Goal: Task Accomplishment & Management: Complete application form

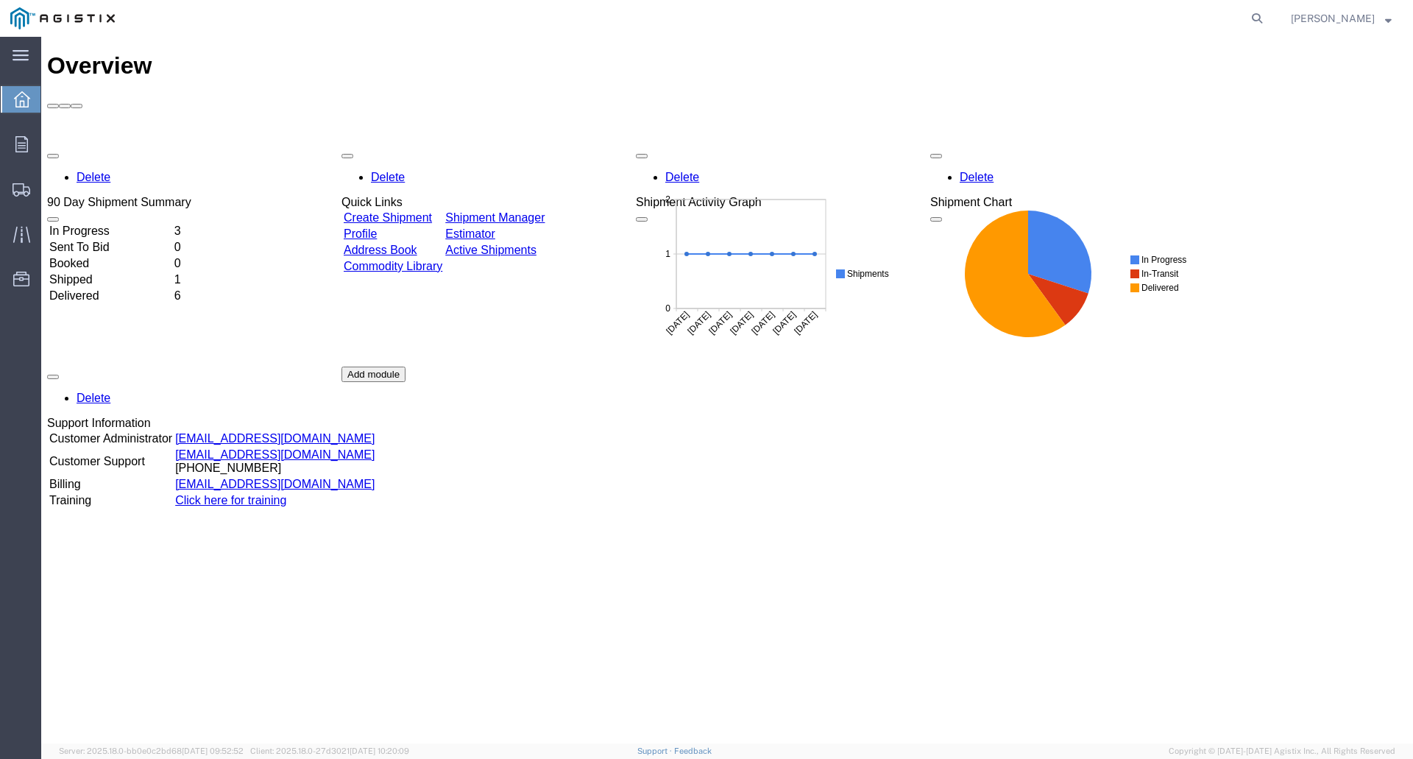
click at [432, 211] on link "Create Shipment" at bounding box center [388, 217] width 88 height 13
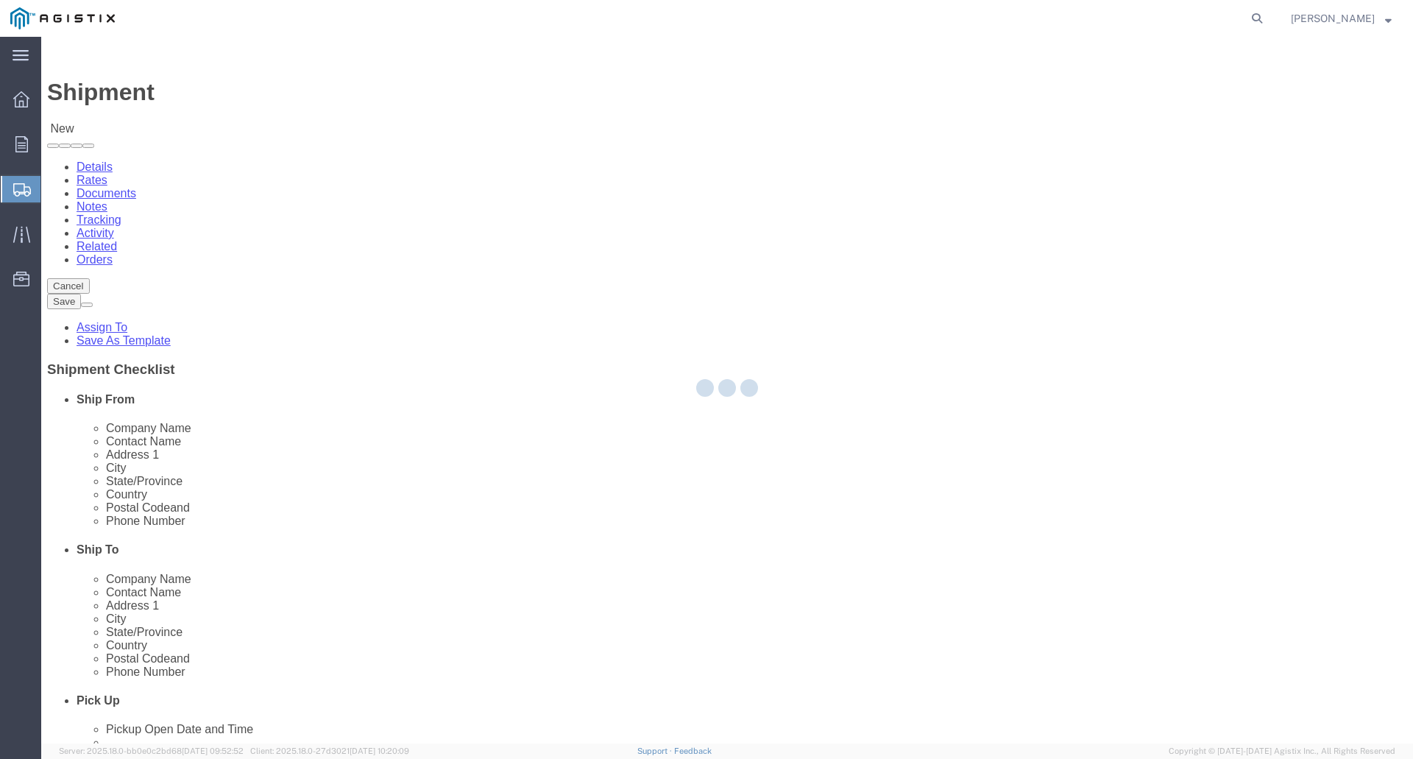
select select
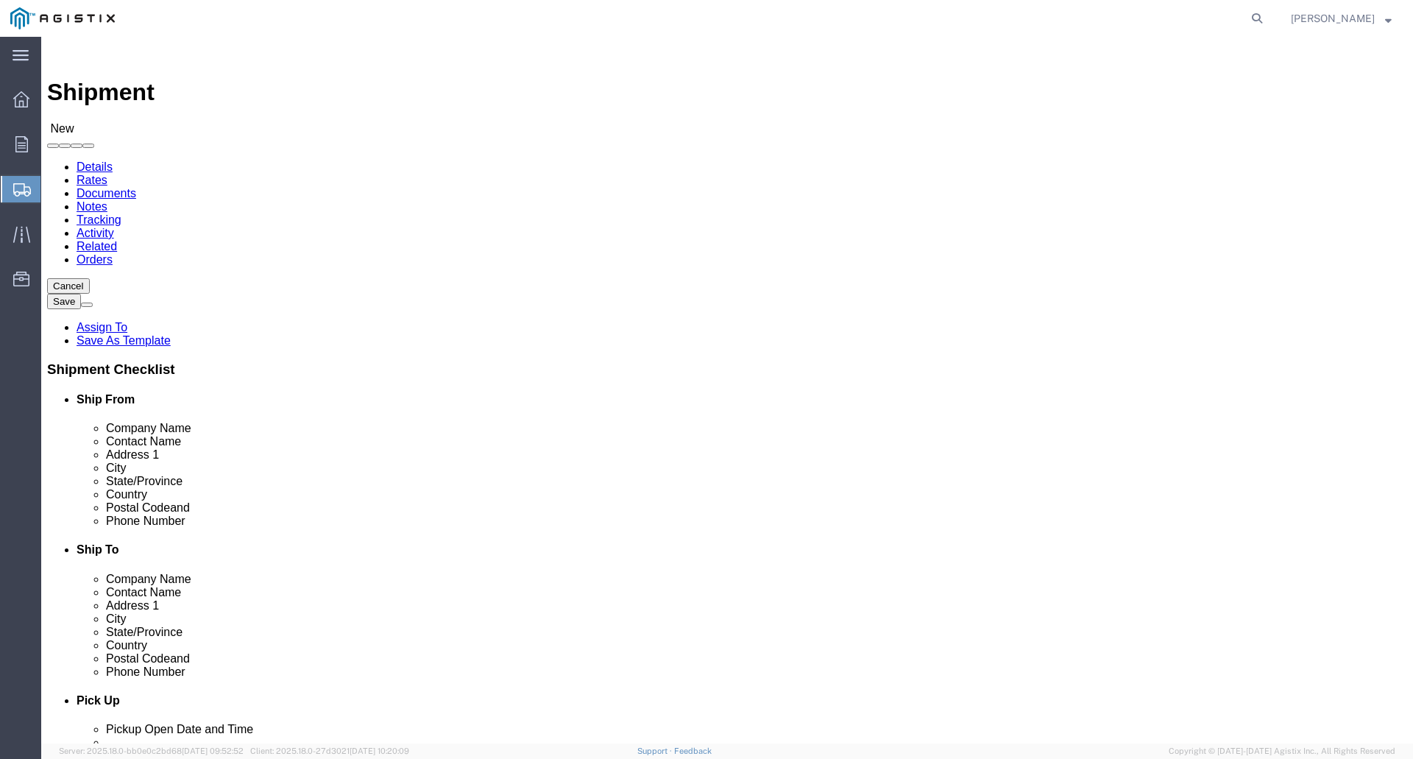
click select "Select PG&E S&C Electric Co"
select select "9596"
click select "Select PG&E S&C Electric Co"
select select "PURCHORD"
select select
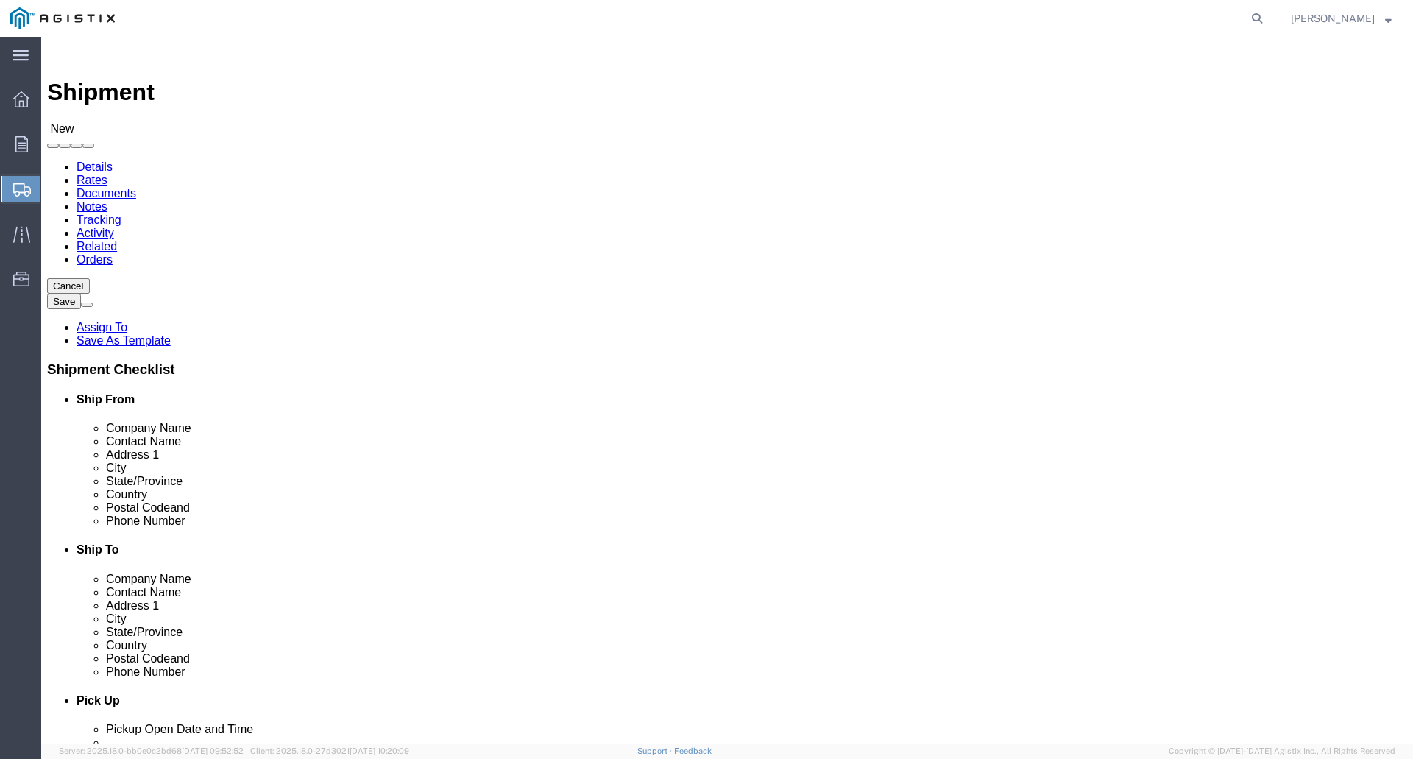
select select
click select "Select All Others [GEOGRAPHIC_DATA] [GEOGRAPHIC_DATA] [GEOGRAPHIC_DATA] [GEOGRA…"
select select "19996"
click select "Select All Others [GEOGRAPHIC_DATA] [GEOGRAPHIC_DATA] [GEOGRAPHIC_DATA] [GEOGRA…"
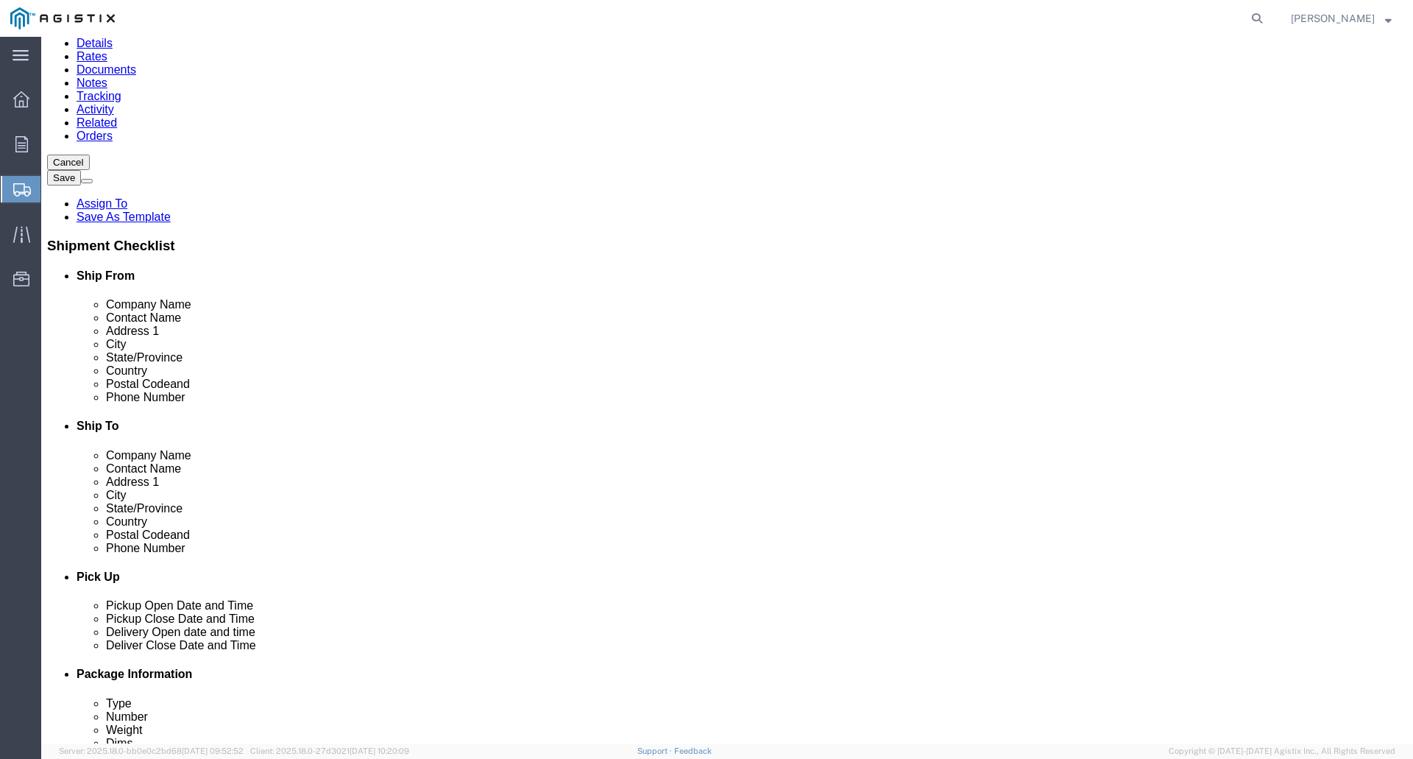
scroll to position [147, 0]
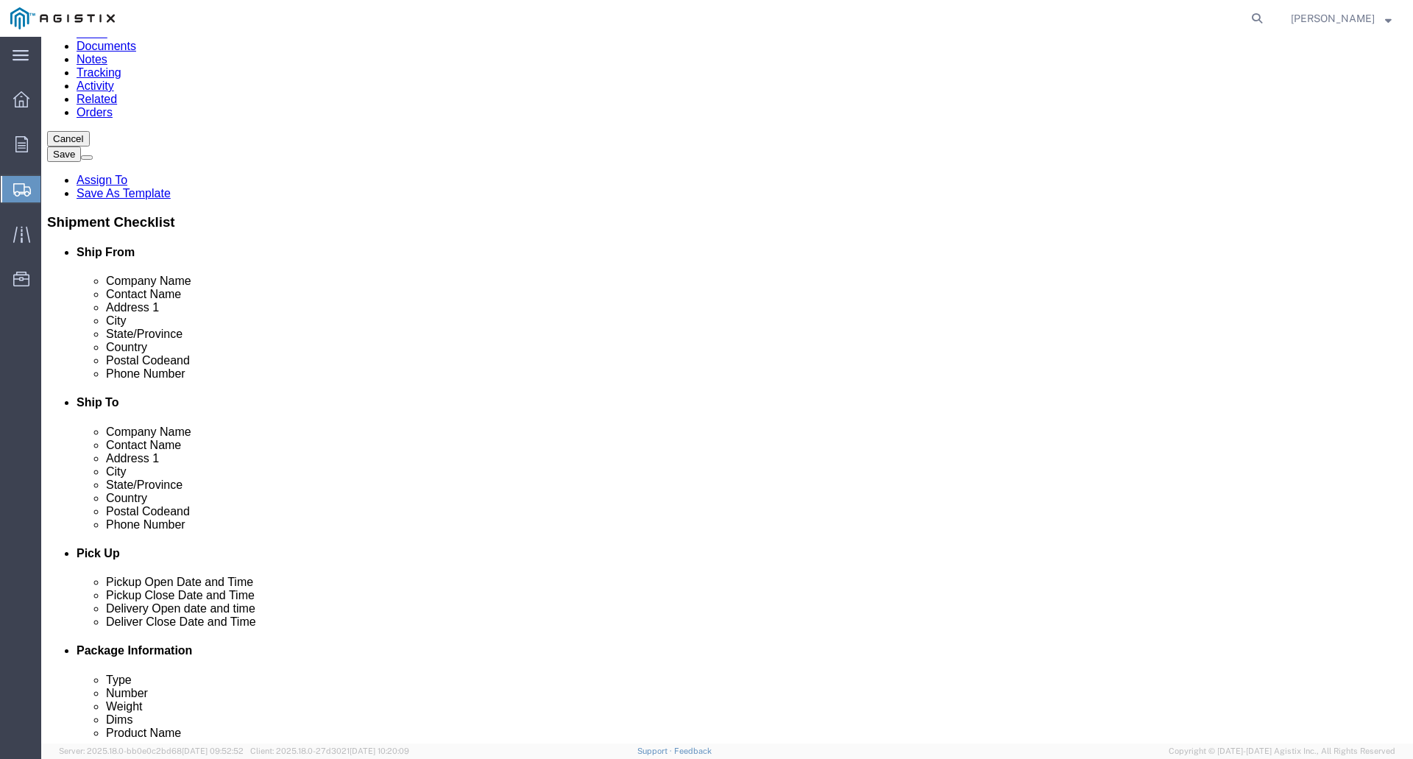
click input "text"
type input "S&C ELECTRIC"
click input "text"
type input "[PERSON_NAME]"
click input "text"
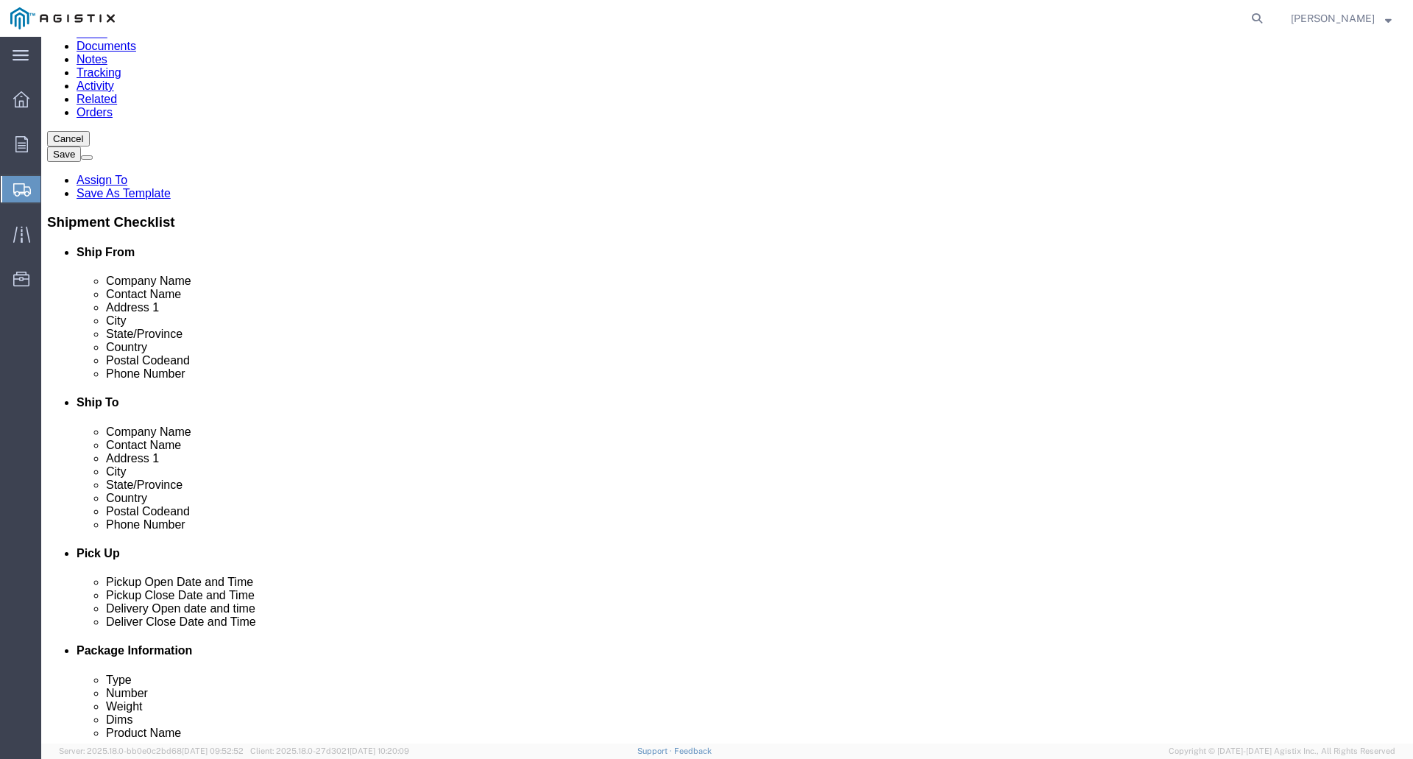
type input "C/O AIM WAREHOUSE"
select select
click input "text"
type input "[STREET_ADDRESS]"
click input "text"
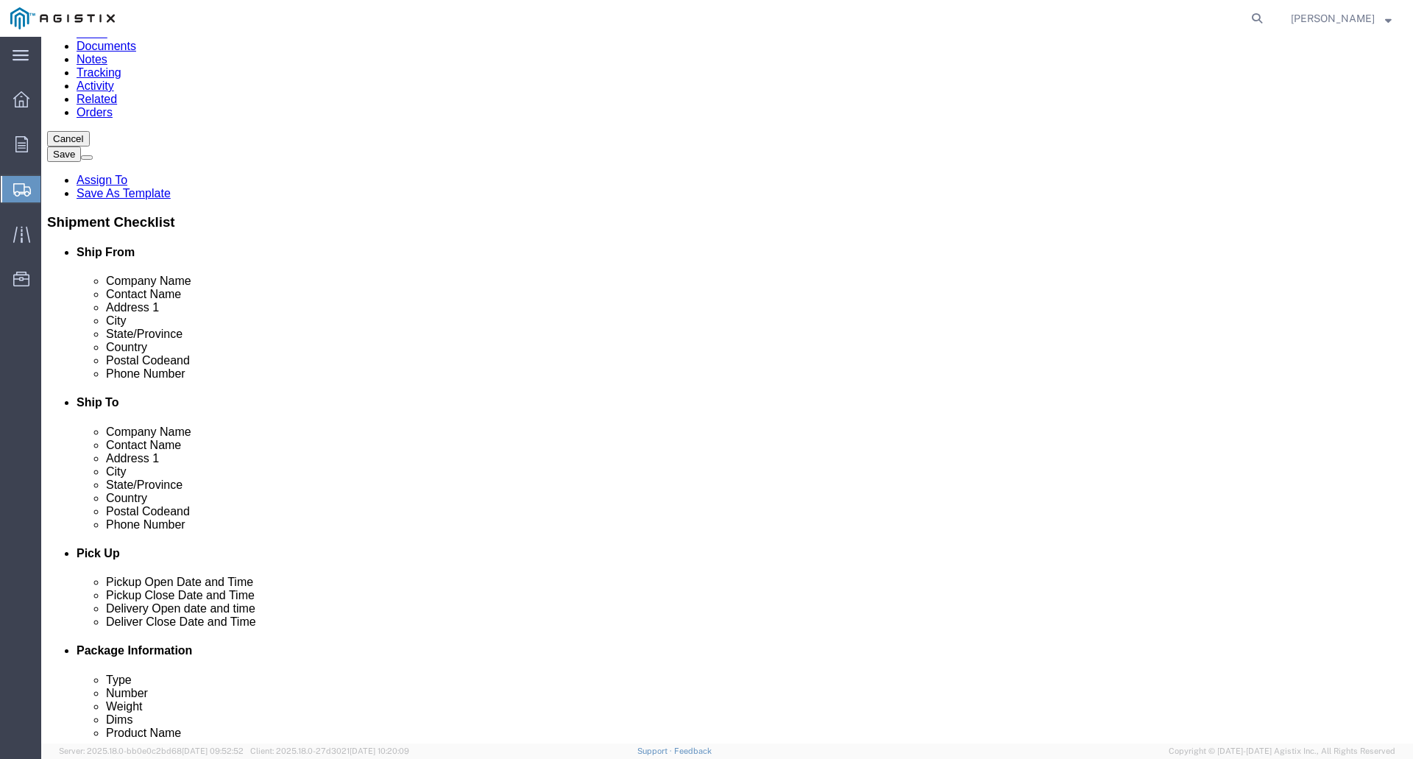
type input "[GEOGRAPHIC_DATA]"
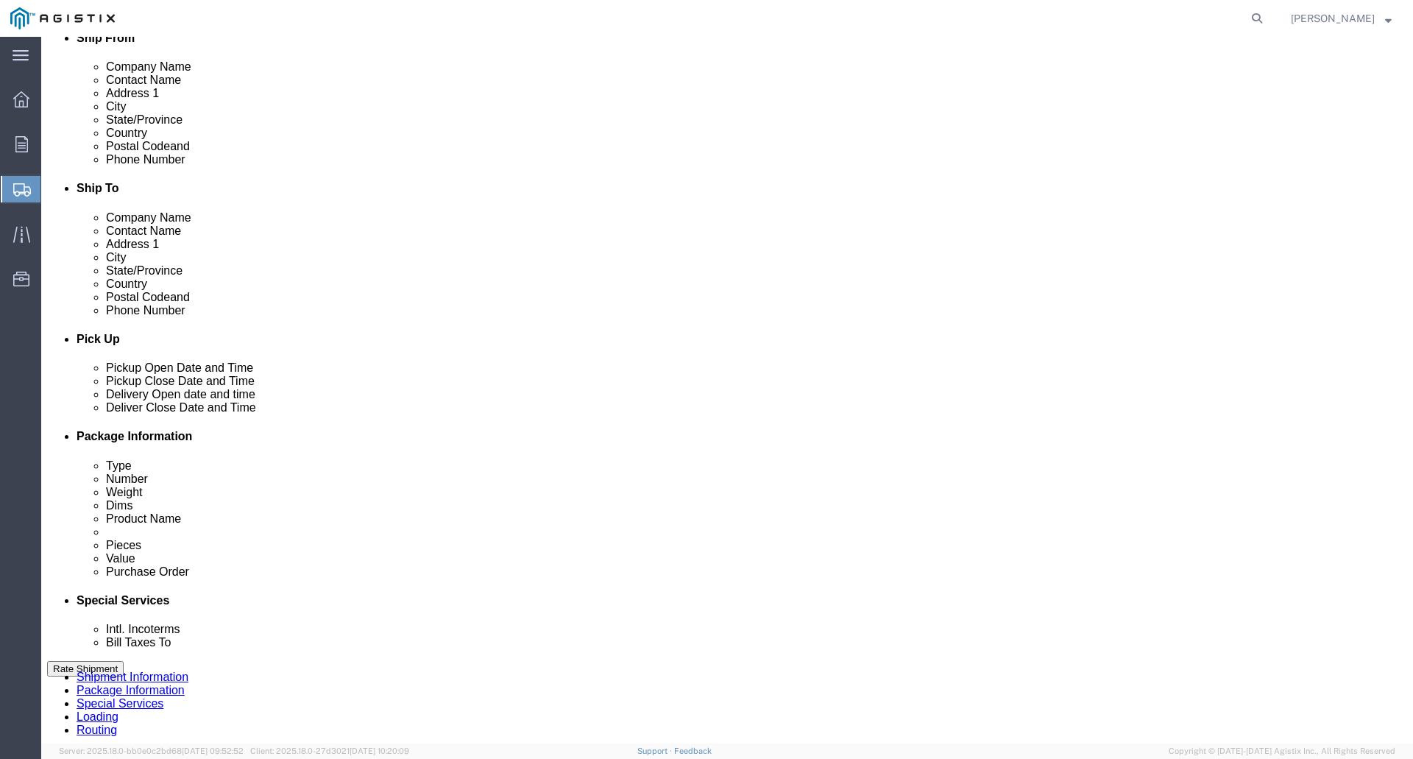
scroll to position [368, 0]
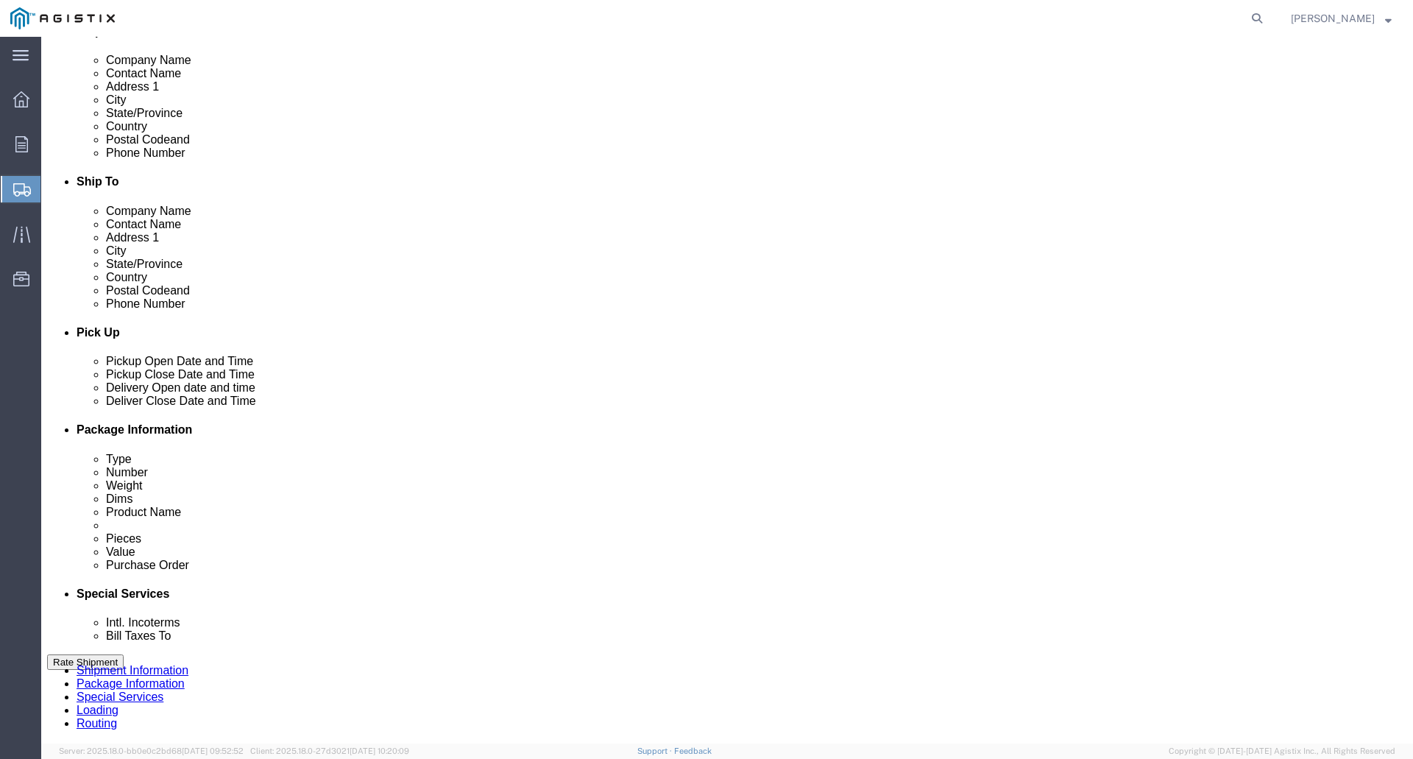
select select
select select "WI"
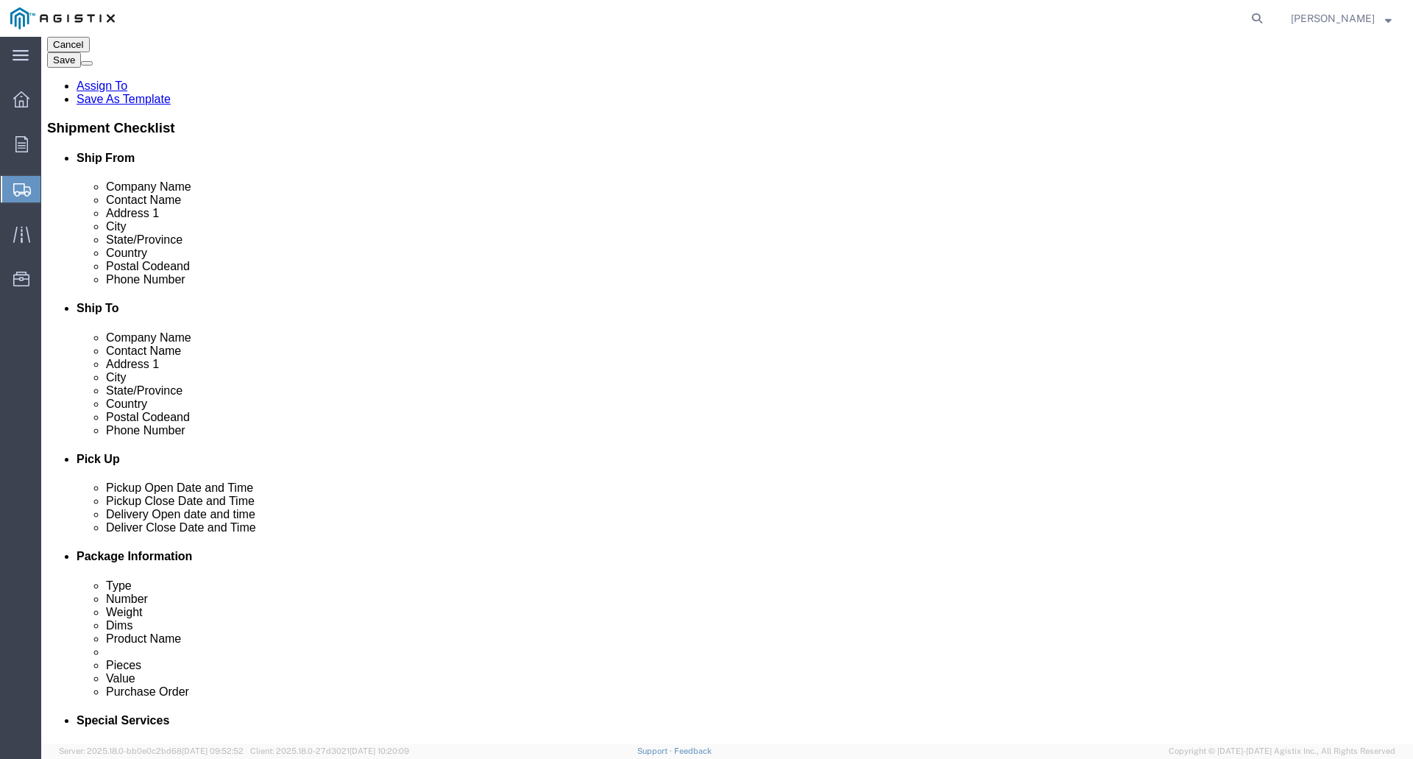
scroll to position [221, 0]
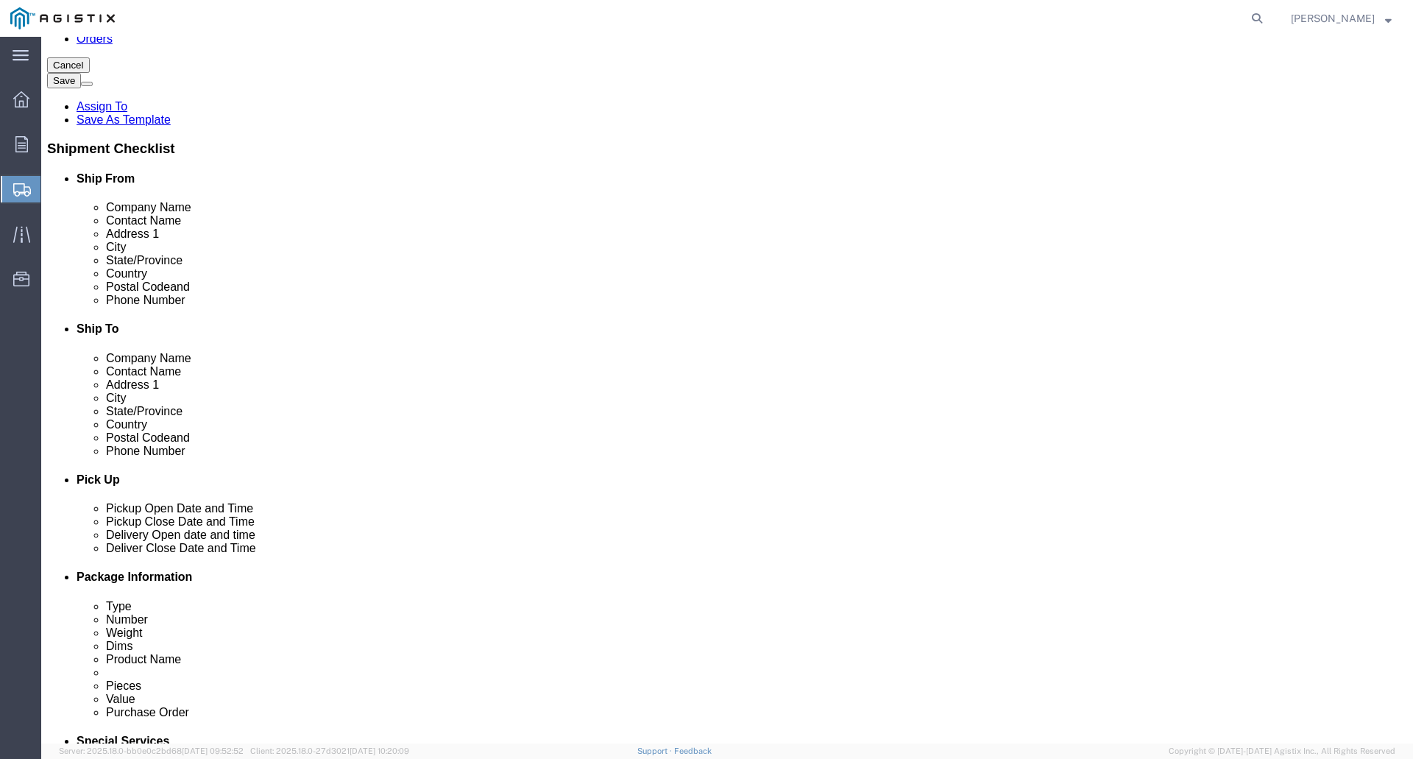
click input "text"
type input "53150"
select select
click input "text"
type input "m"
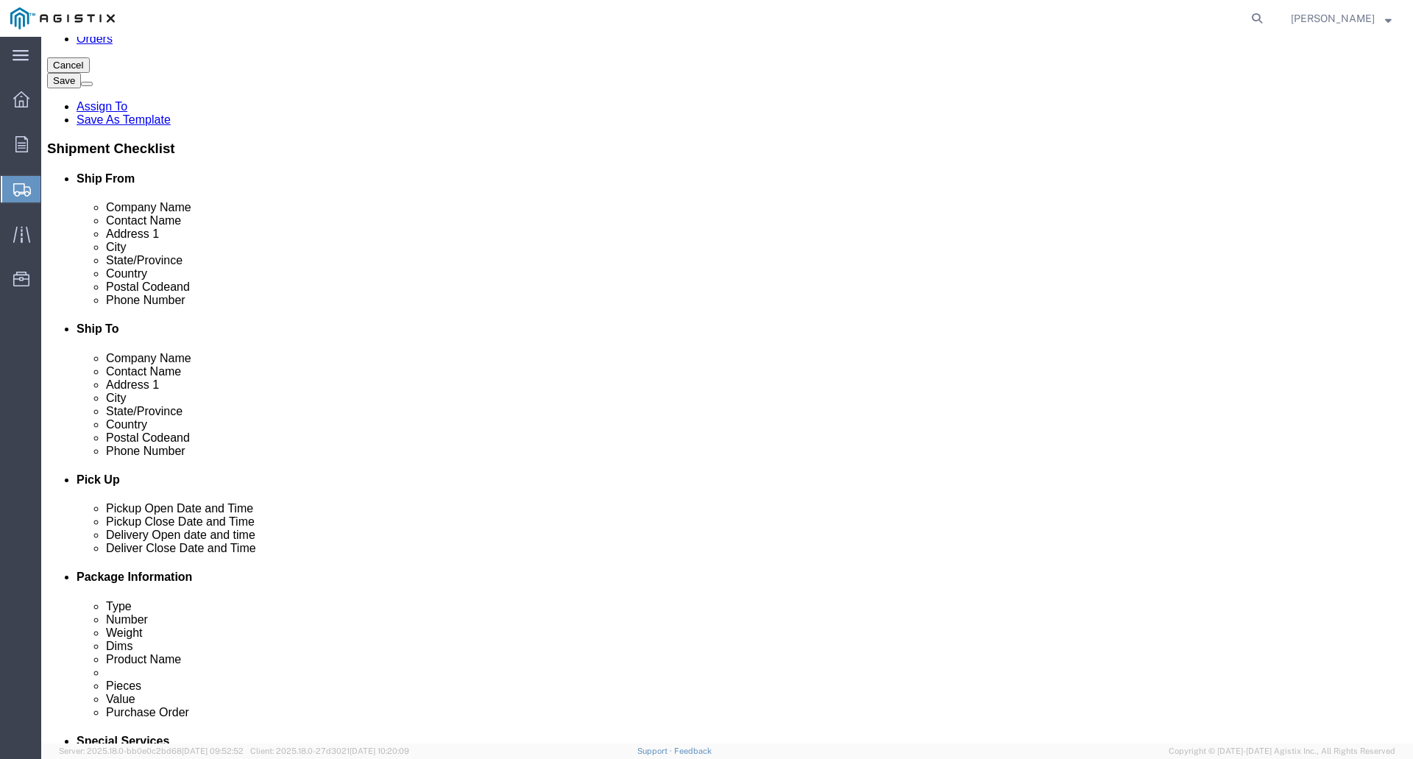
type input "[GEOGRAPHIC_DATA]"
click input "text"
type input "[PHONE_NUMBER]"
click input "text"
type input "5038"
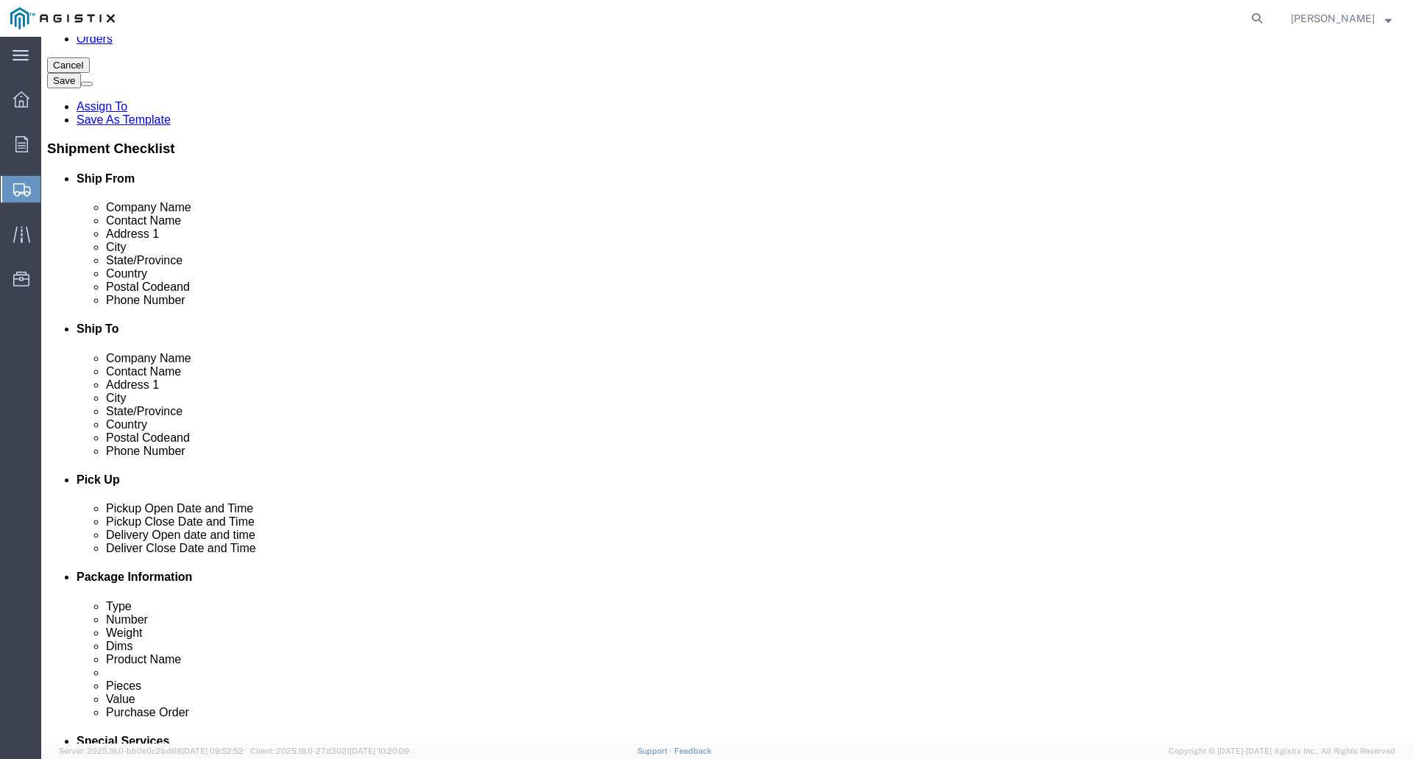
click input "text"
type input "[PERSON_NAME][EMAIL_ADDRESS][PERSON_NAME][DOMAIN_NAME]"
checkbox input "true"
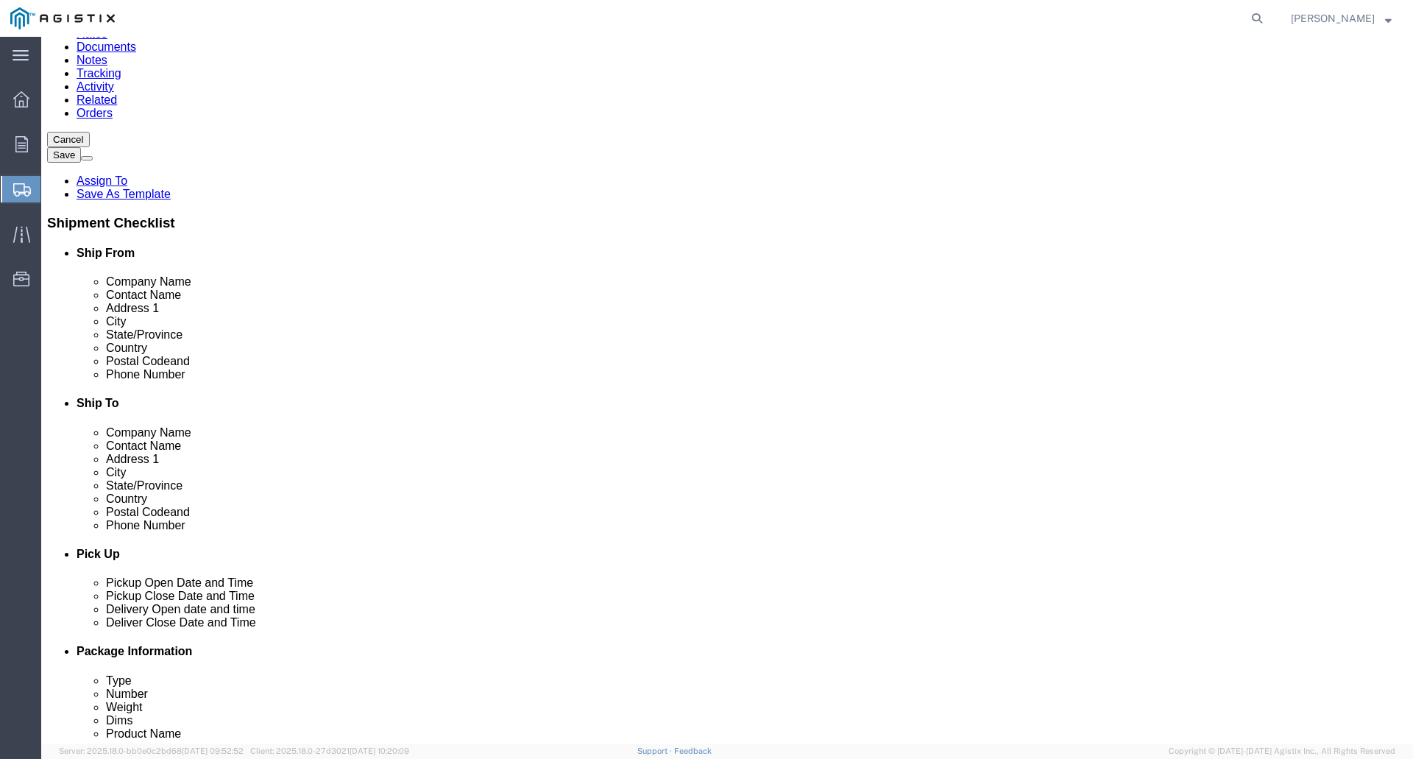
scroll to position [74, 0]
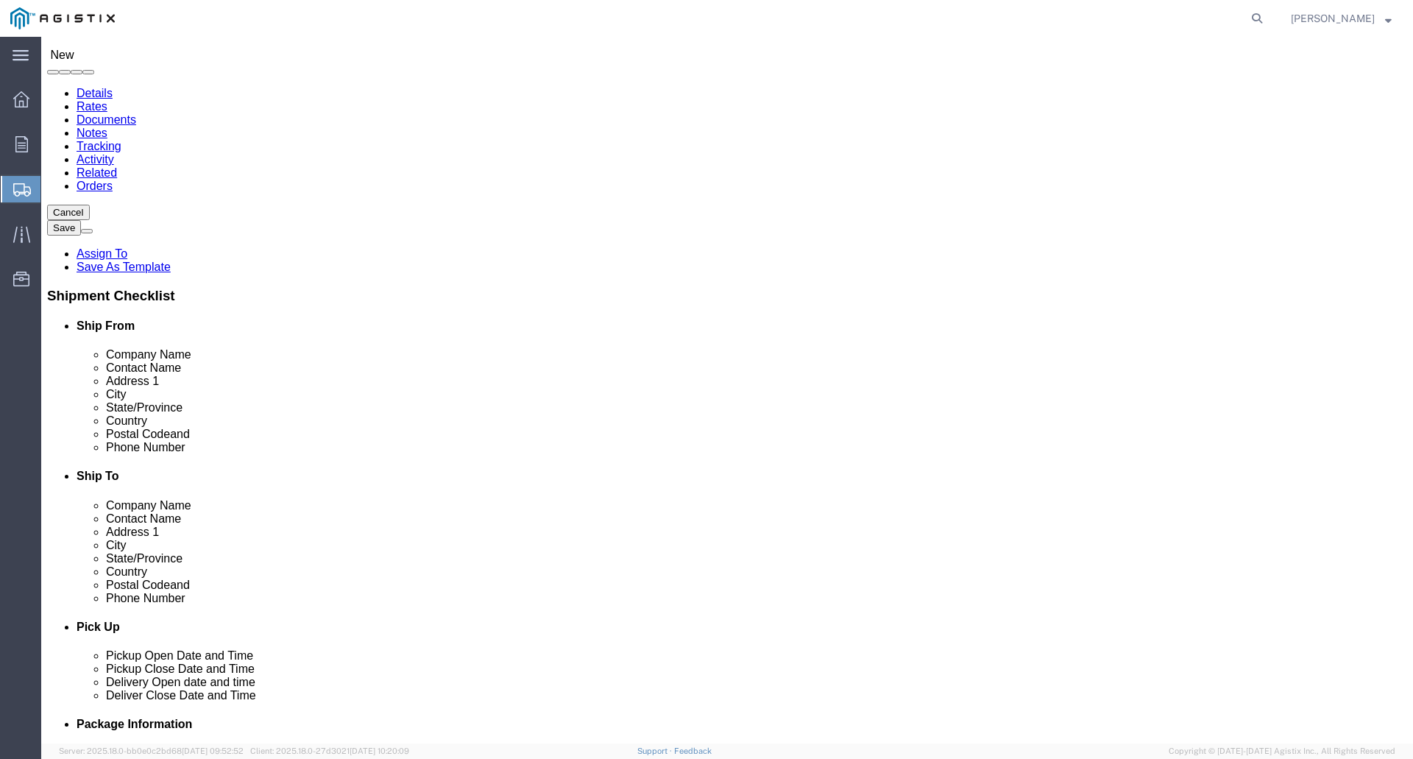
click input "text"
type input "PACIFIC GAS & ELECTRIC"
click input "text"
type input "NONE"
click input "text"
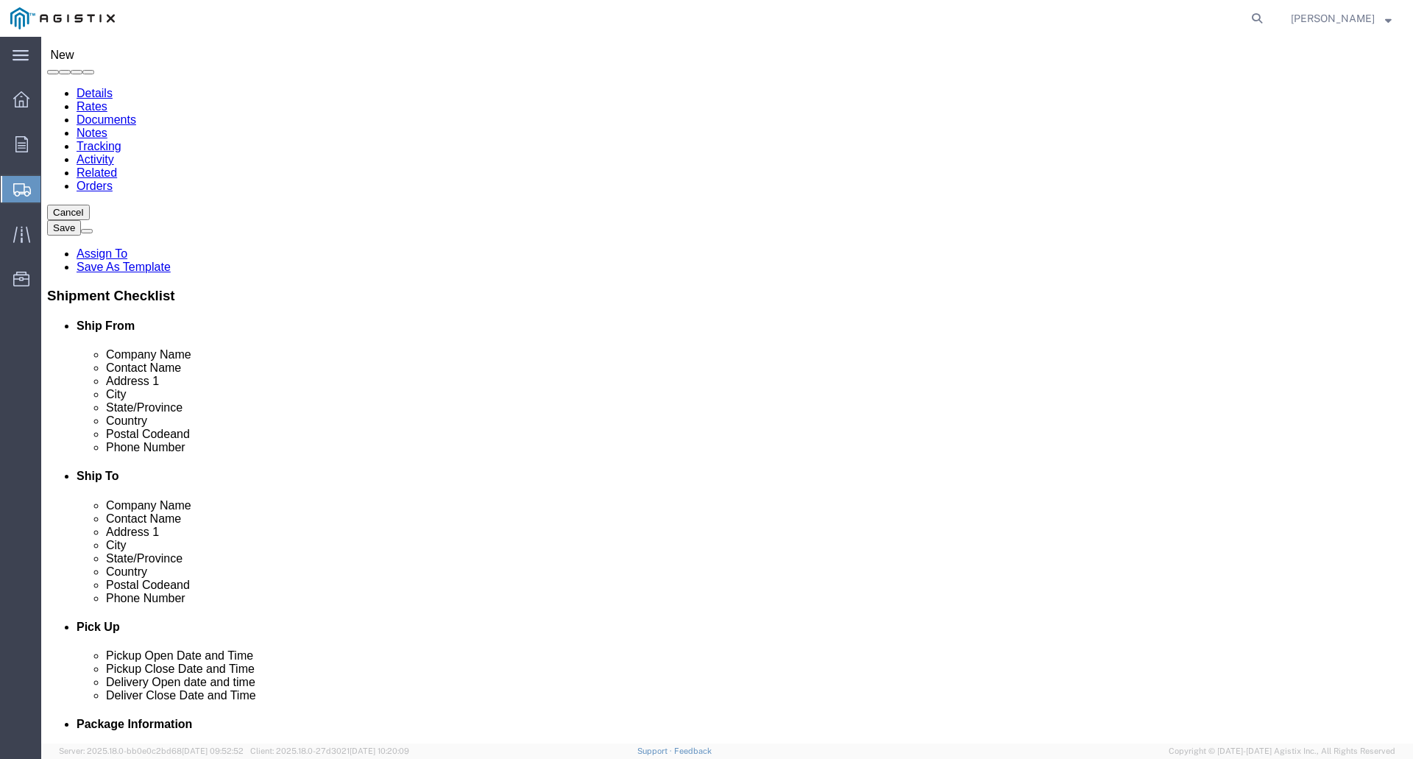
type input "[STREET_ADDRESS]"
select select
click input "text"
type input "[GEOGRAPHIC_DATA]"
click p "- PG&E - () [STREET_ADDRESS]"
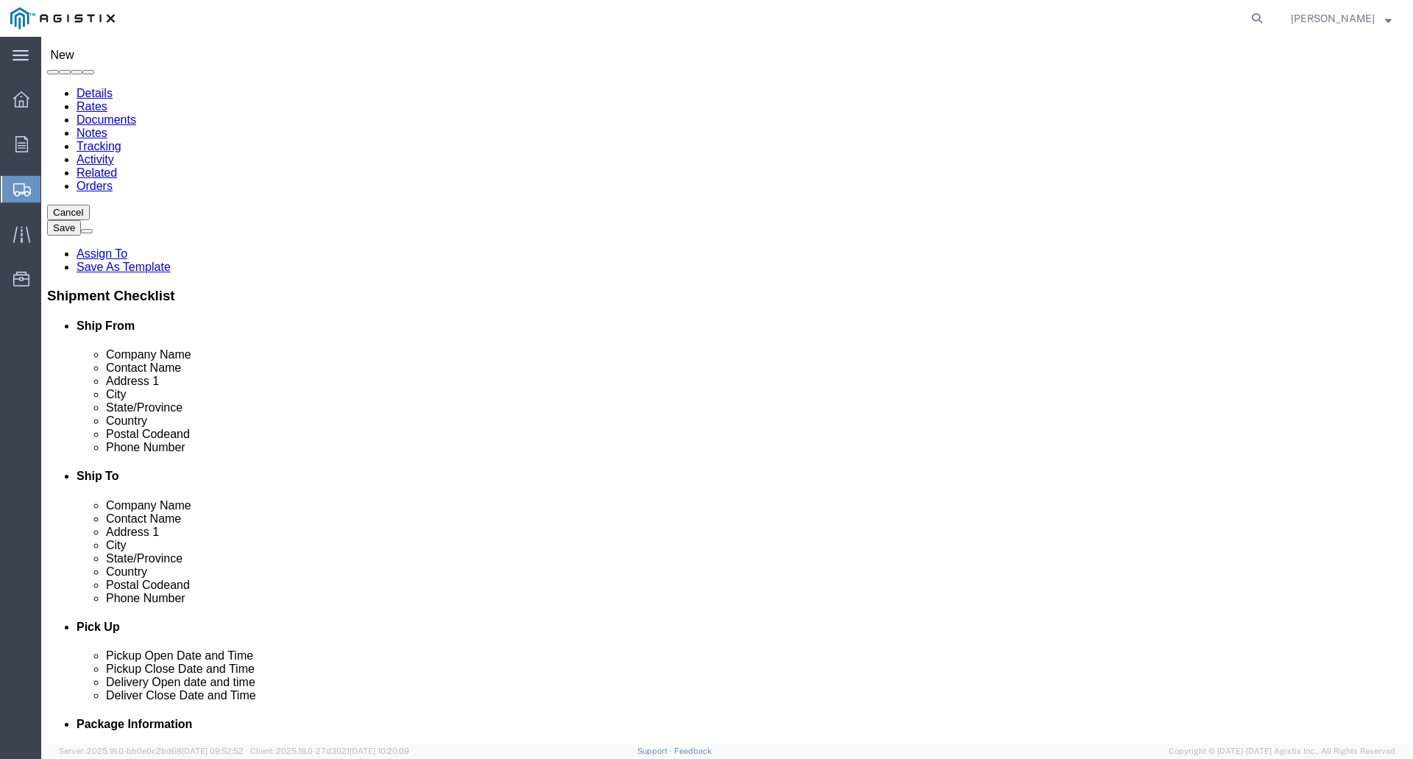
select select
type input "PG&E"
type input "[STREET_ADDRESS]"
type input "Wheatland"
type input "95692"
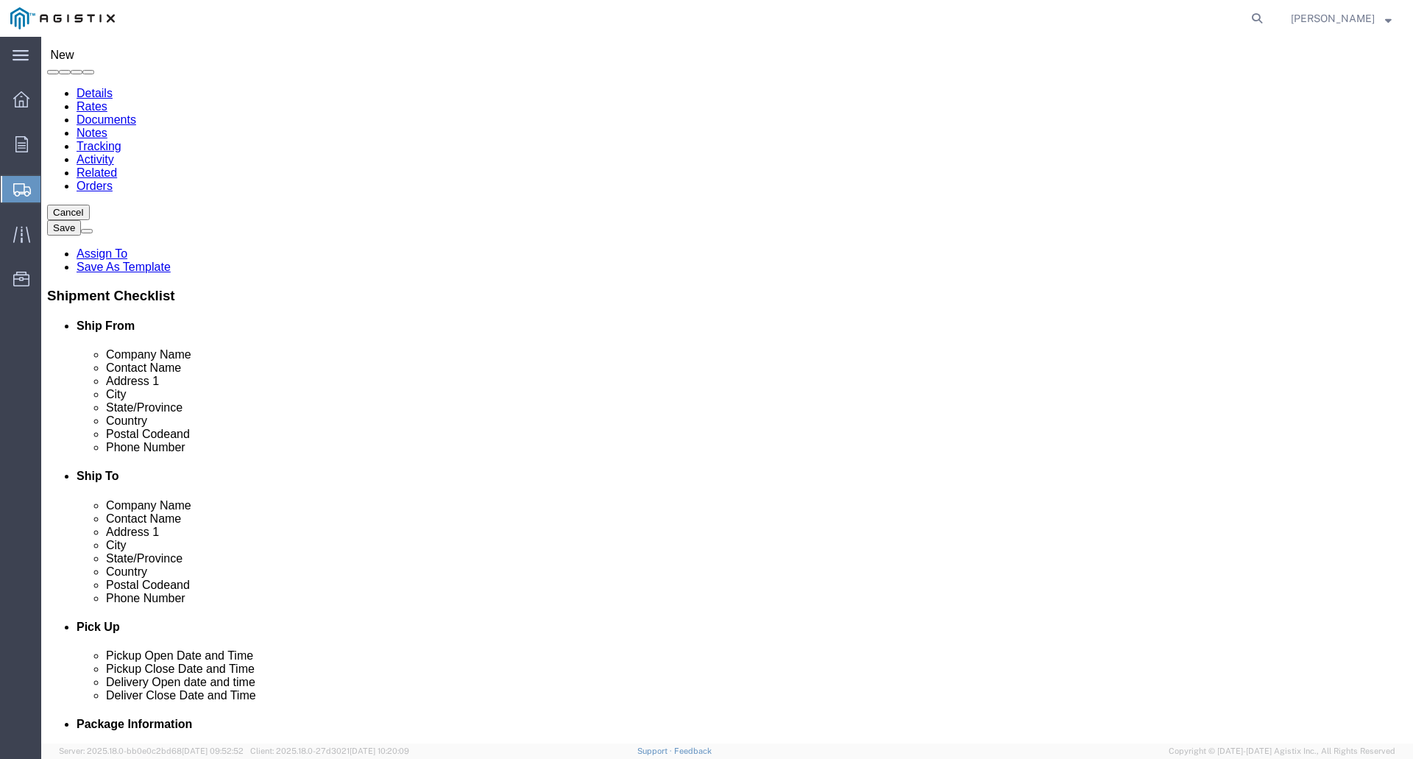
select select "CA"
type input "Wheatland"
select select
drag, startPoint x: 781, startPoint y: 461, endPoint x: 793, endPoint y: 453, distance: 14.9
click input "95692"
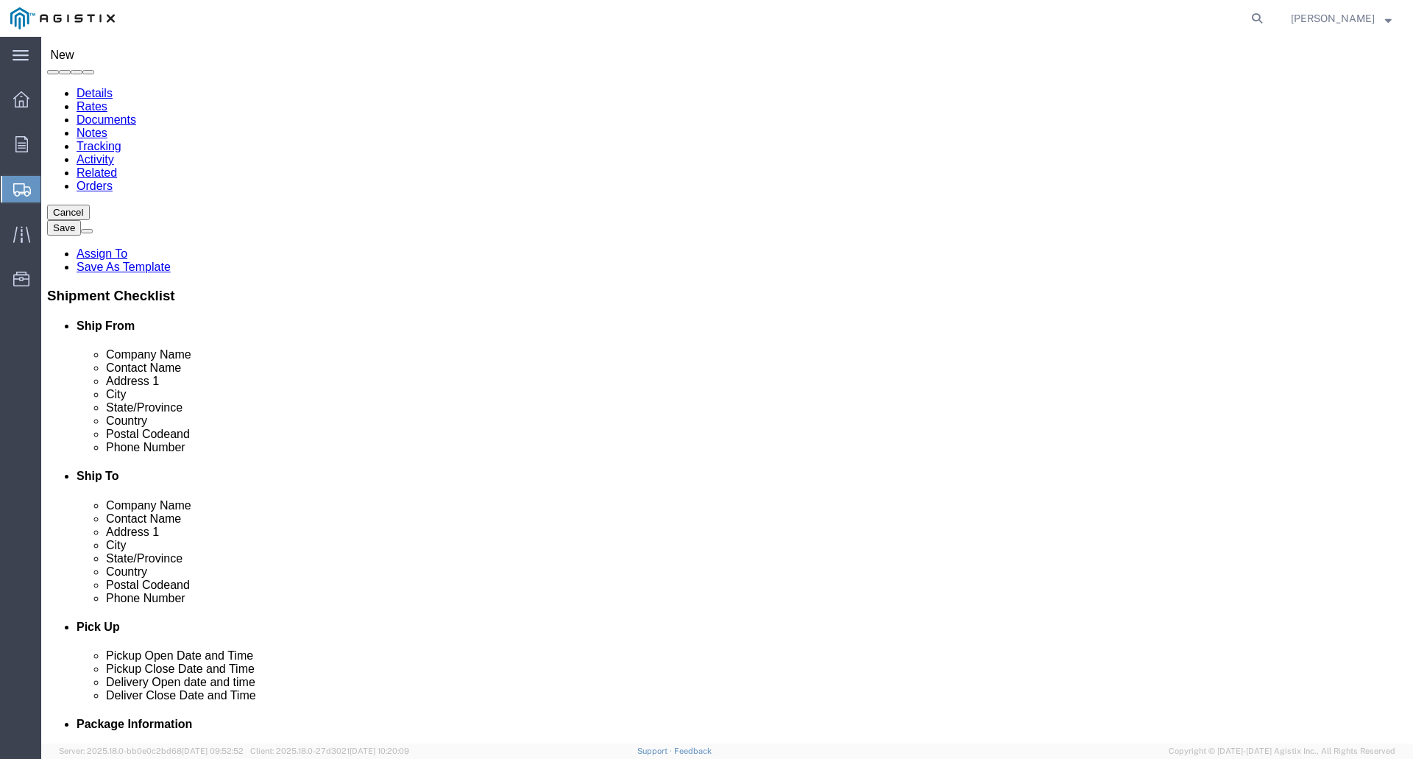
click input "text"
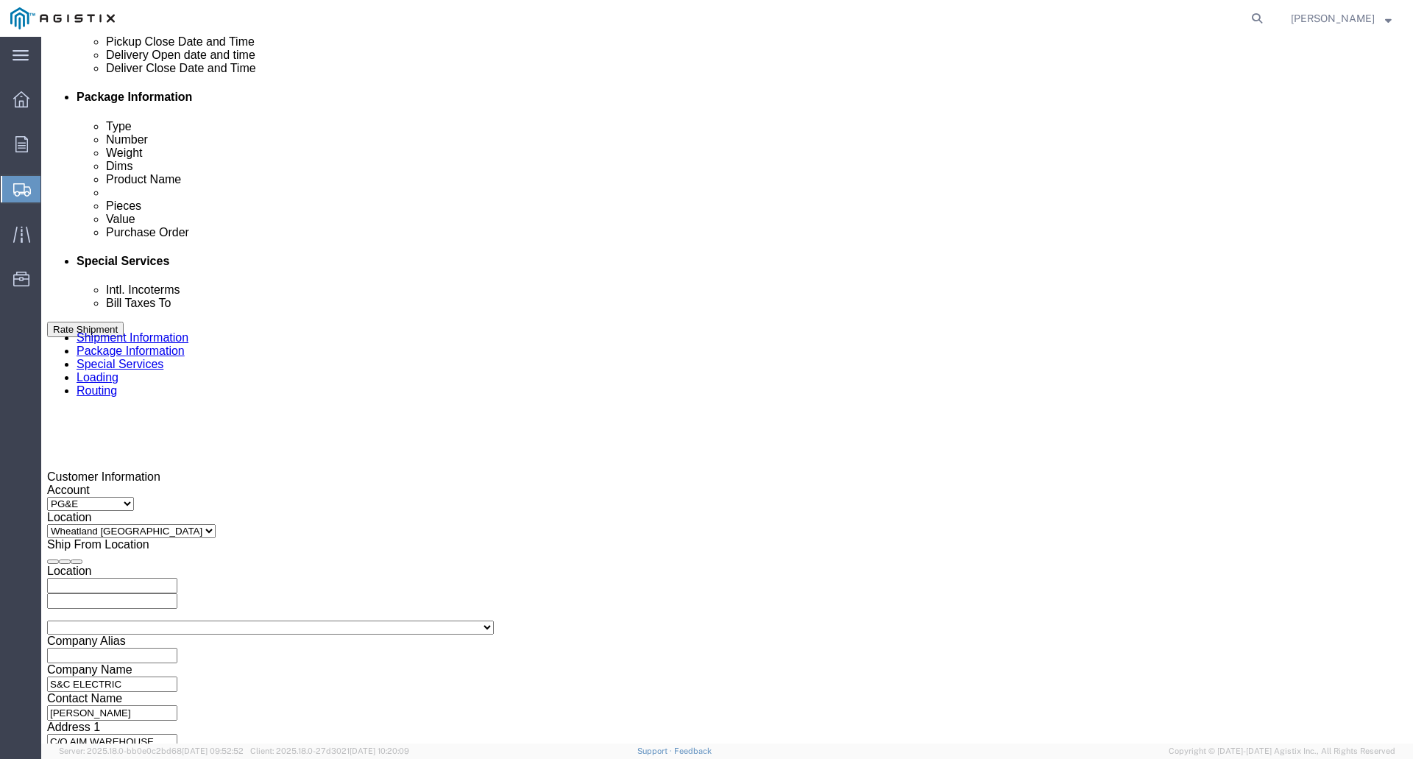
scroll to position [736, 0]
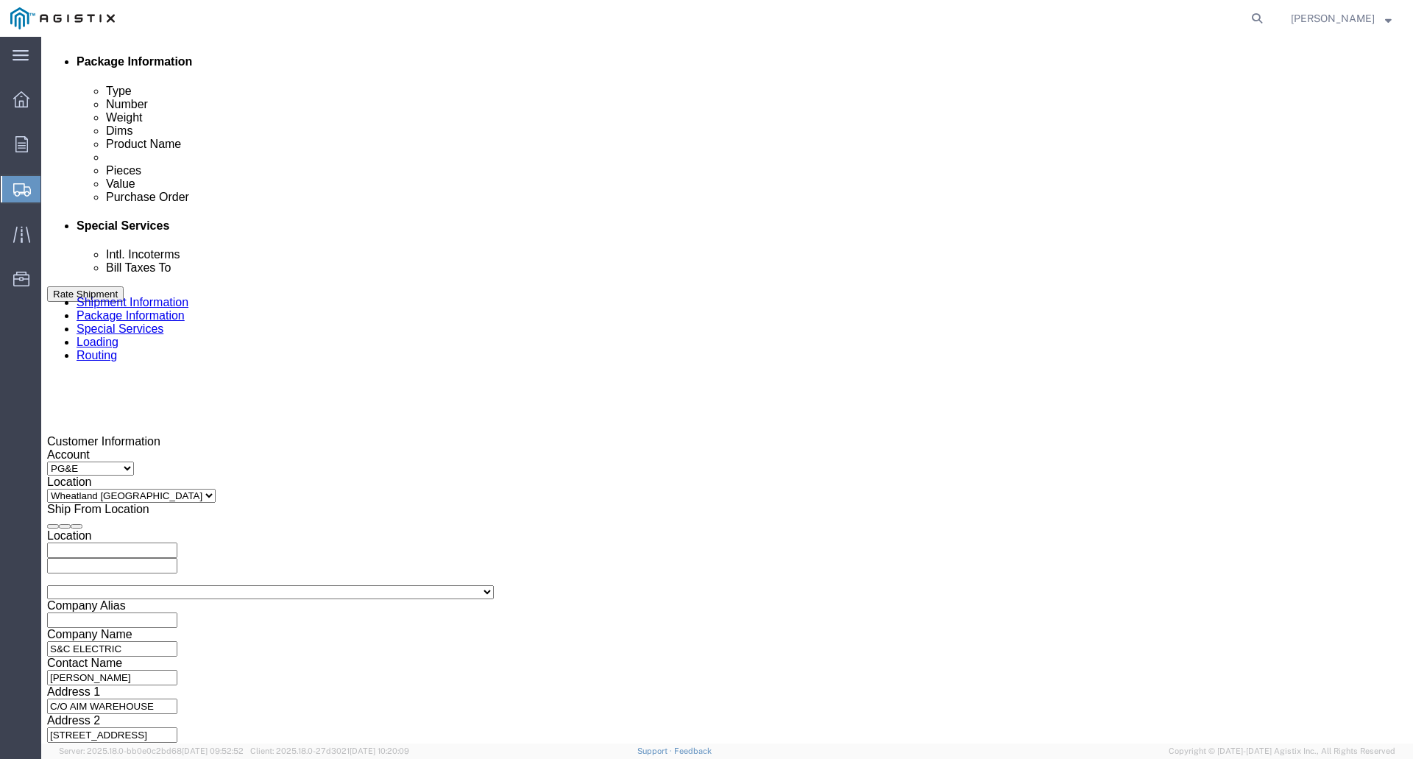
type input "[PHONE_NUMBER]"
click div "[DATE] 2:00 PM"
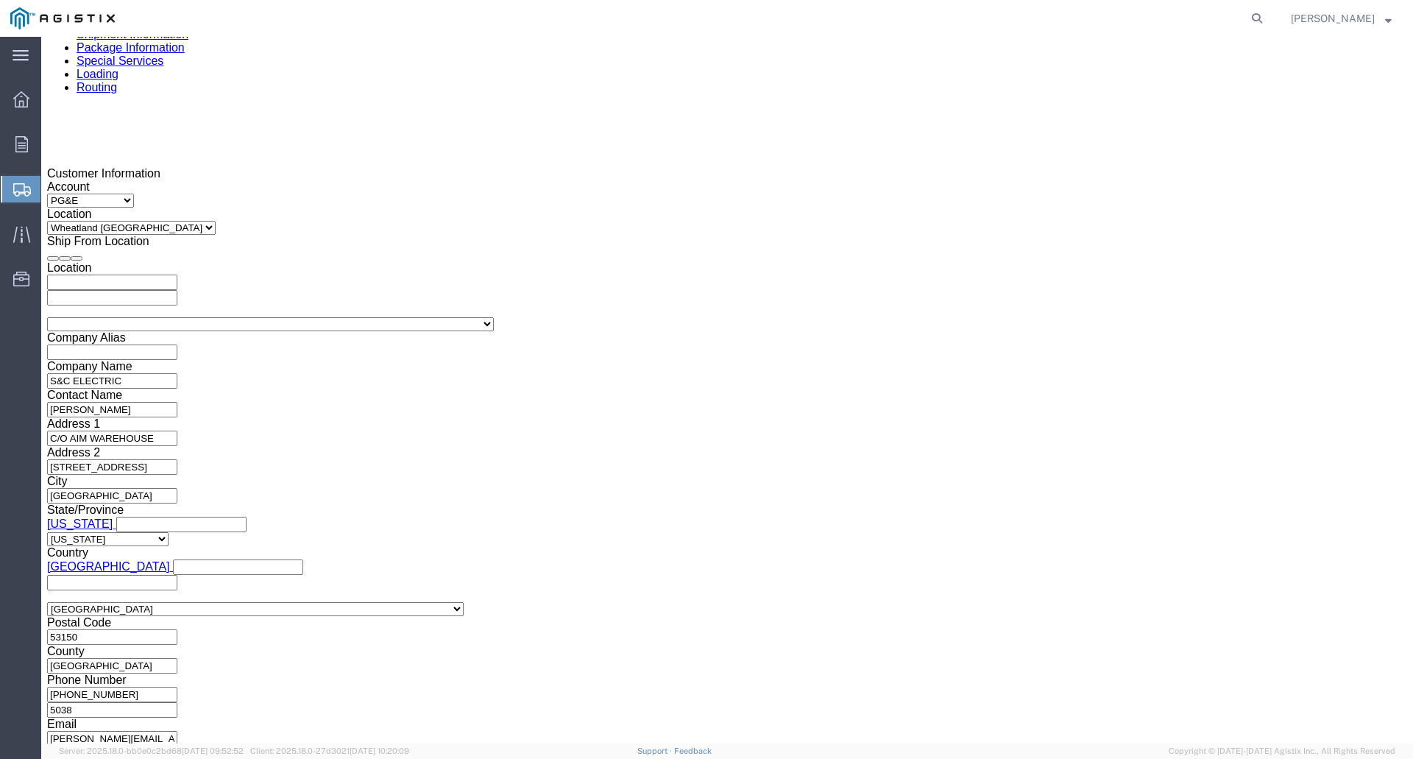
click input "2:00 PM"
click input "10:00 PM"
type input "10:00AM"
click button "Apply"
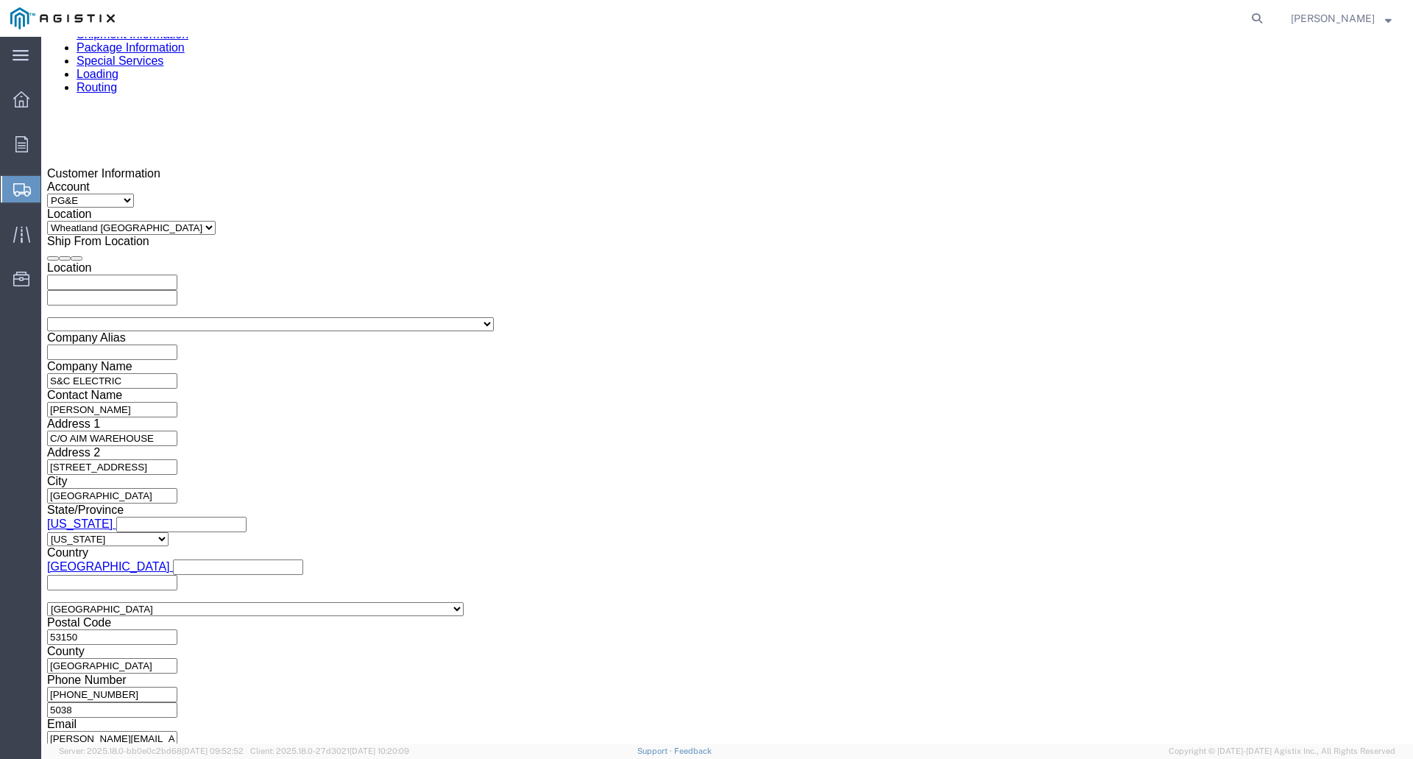
click div "[DATE] 11:00 AM"
click input "3:00 AM"
type input "3:00 PM"
click button "Apply"
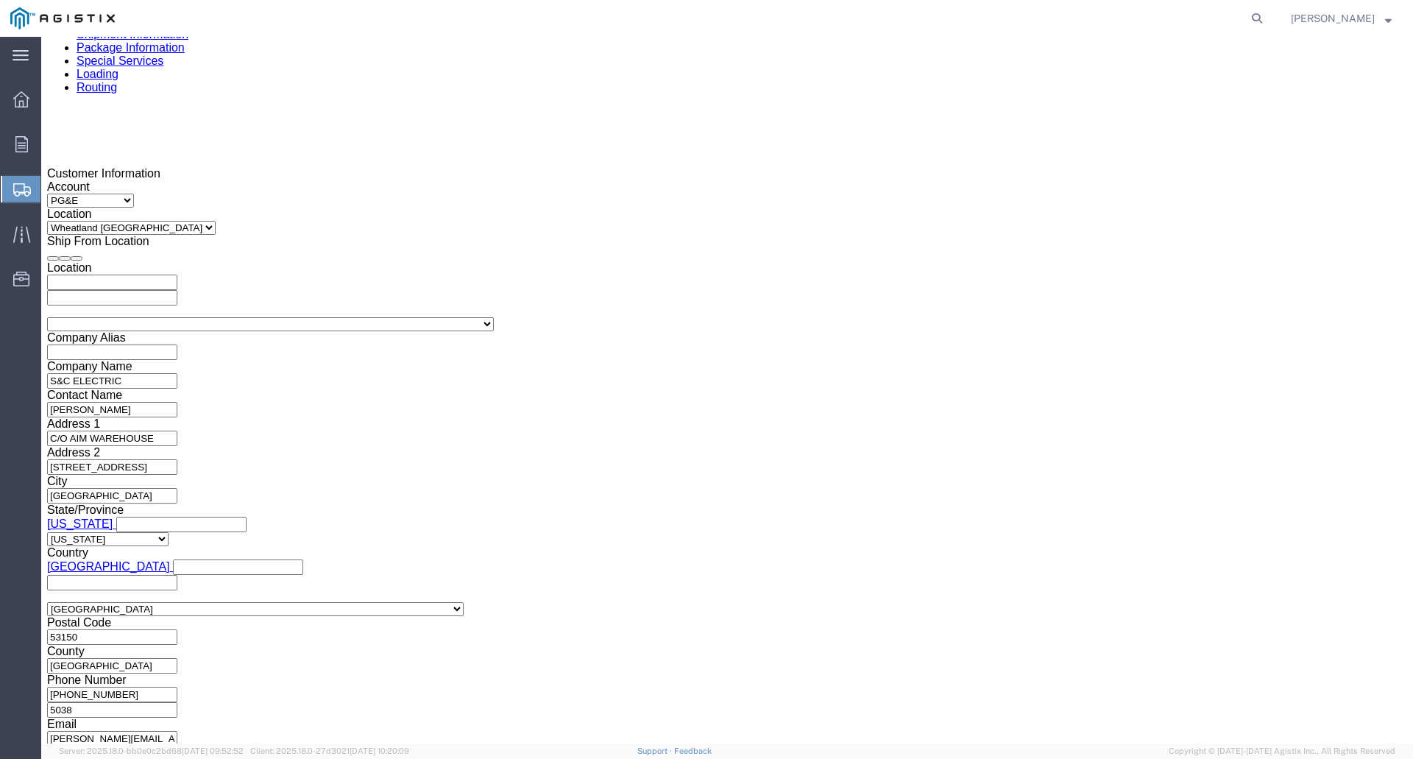
click icon
click div
click input "4:00 PM"
click input "10:00 PM"
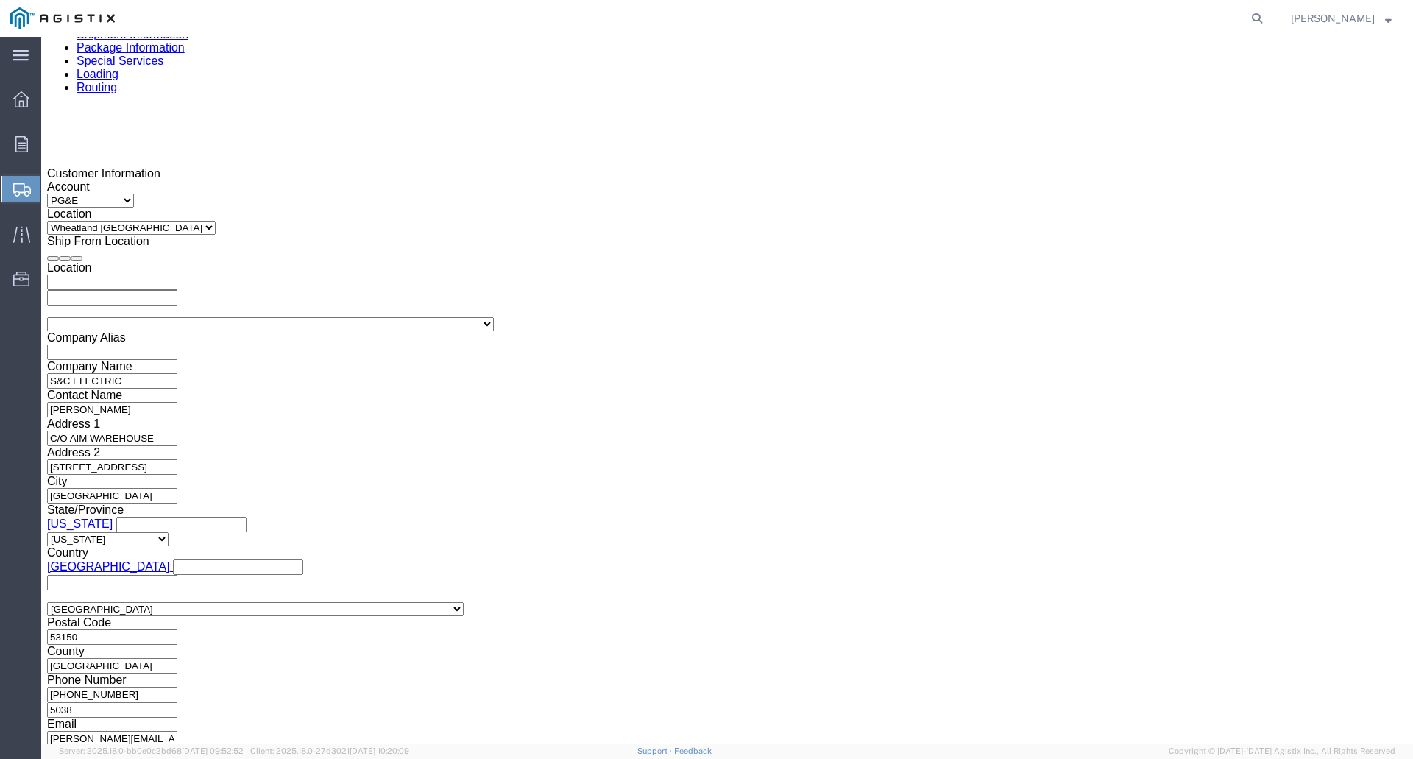
type input "10:00AM"
click button "Apply"
click div
click input "11:00 AM"
click input "3:00 AM"
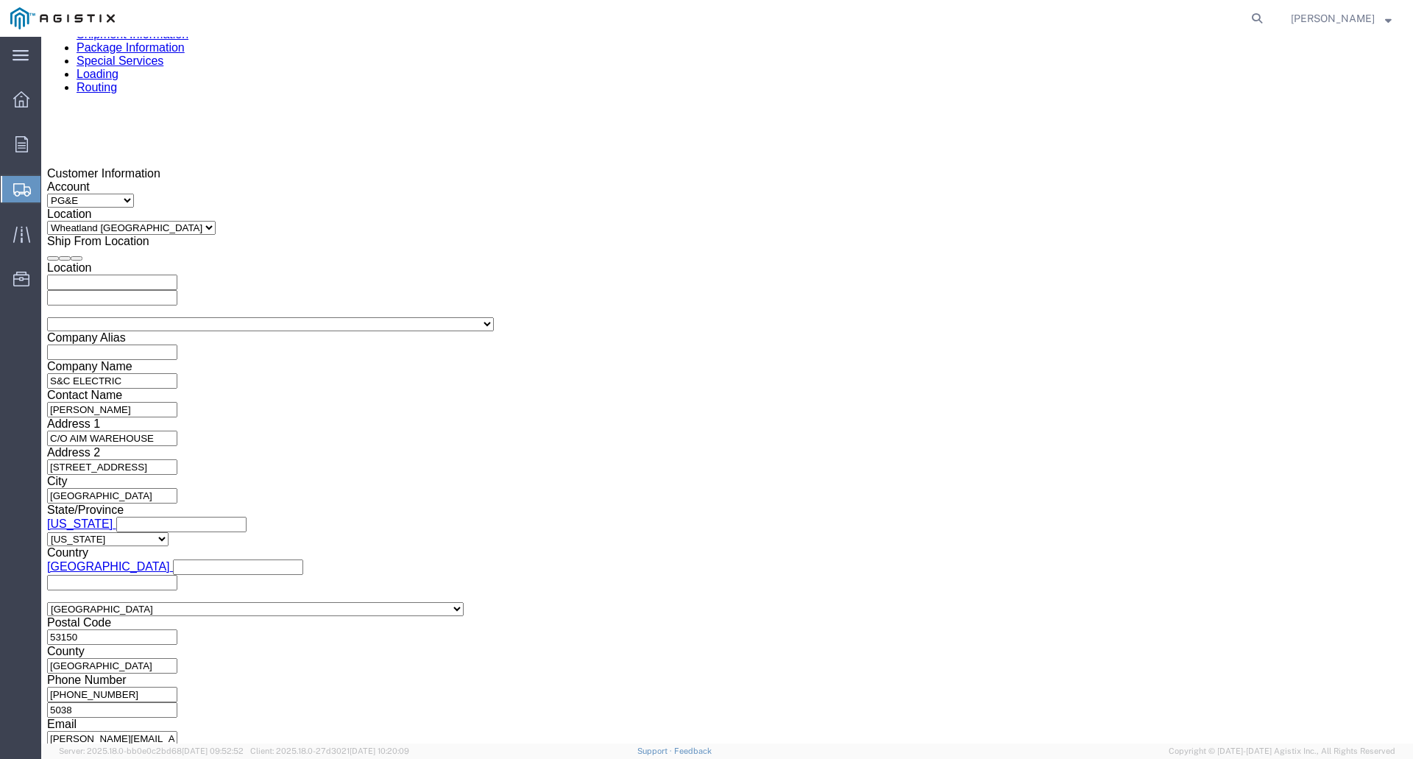
click input "3:00 AM"
type input "3:00 PM"
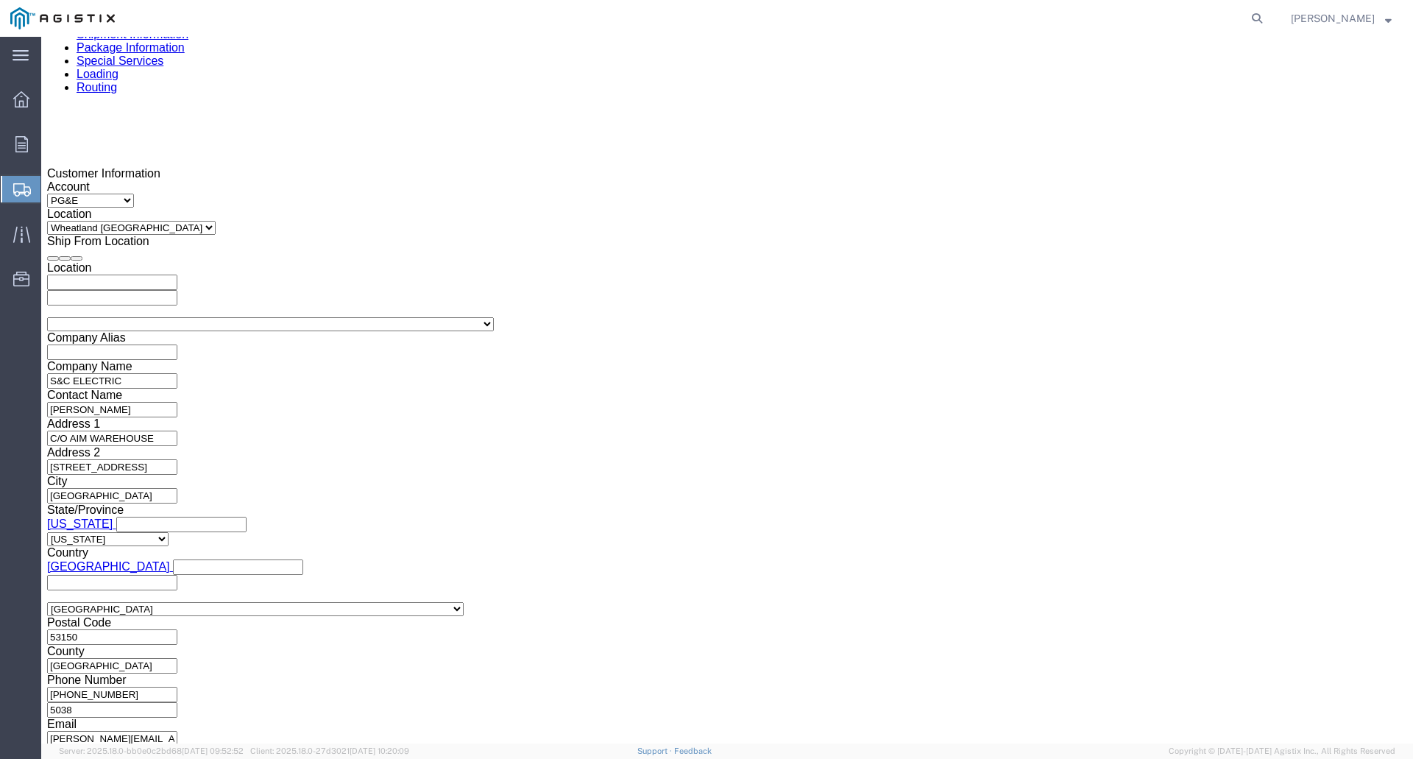
click button "Apply"
click icon
click div "[DATE] 3:00 PM"
click button "Apply"
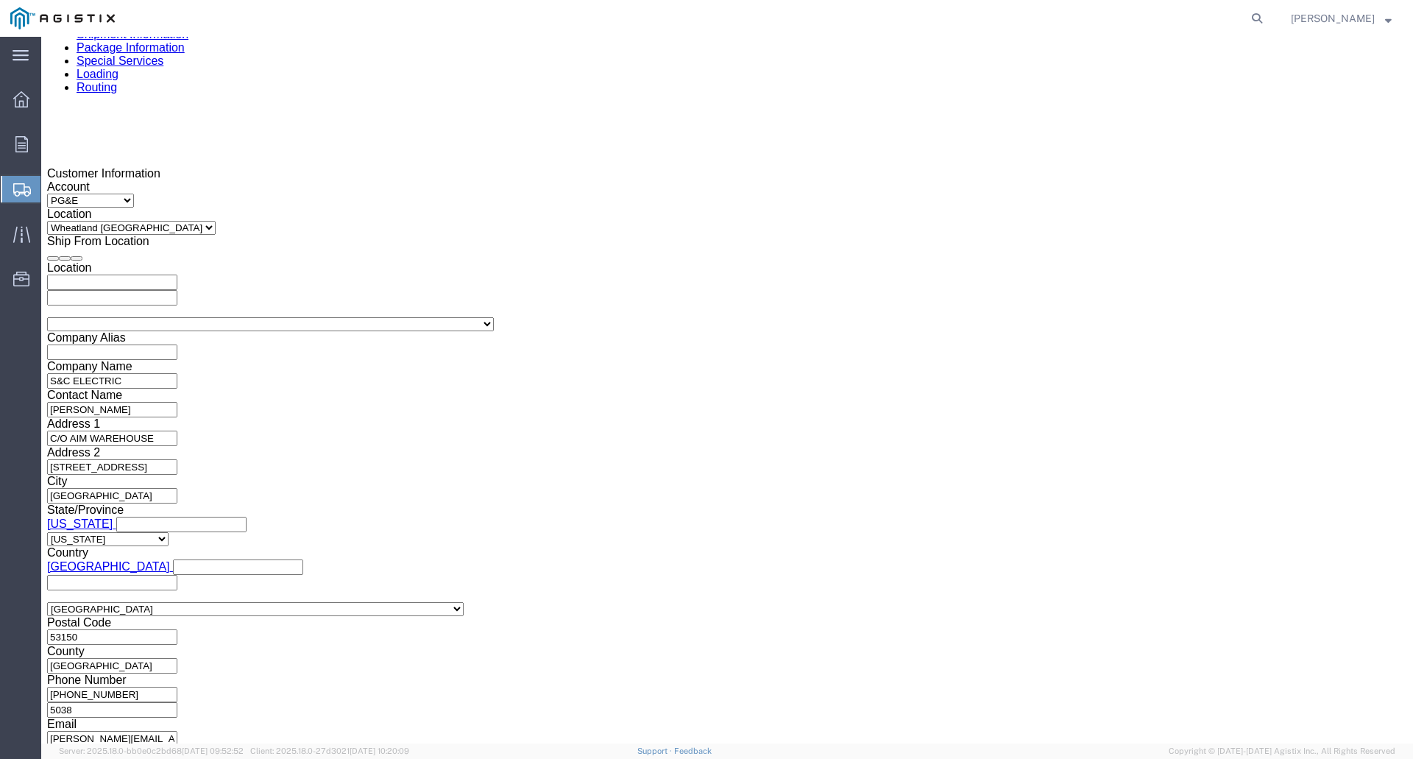
click input "text"
type input "3501374459"
click select "Select Account Type Activity ID Airline Appointment Number ASN Batch Request # …"
select select "SALEORDR"
click select "Select Account Type Activity ID Airline Appointment Number ASN Batch Request # …"
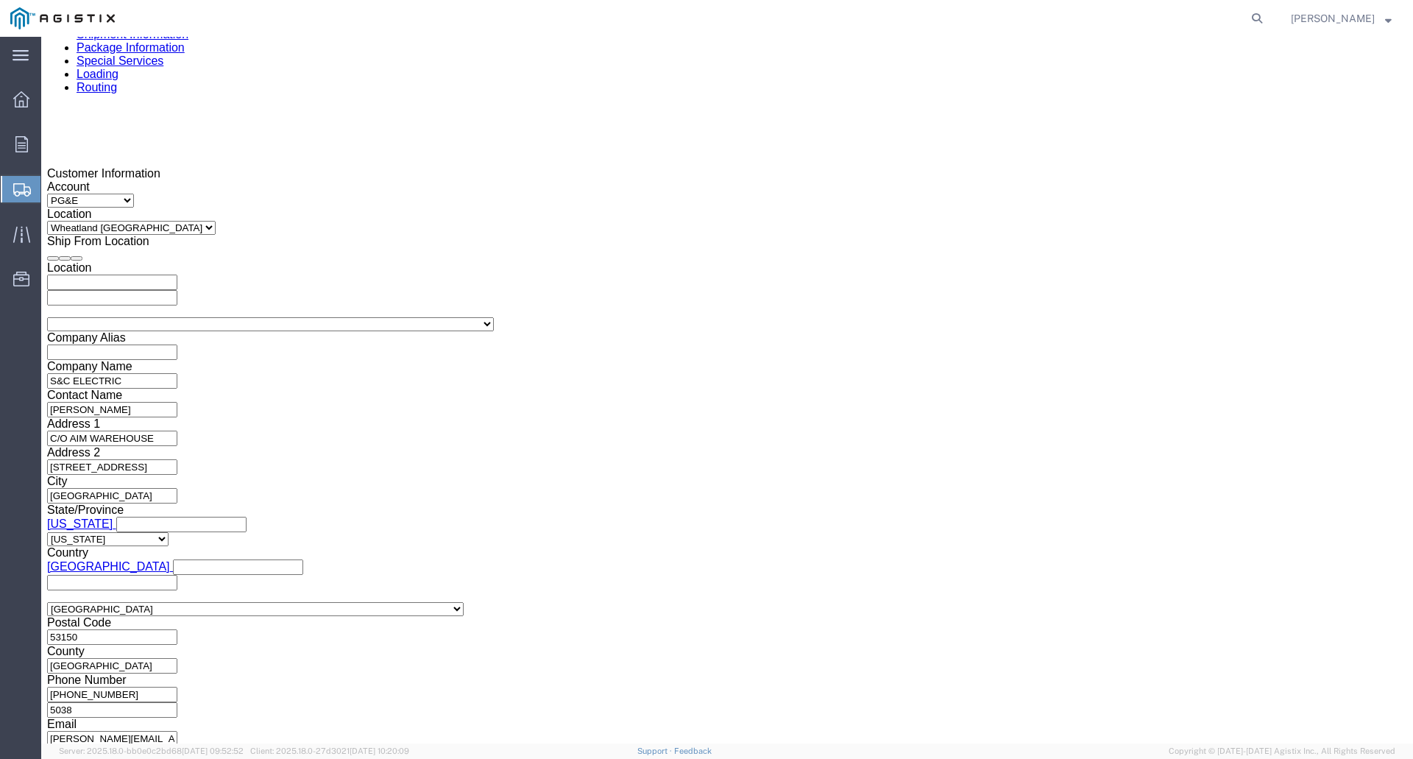
click input "text"
type input "911318"
click button "Continue"
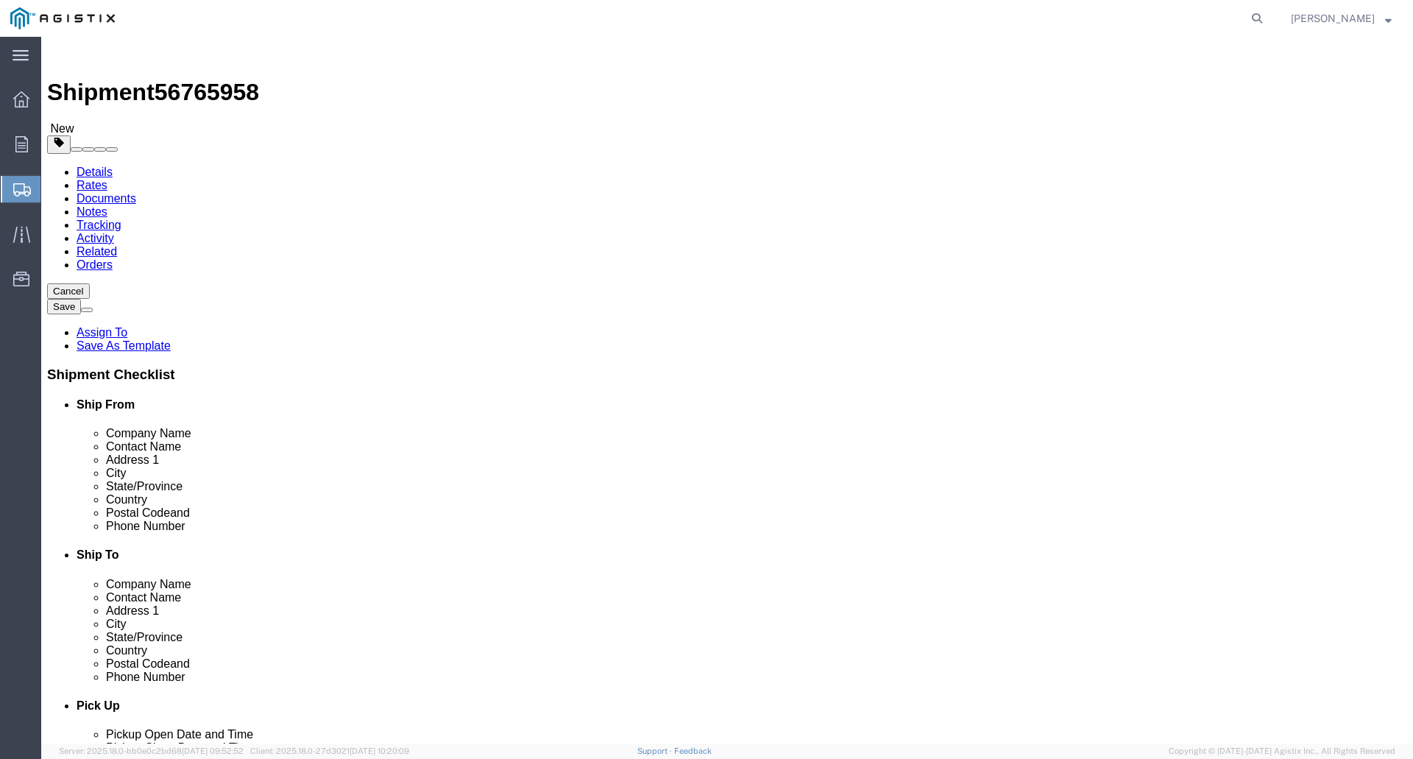
click span "Contact Name"
click select "Select Bulk Bundle(s) Cardboard Box(es) Carton(s) Crate(s) Drum(s) (Fiberboard)…"
select select "CRAT"
click select "Select Bulk Bundle(s) Cardboard Box(es) Carton(s) Crate(s) Drum(s) (Fiberboard)…"
click input "text"
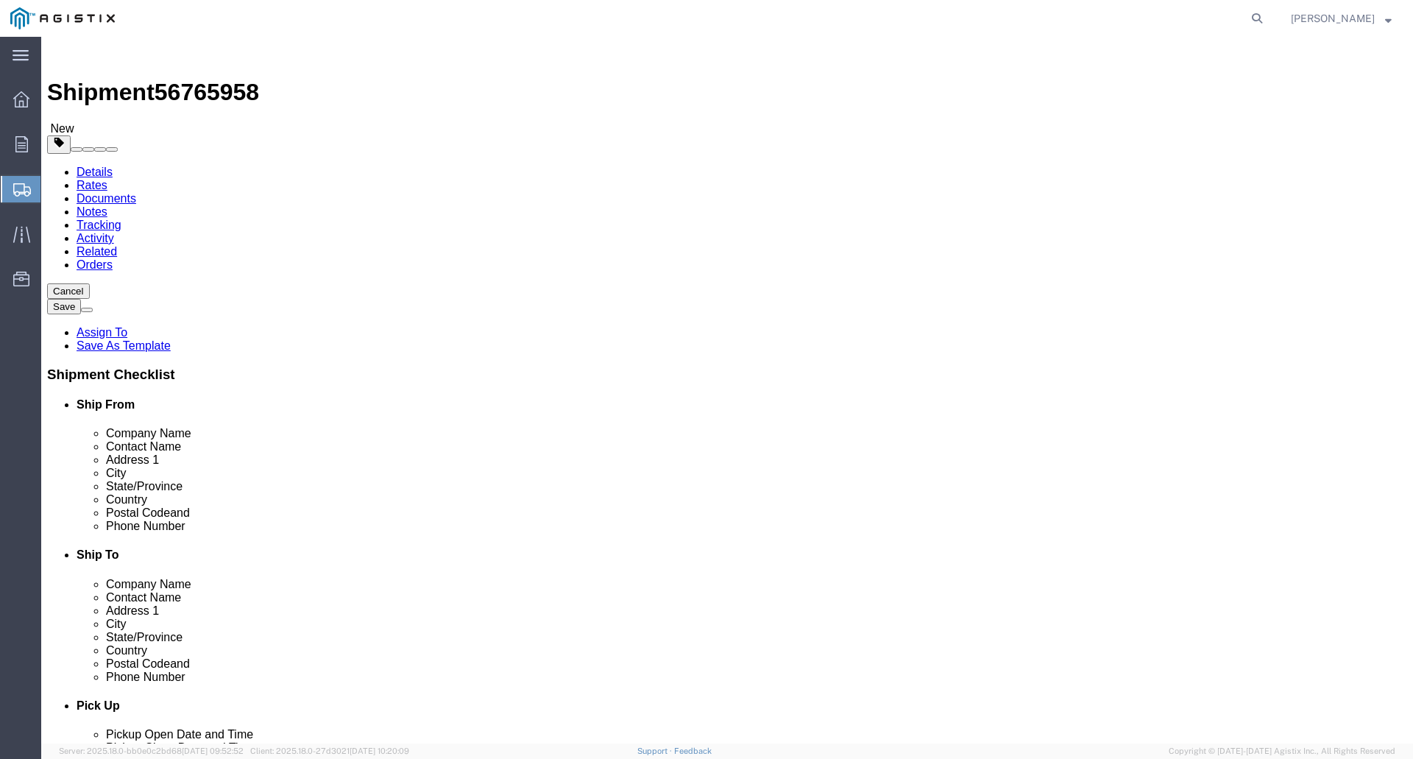
type input "144"
click input "text"
type input "51"
click input "text"
type input "53"
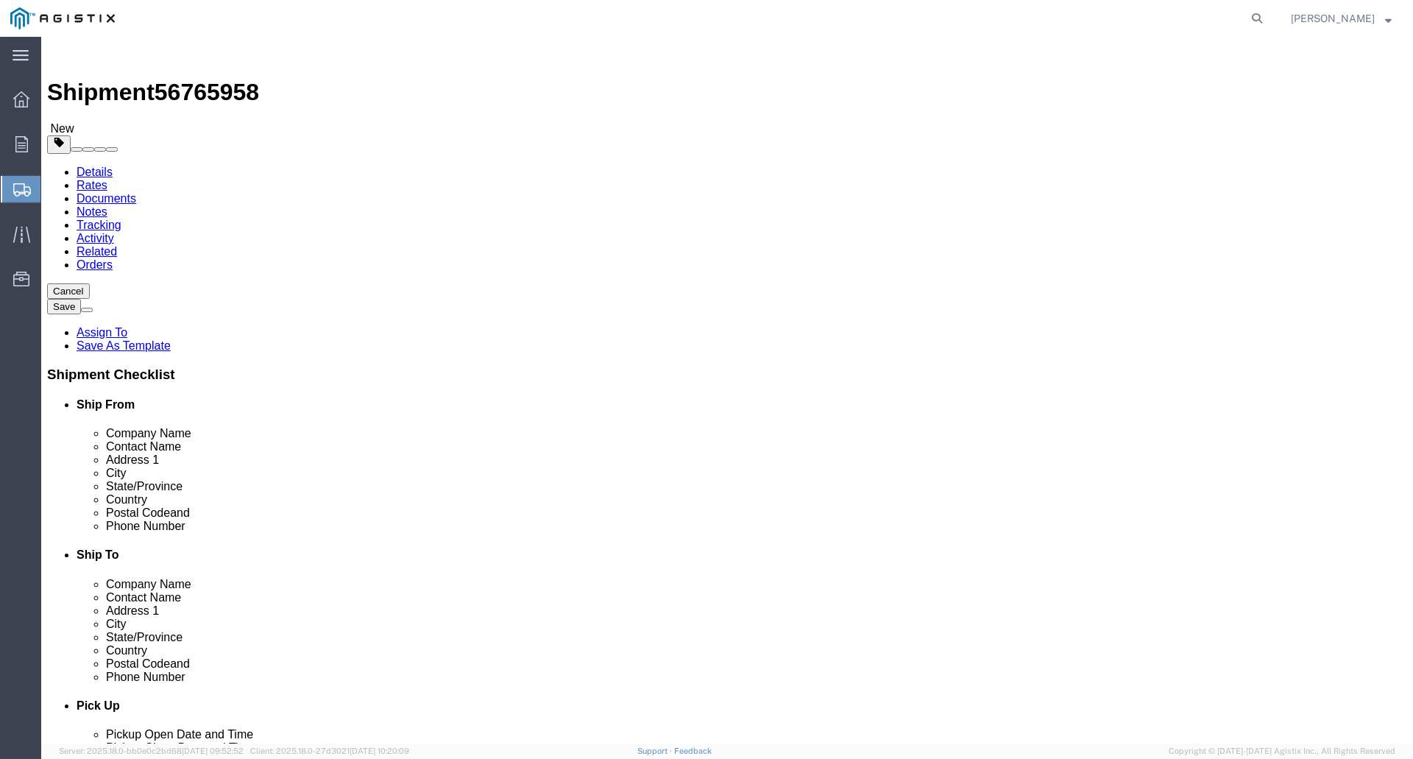
drag, startPoint x: 205, startPoint y: 338, endPoint x: 317, endPoint y: 343, distance: 112.7
click div "0.00 Select kgs lbs"
type input "880.0"
click link "Add Content"
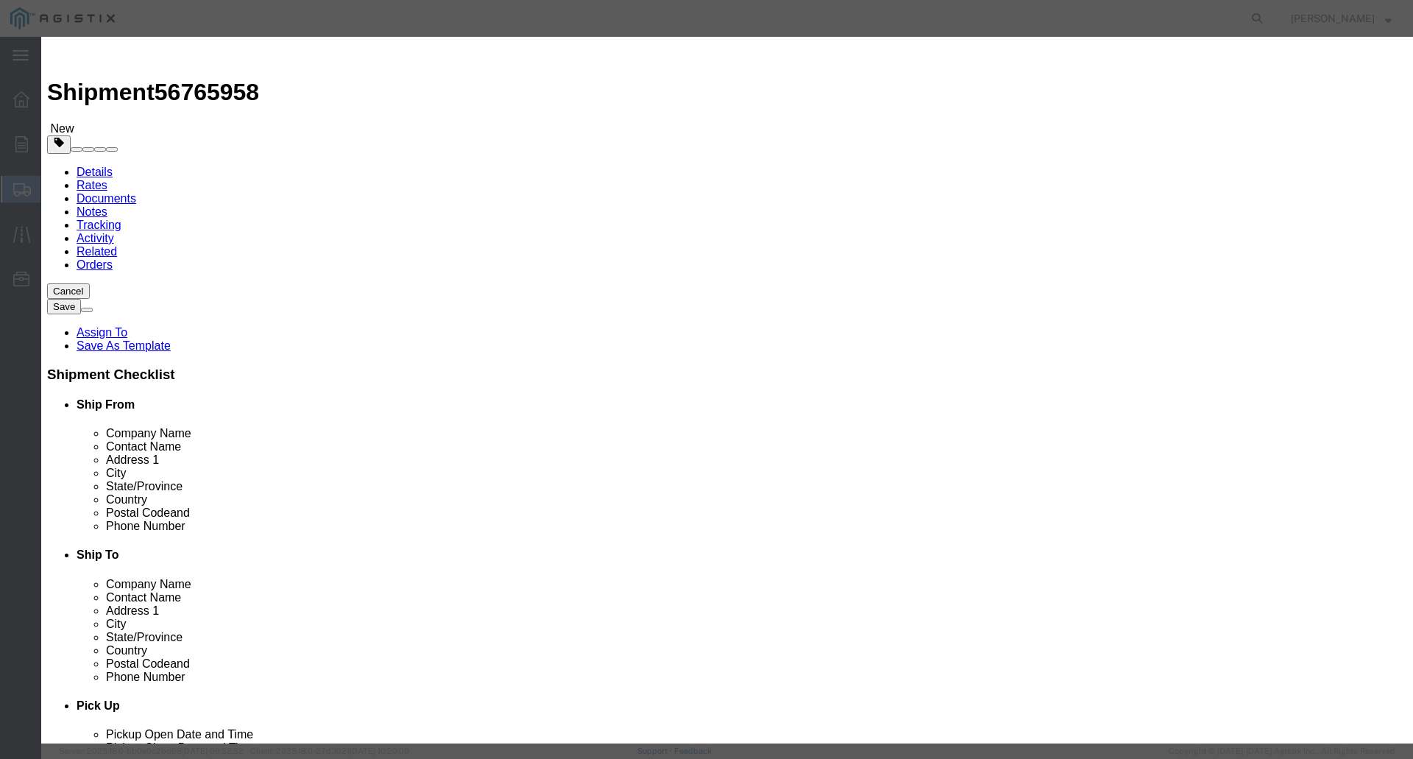
click input "text"
type input "ELECTRICAL SWITCHGEAR"
click input "0"
drag, startPoint x: 433, startPoint y: 140, endPoint x: 471, endPoint y: 149, distance: 38.6
click input "0"
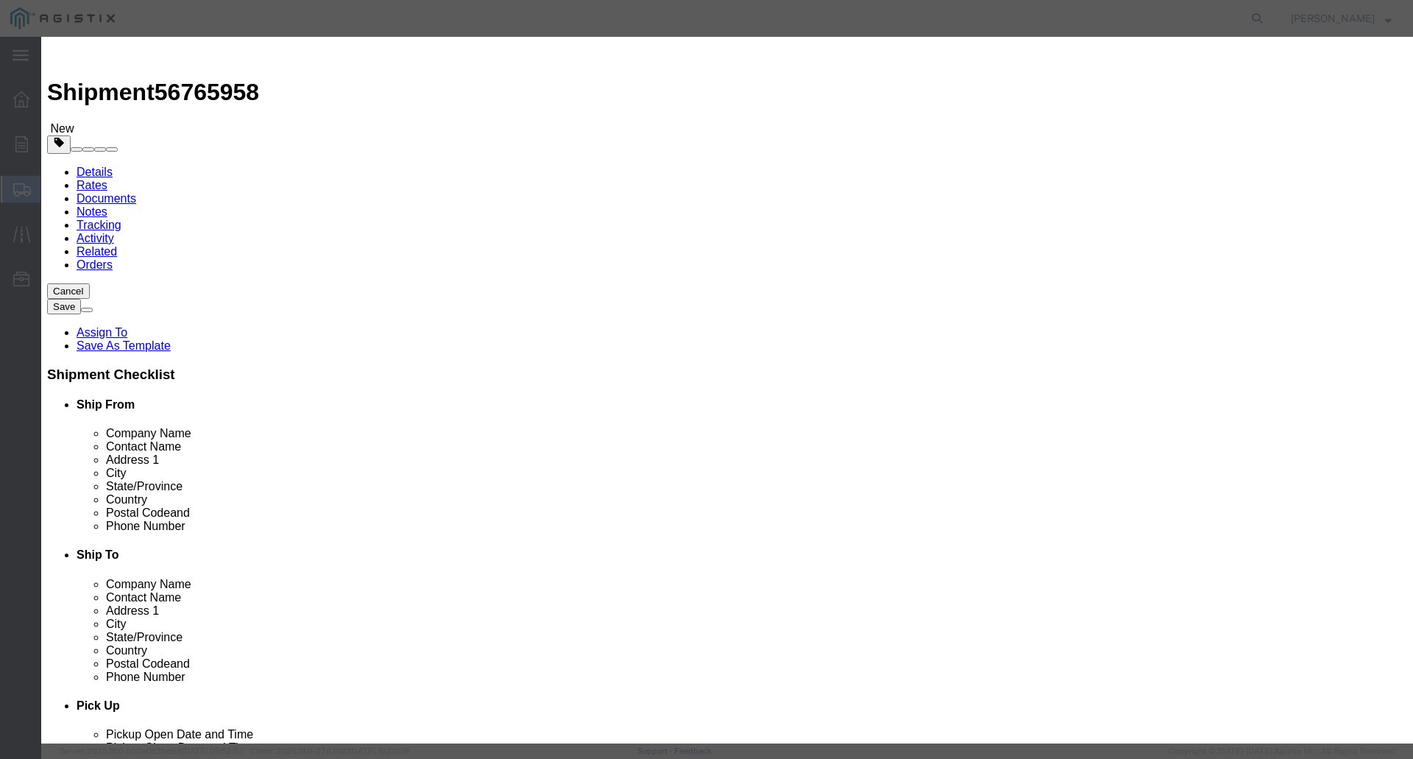
type input "1"
click input "text"
type input "40,000"
click select "Select 50 55 60 65 70 85 92.5 100 125 175 250 300 400"
select select "250"
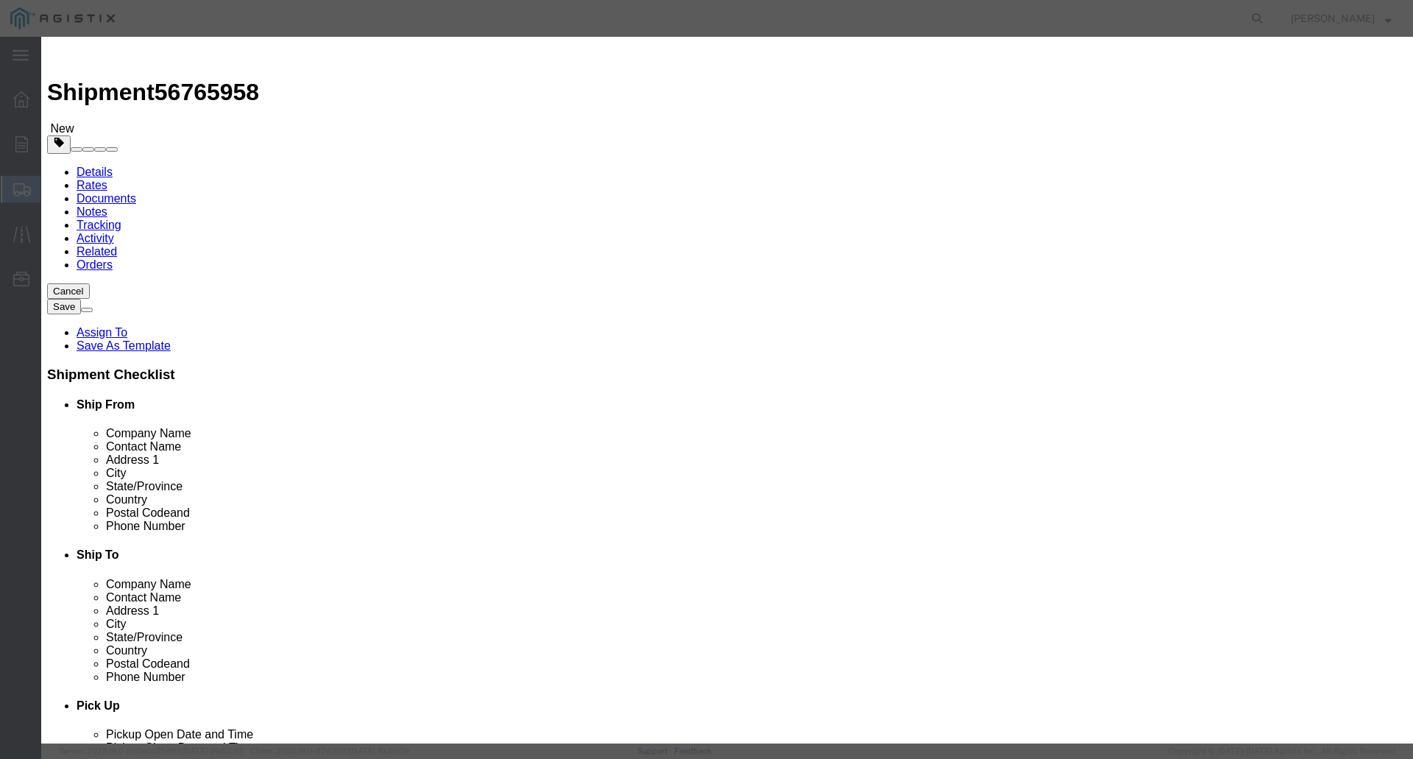
click select "Select 50 55 60 65 70 85 92.5 100 125 175 250 300 400"
click textarea
type textarea "FLATBED REQUIRED"
click button "Save & Close"
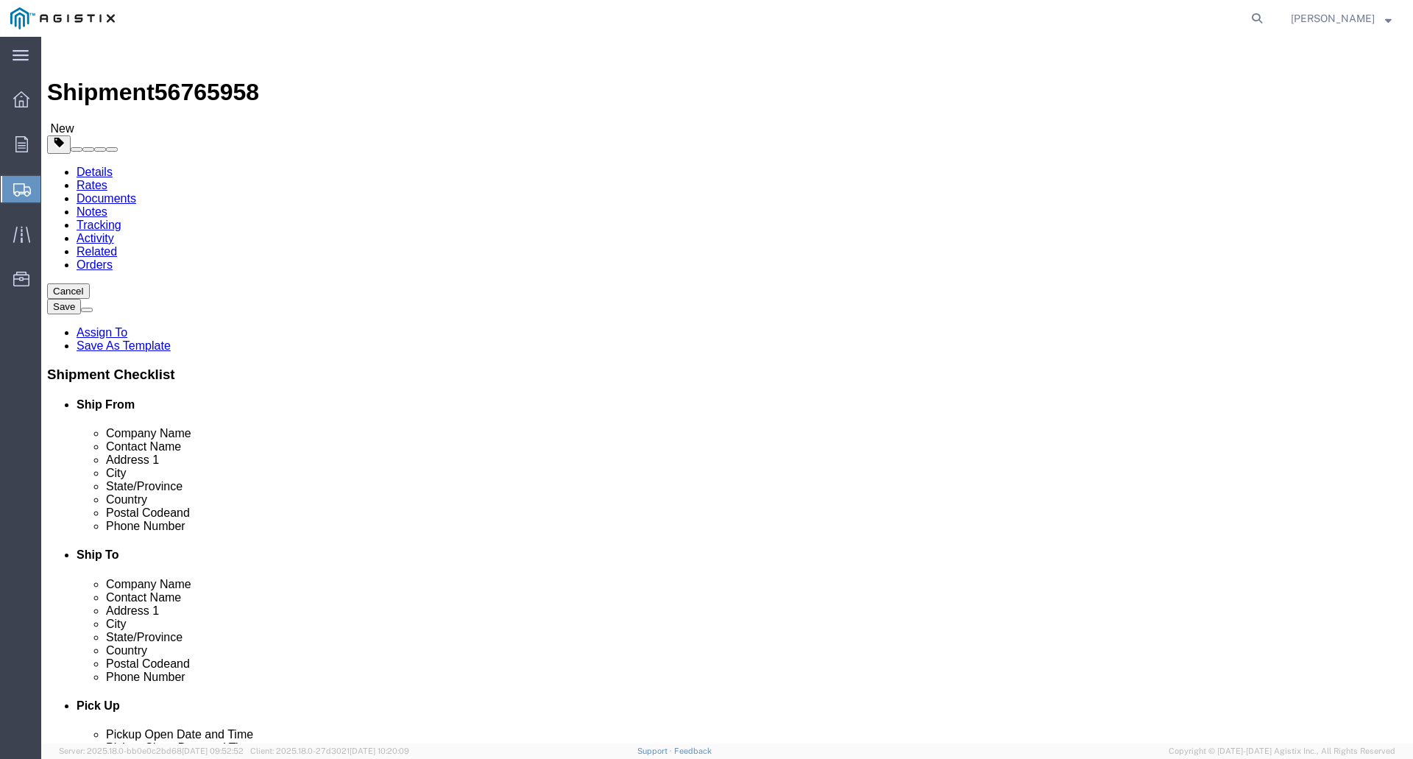
click button "Rate Shipment"
click icon
click input "text"
type input "NONE"
click button "Rate Shipment"
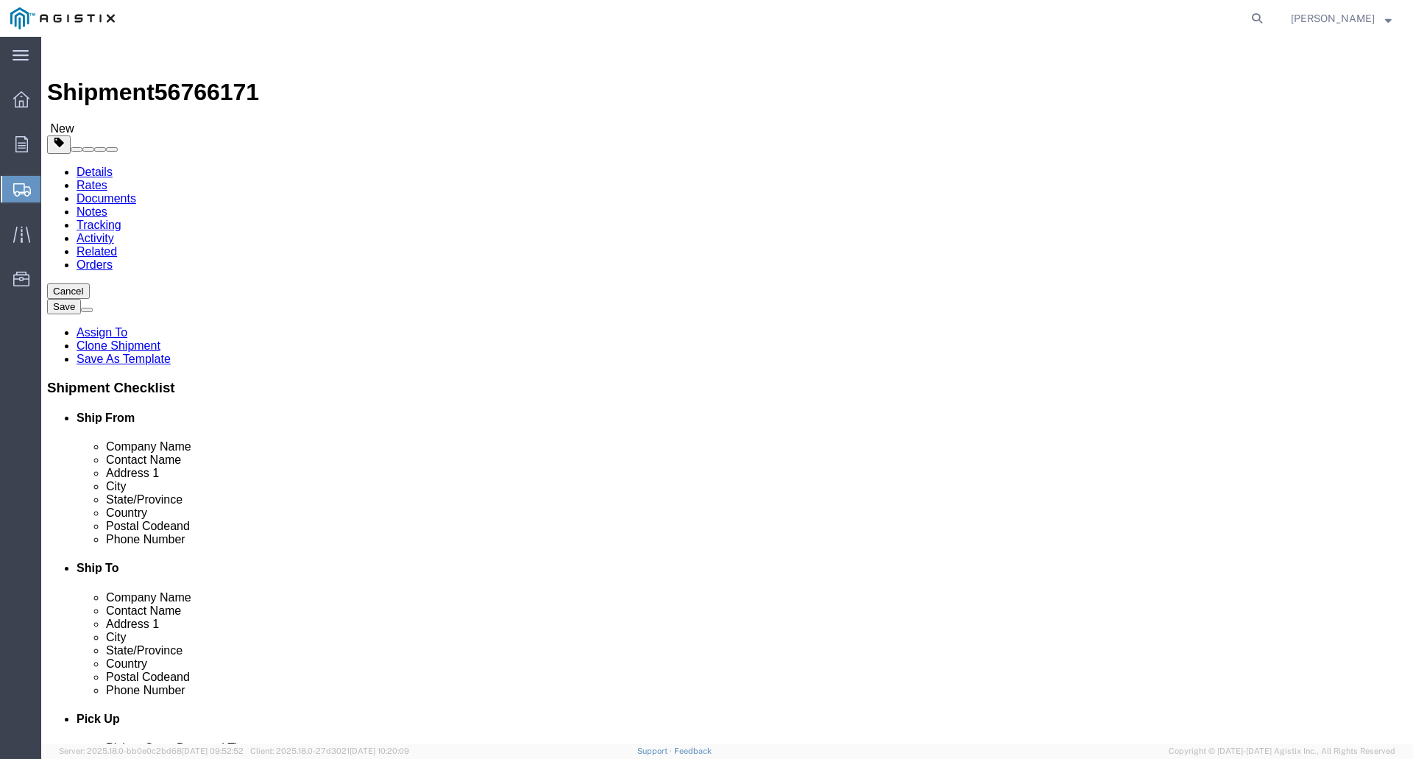
click select "Select All Others [GEOGRAPHIC_DATA] [GEOGRAPHIC_DATA] [GEOGRAPHIC_DATA] [GEOGRA…"
select select "19745"
click select "Select All Others [GEOGRAPHIC_DATA] [GEOGRAPHIC_DATA] [GEOGRAPHIC_DATA] [GEOGRA…"
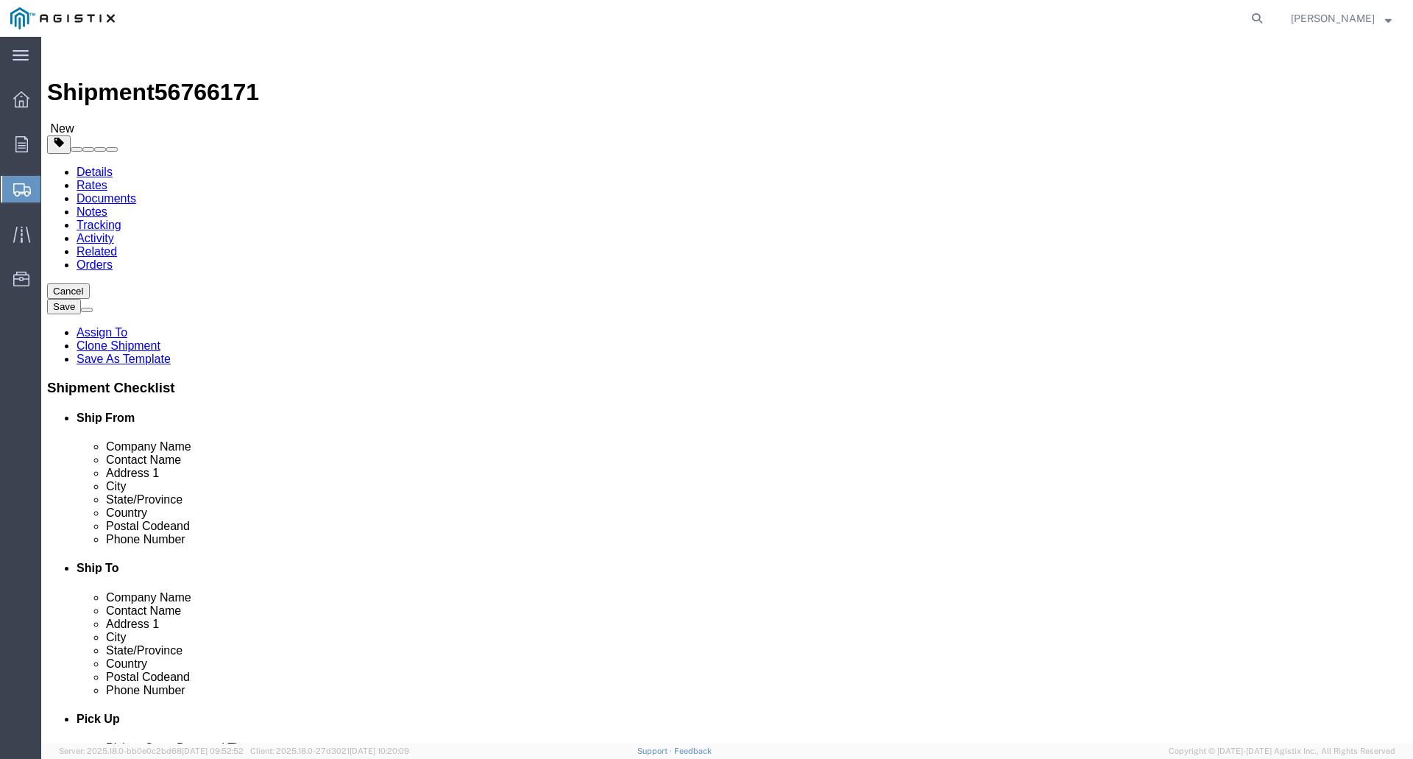
click input "[STREET_ADDRESS]"
type input "3"
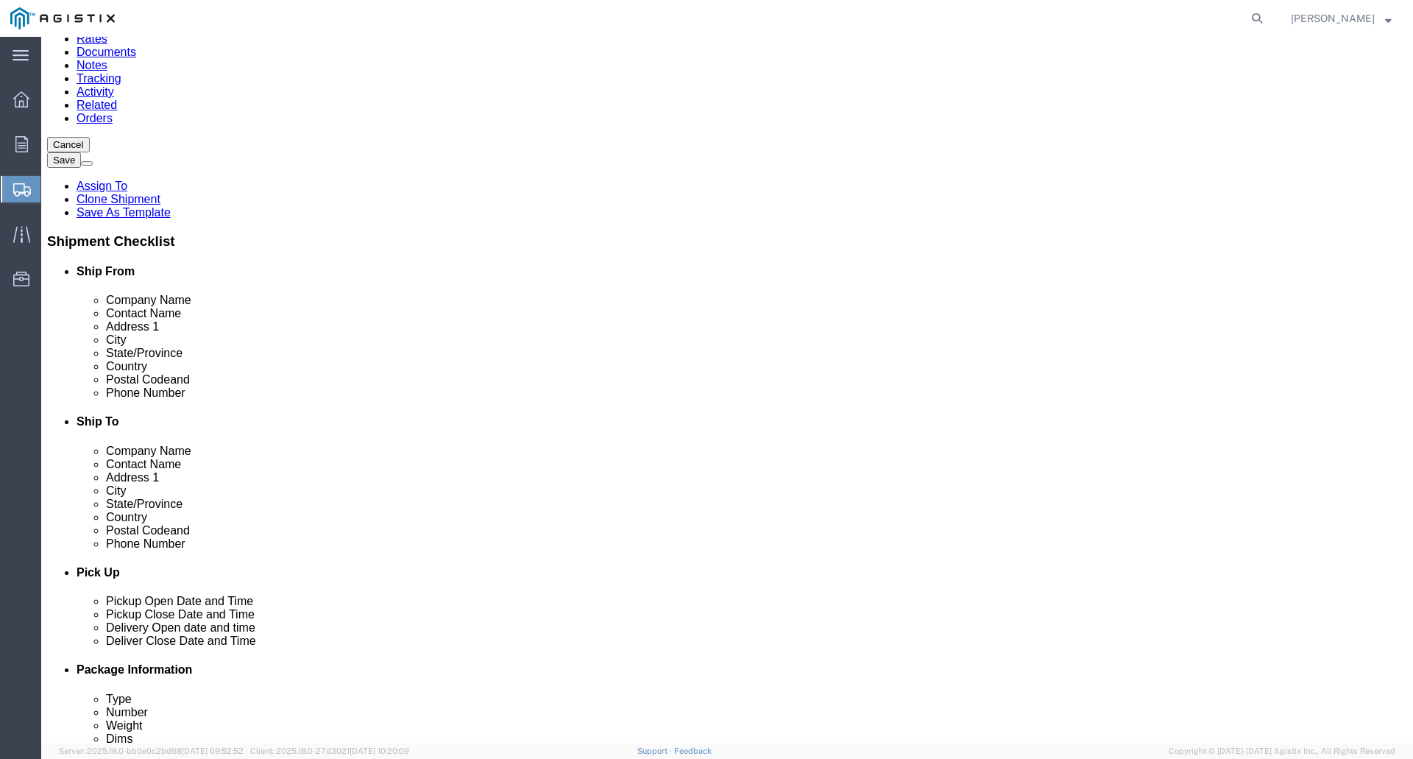
scroll to position [147, 0]
type input "[STREET_ADDRESS]"
click input "Wheatland"
type input "W"
type input "[GEOGRAPHIC_DATA]"
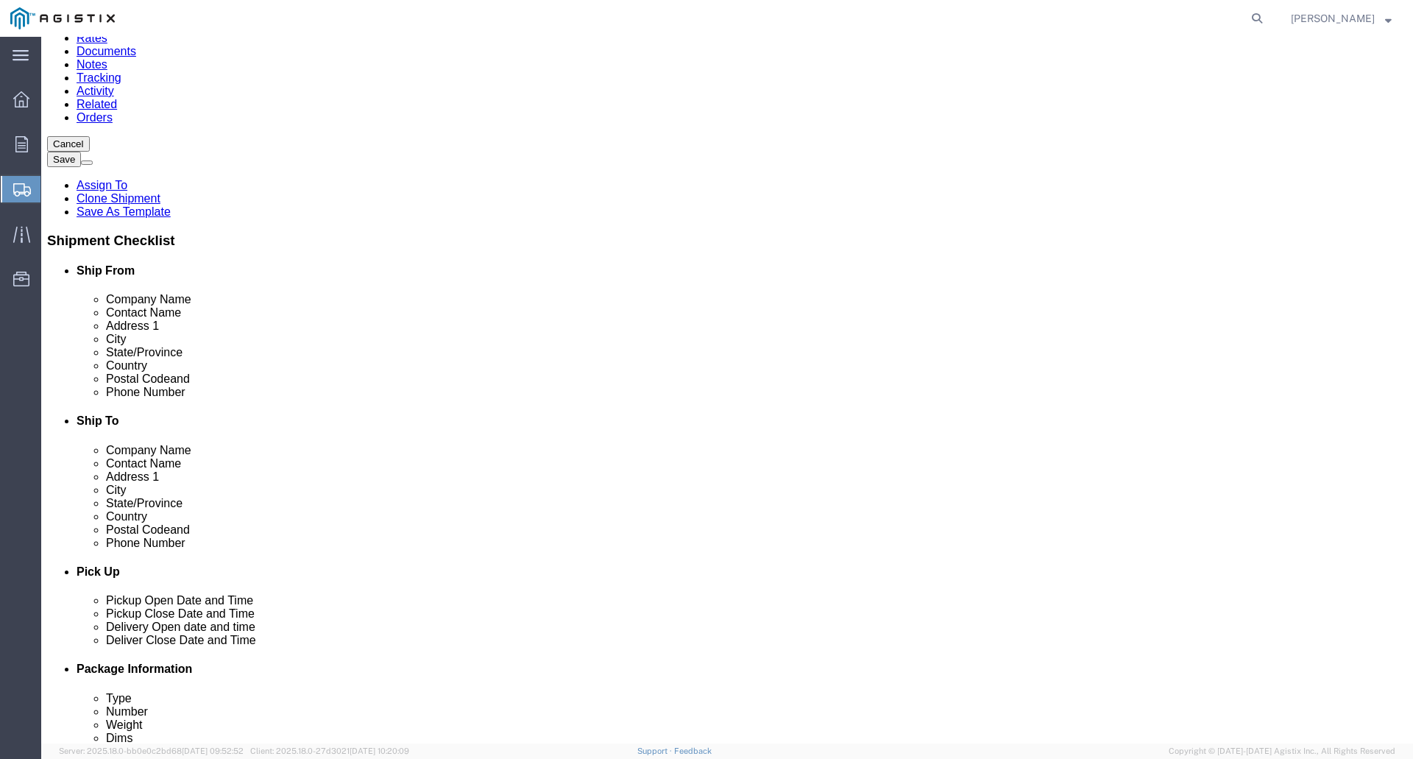
click p "- PG&E - ([PERSON_NAME]) [STREET_ADDRESS]"
select select "CA"
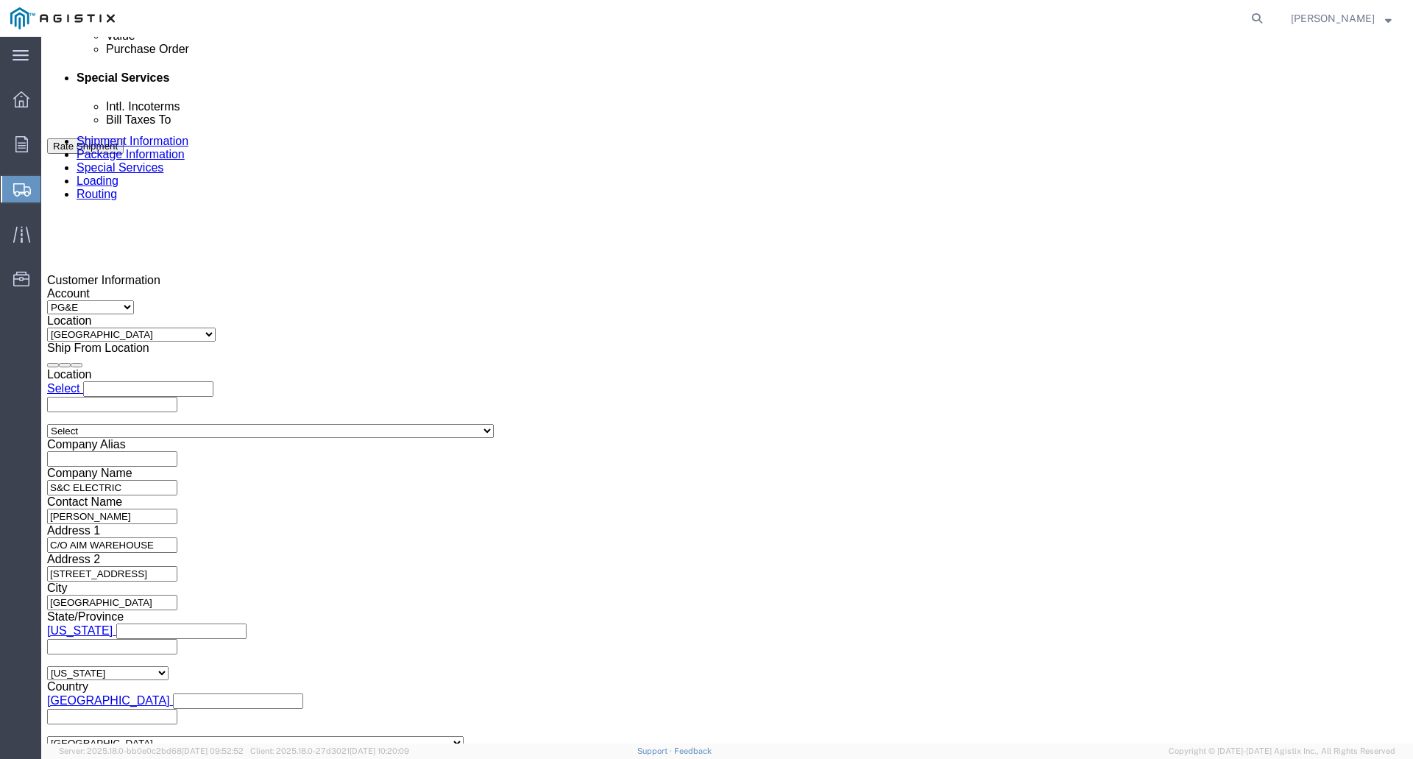
scroll to position [926, 0]
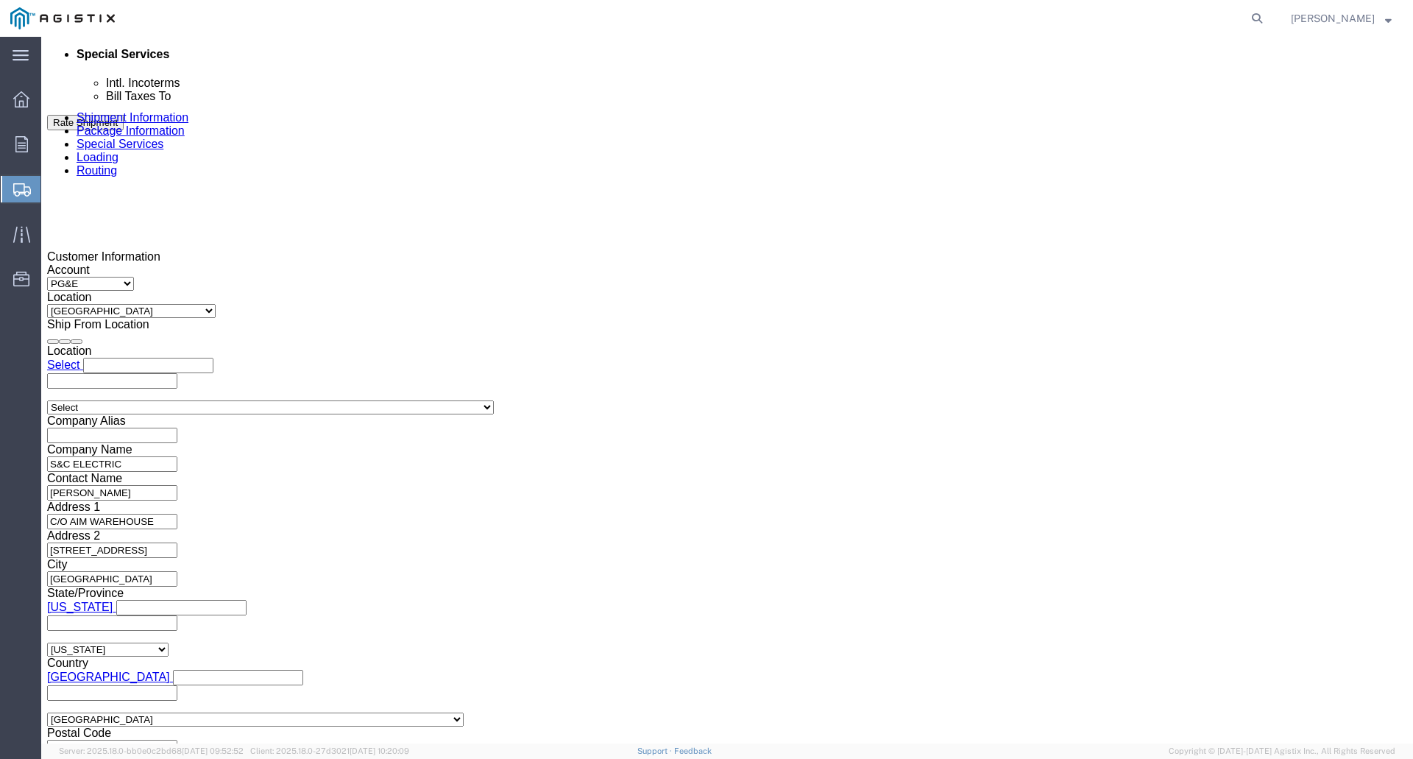
type input "[GEOGRAPHIC_DATA]"
click input "3501374459"
type input "3"
type input "3501374460"
click input "911318"
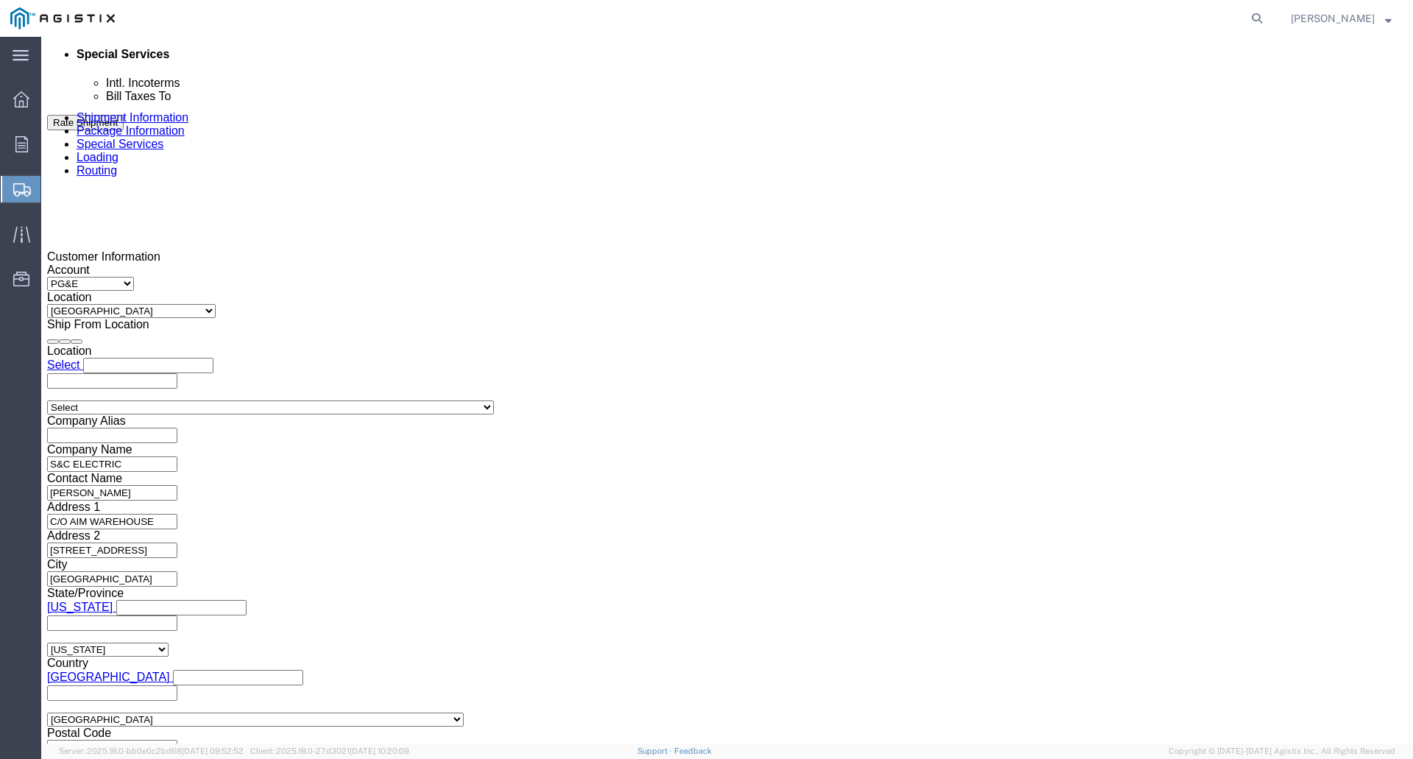
type input "9"
type input "911319"
click button "Continue"
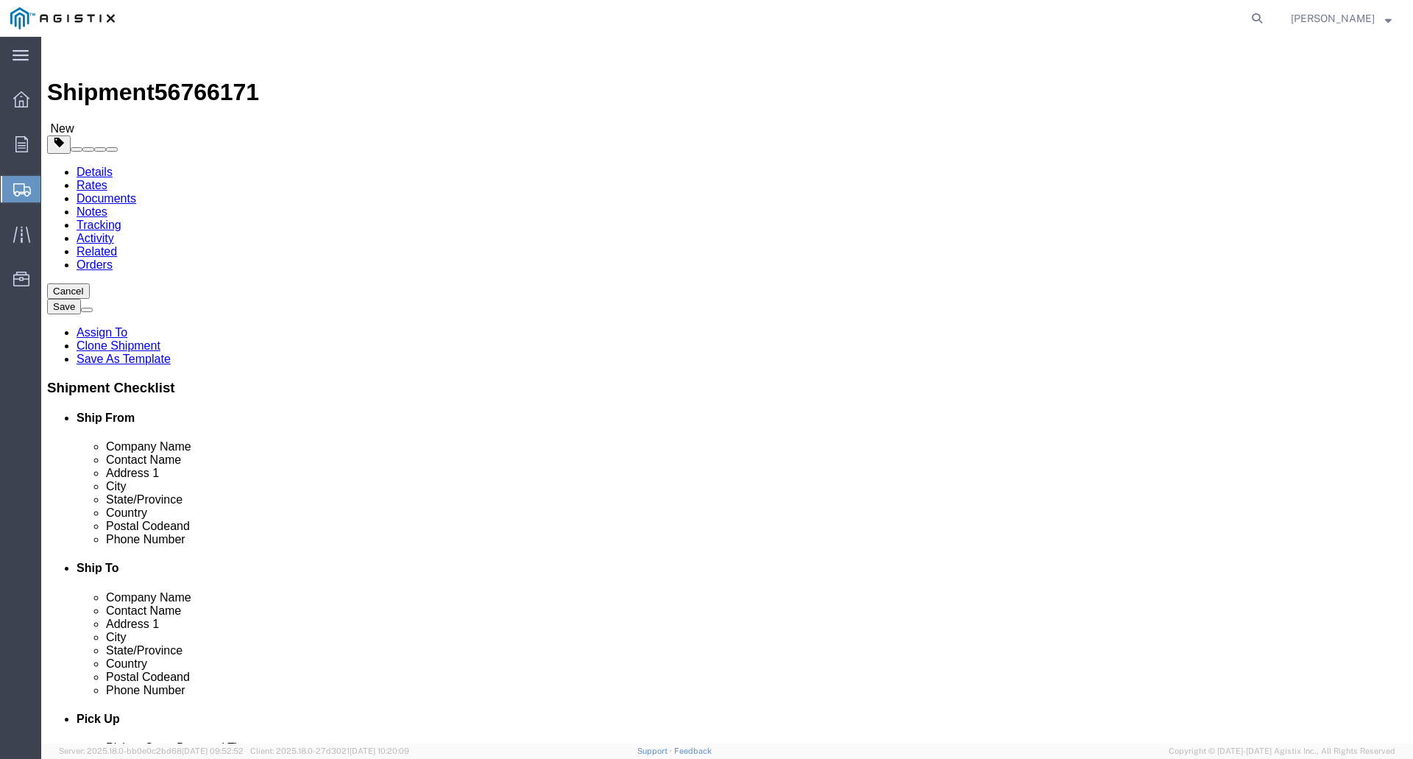
click b "1 pieces"
click input "1"
type input "3"
click input "880.00"
drag, startPoint x: 1041, startPoint y: 572, endPoint x: 980, endPoint y: 495, distance: 98.5
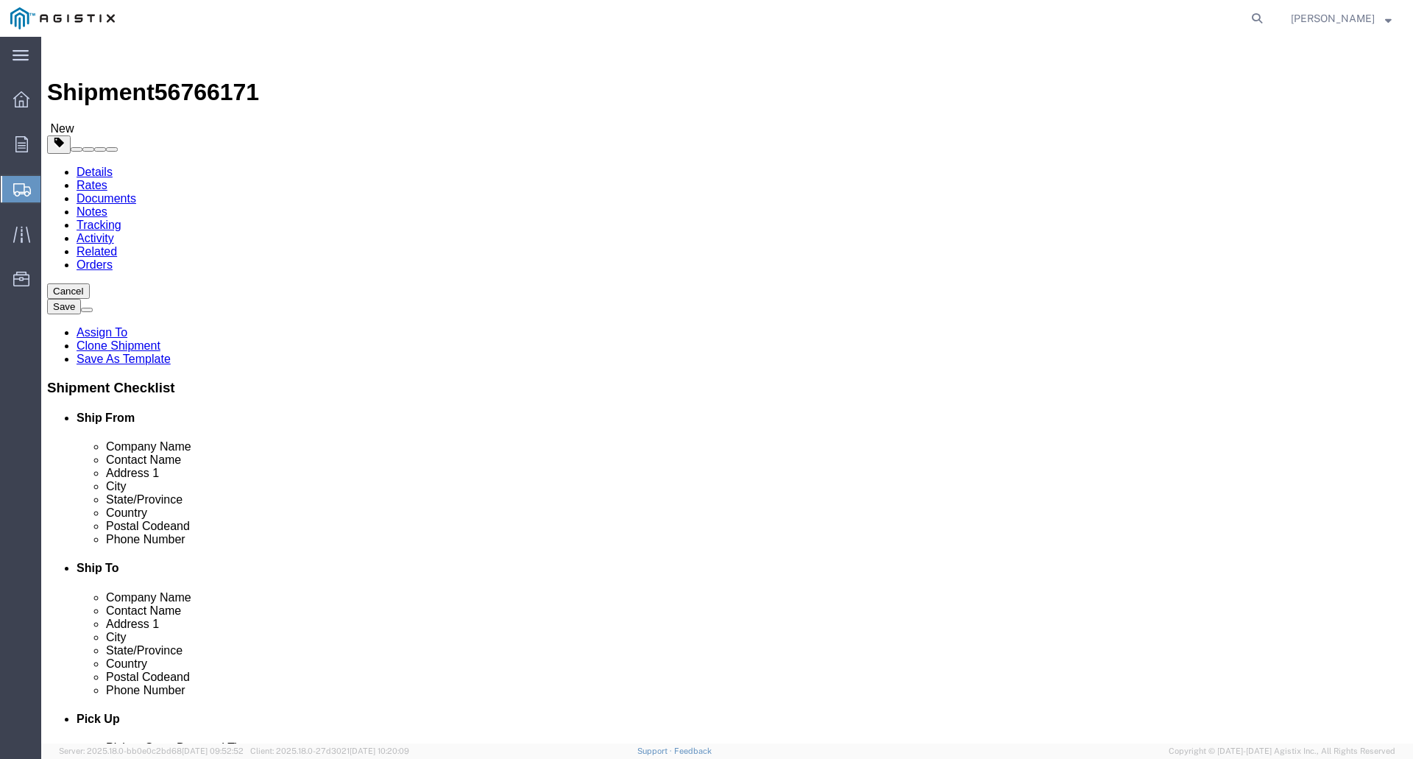
click button "Continue"
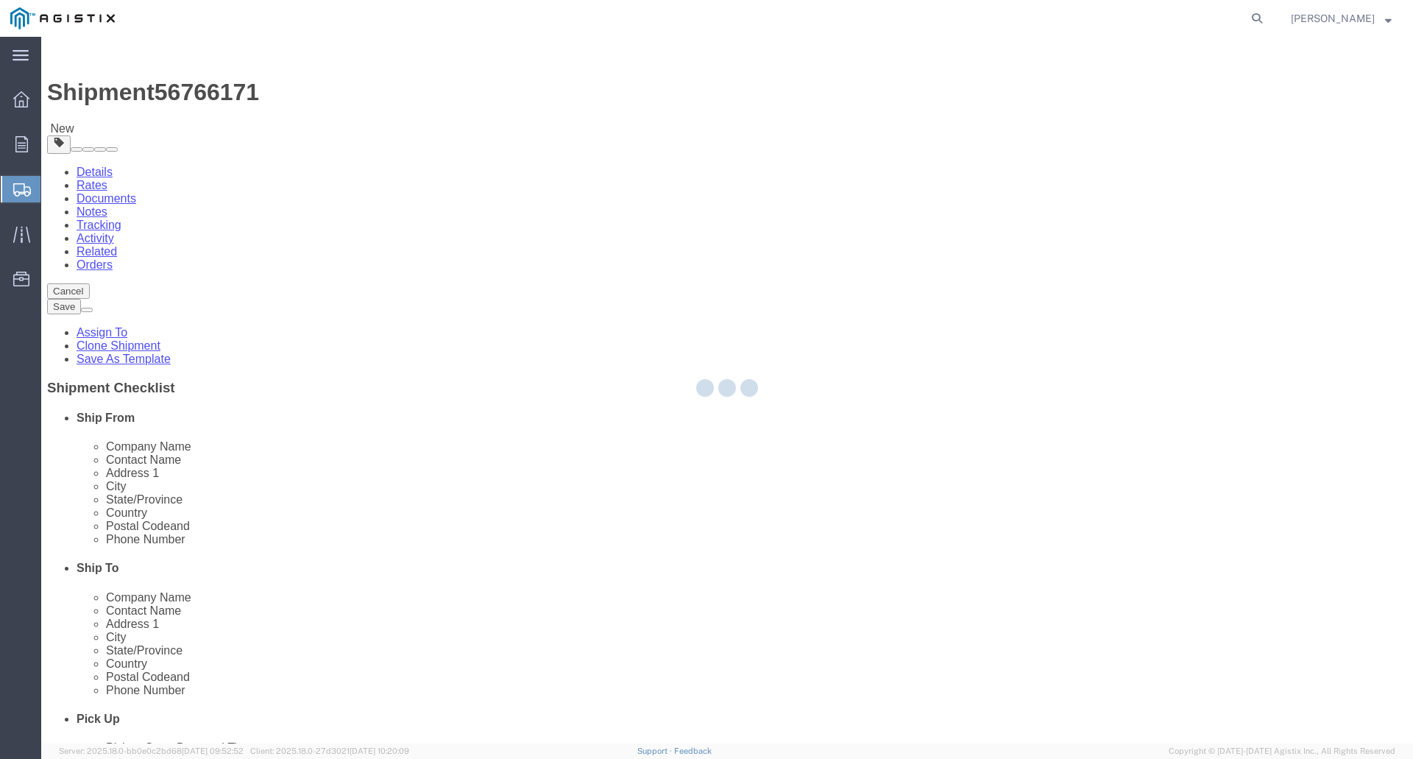
select select
select select "COSTCENTER"
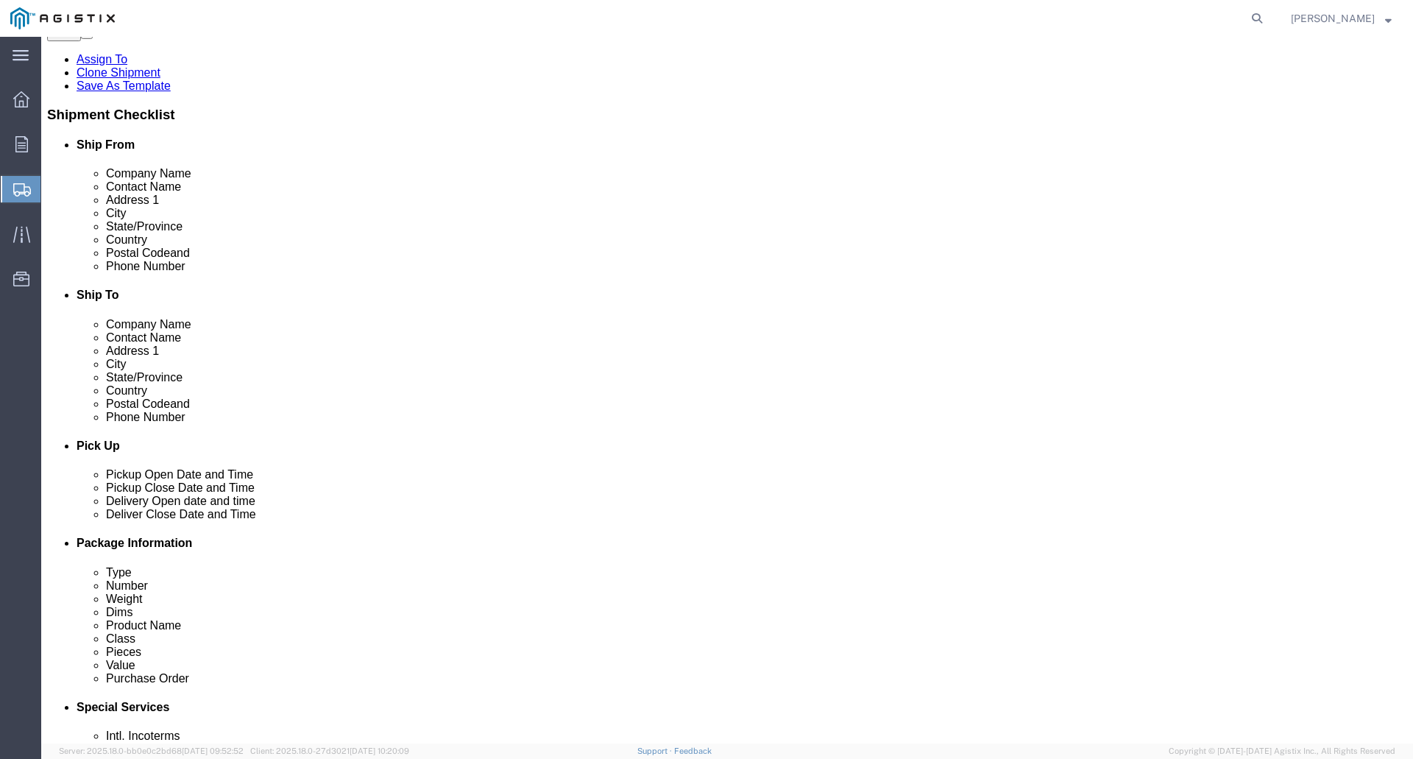
scroll to position [147, 0]
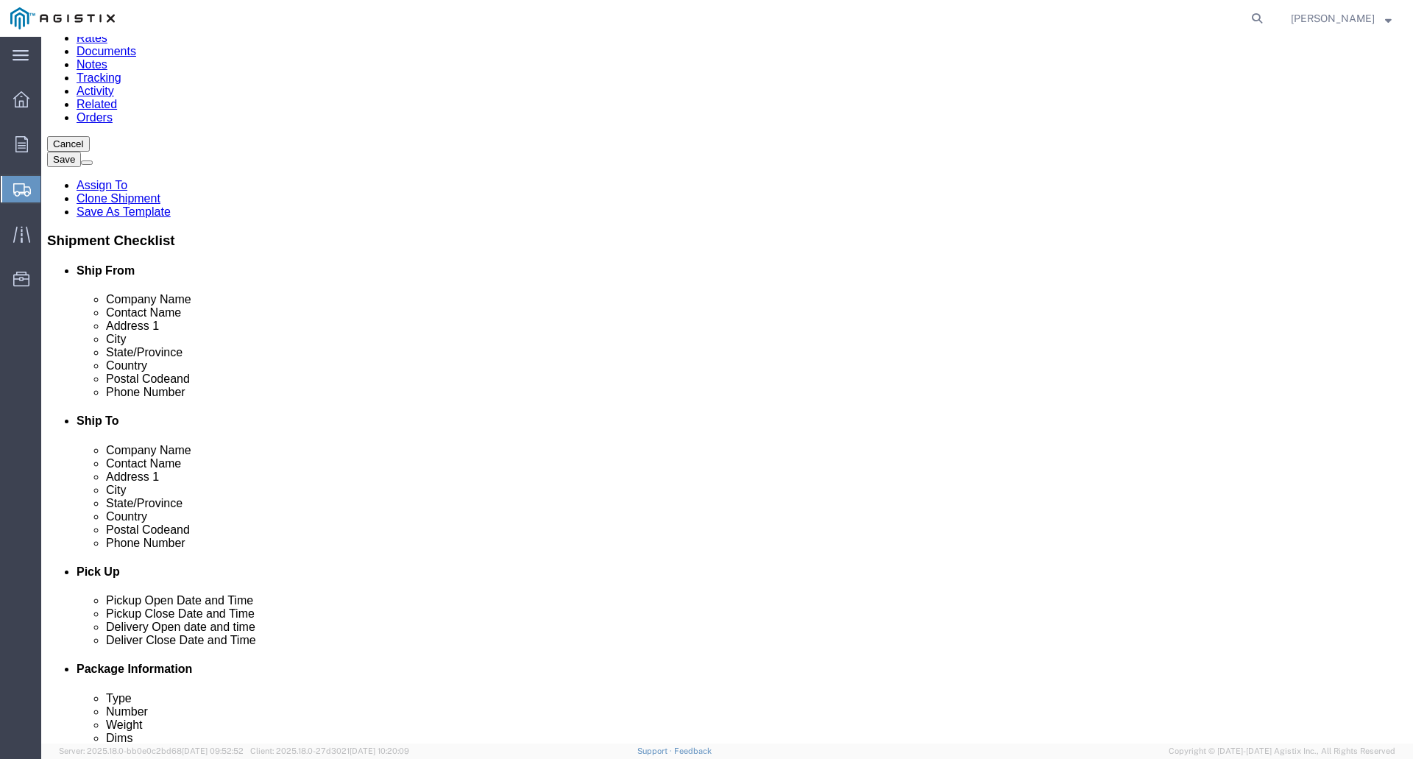
click button "Save"
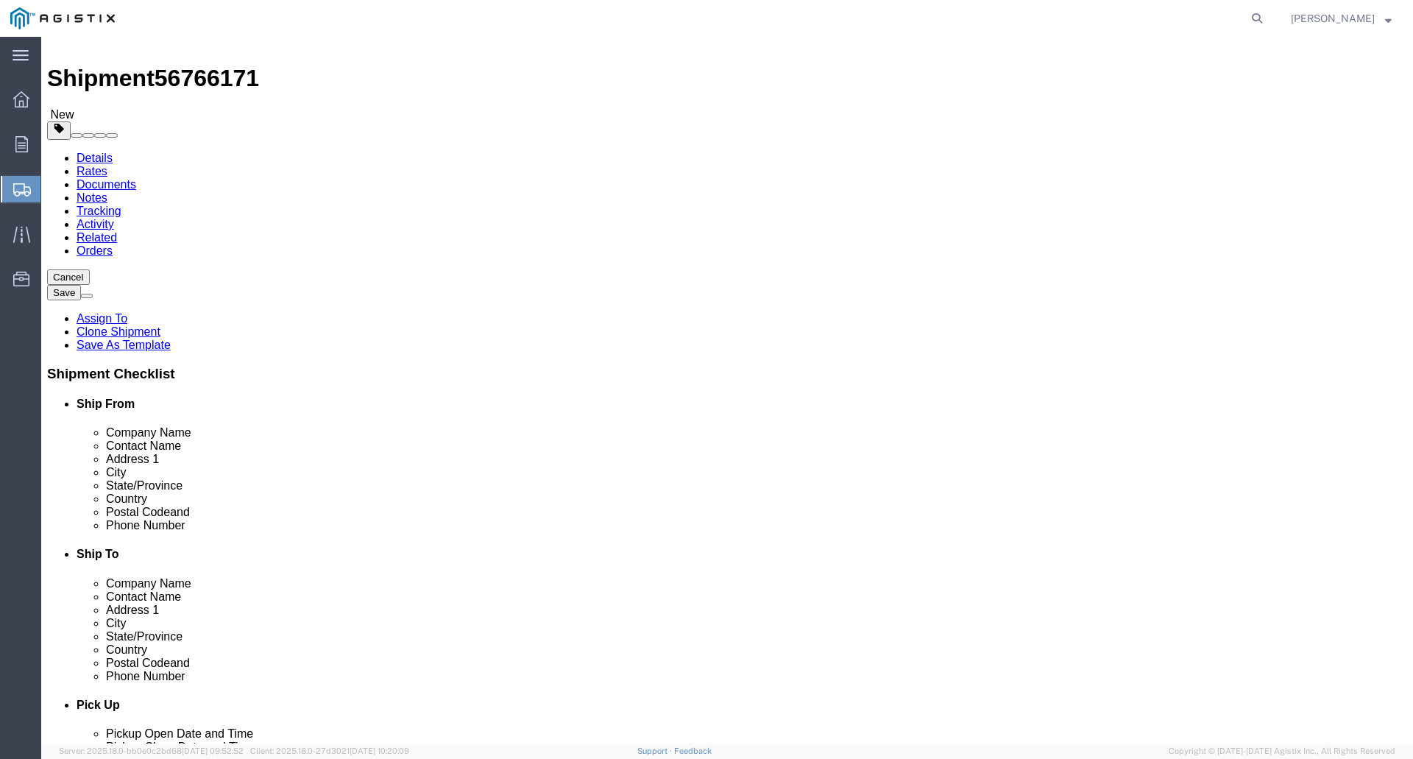
scroll to position [0, 0]
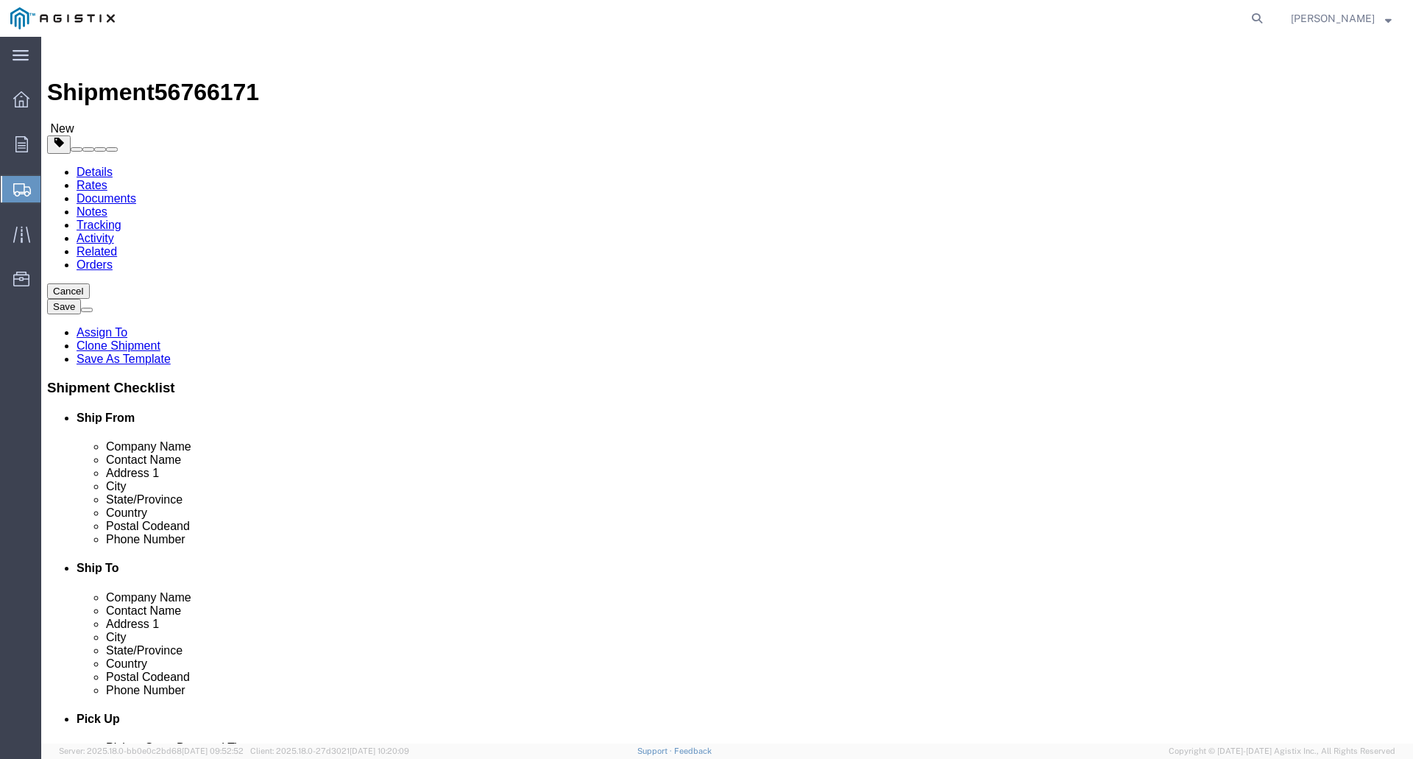
click textarea
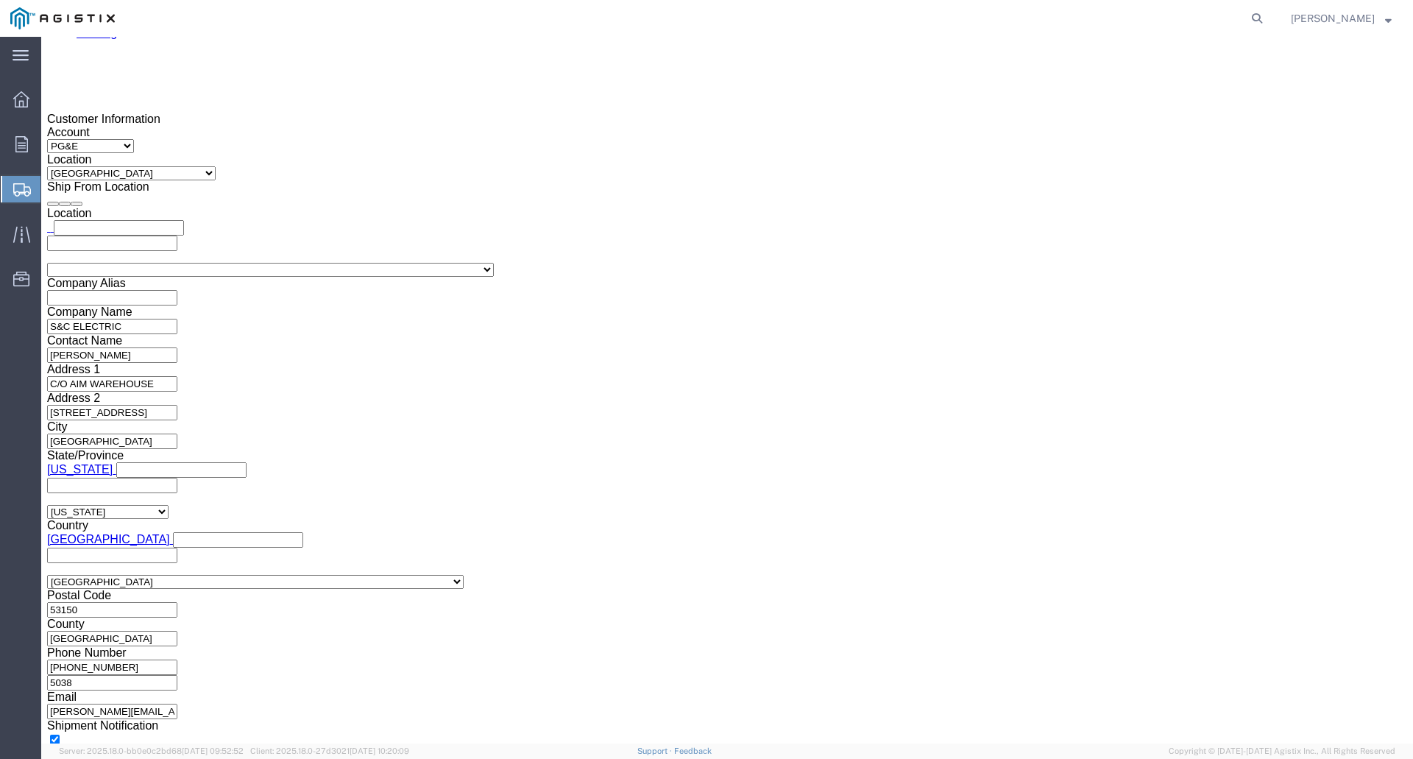
scroll to position [1251, 0]
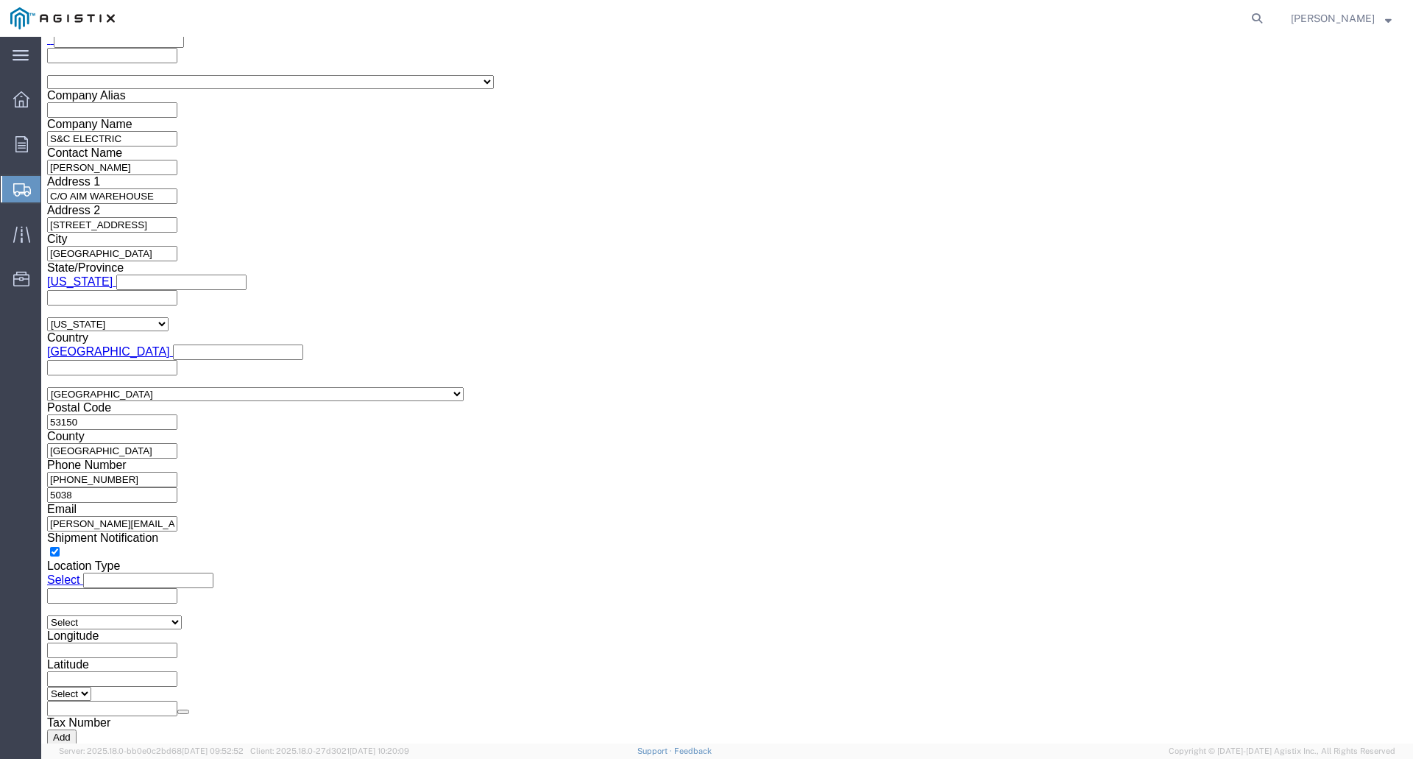
type textarea "FLATBED REQUIRED"
click button "Save"
click img
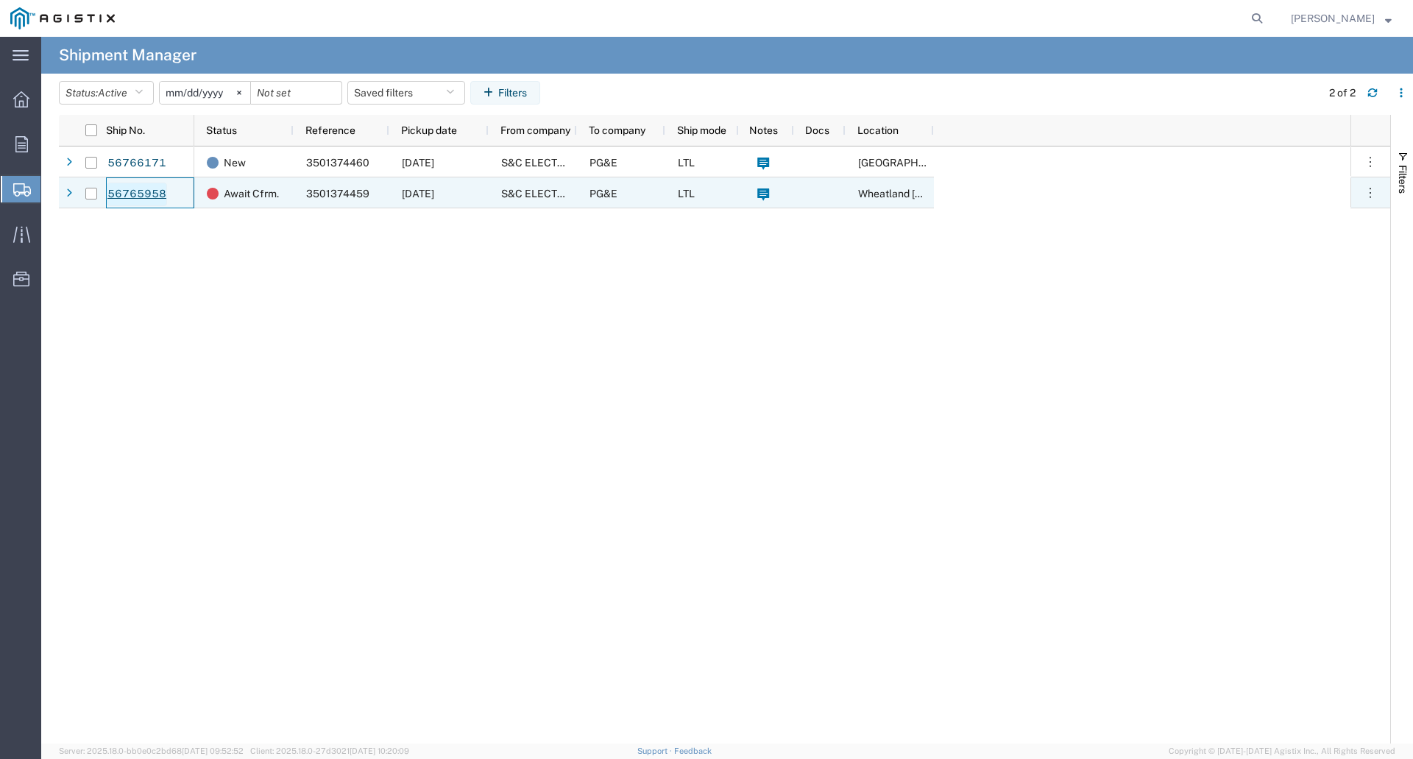
click at [150, 192] on link "56765958" at bounding box center [137, 195] width 60 height 24
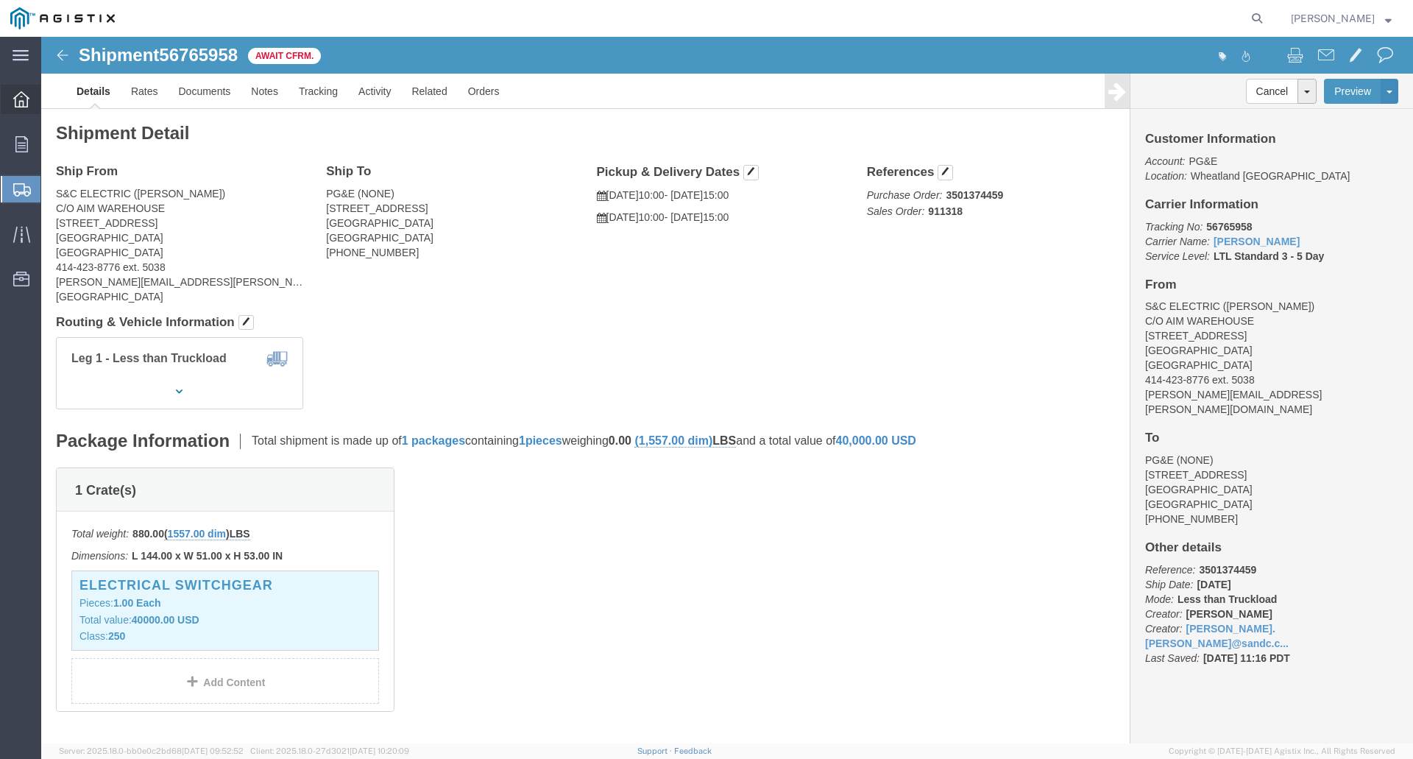
click at [18, 93] on icon at bounding box center [21, 99] width 16 height 16
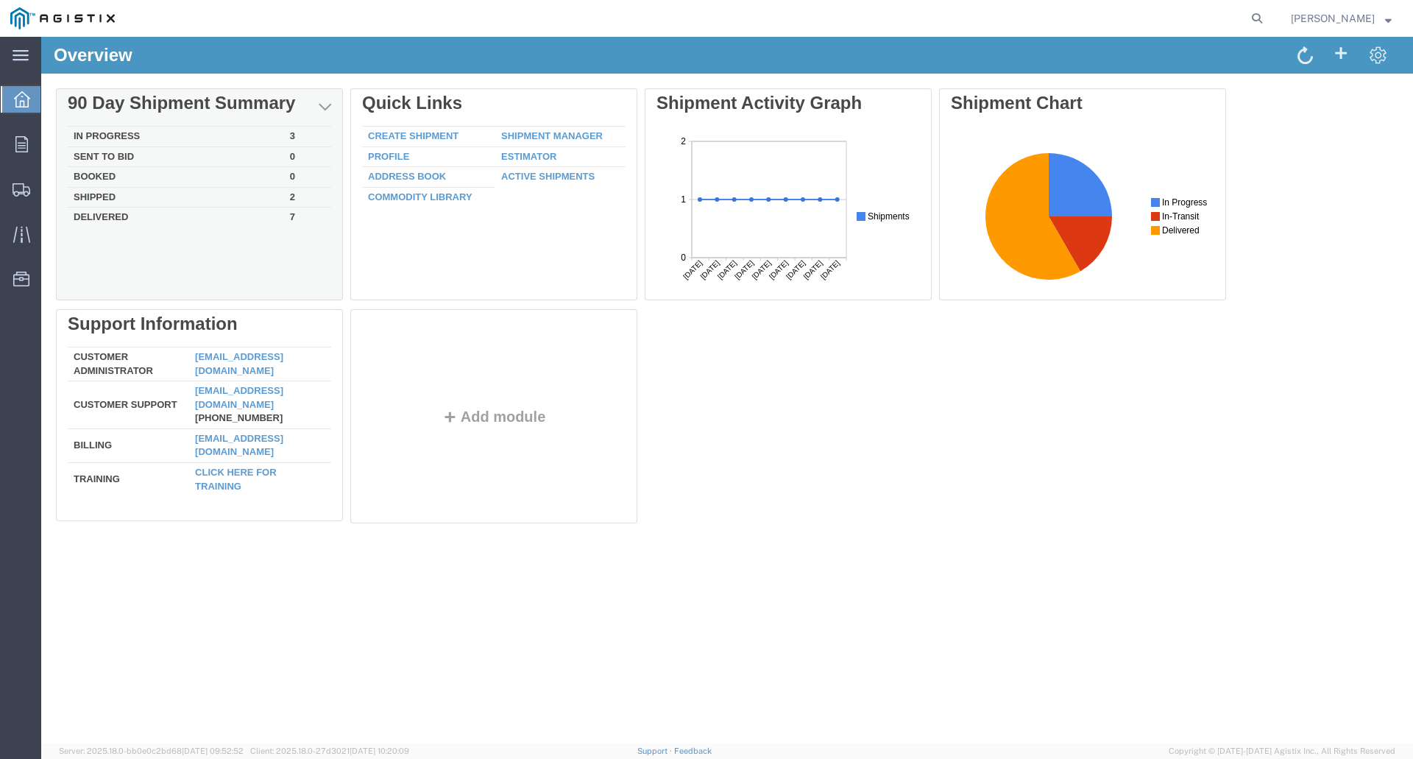
click at [121, 130] on td "In Progress" at bounding box center [176, 137] width 216 height 21
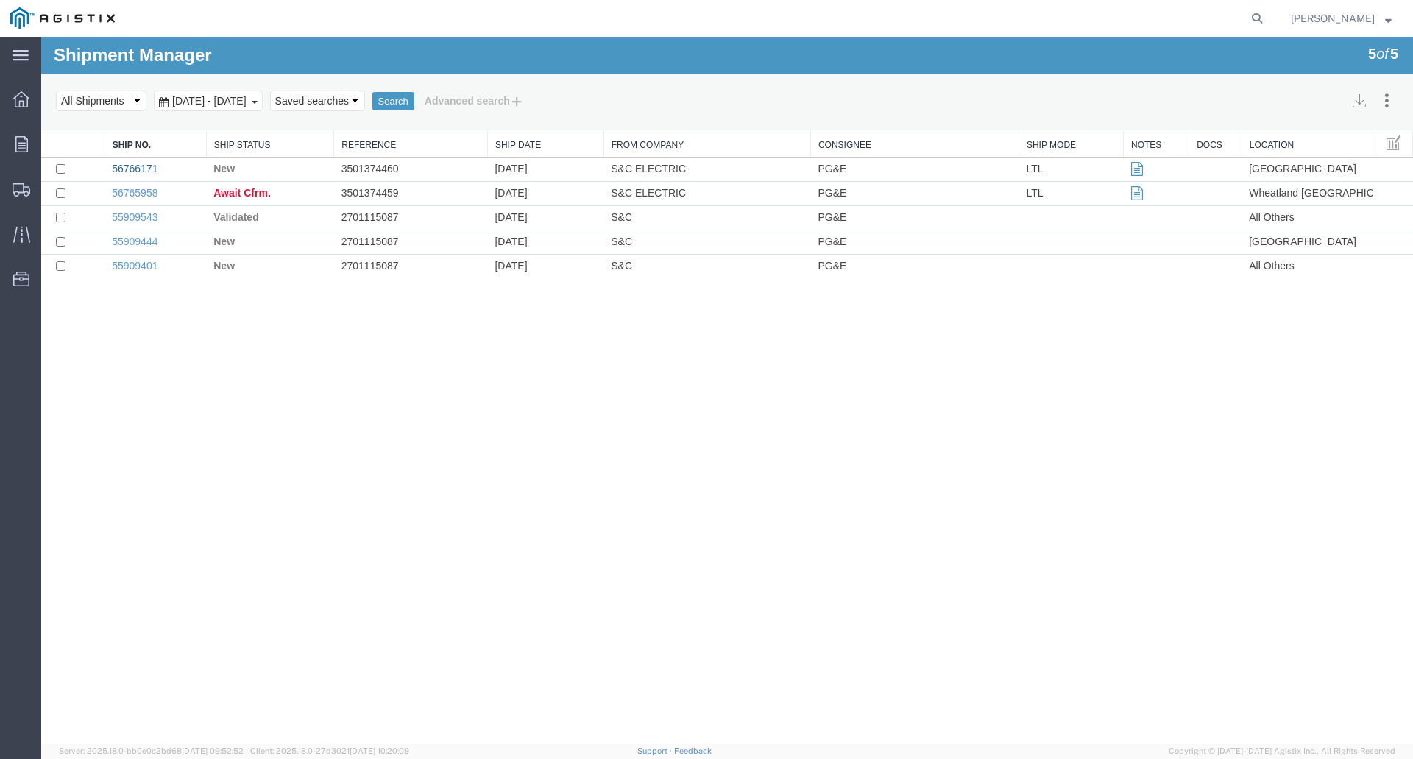
drag, startPoint x: 132, startPoint y: 164, endPoint x: 143, endPoint y: 164, distance: 10.3
click at [134, 164] on link "56766171" at bounding box center [135, 169] width 46 height 12
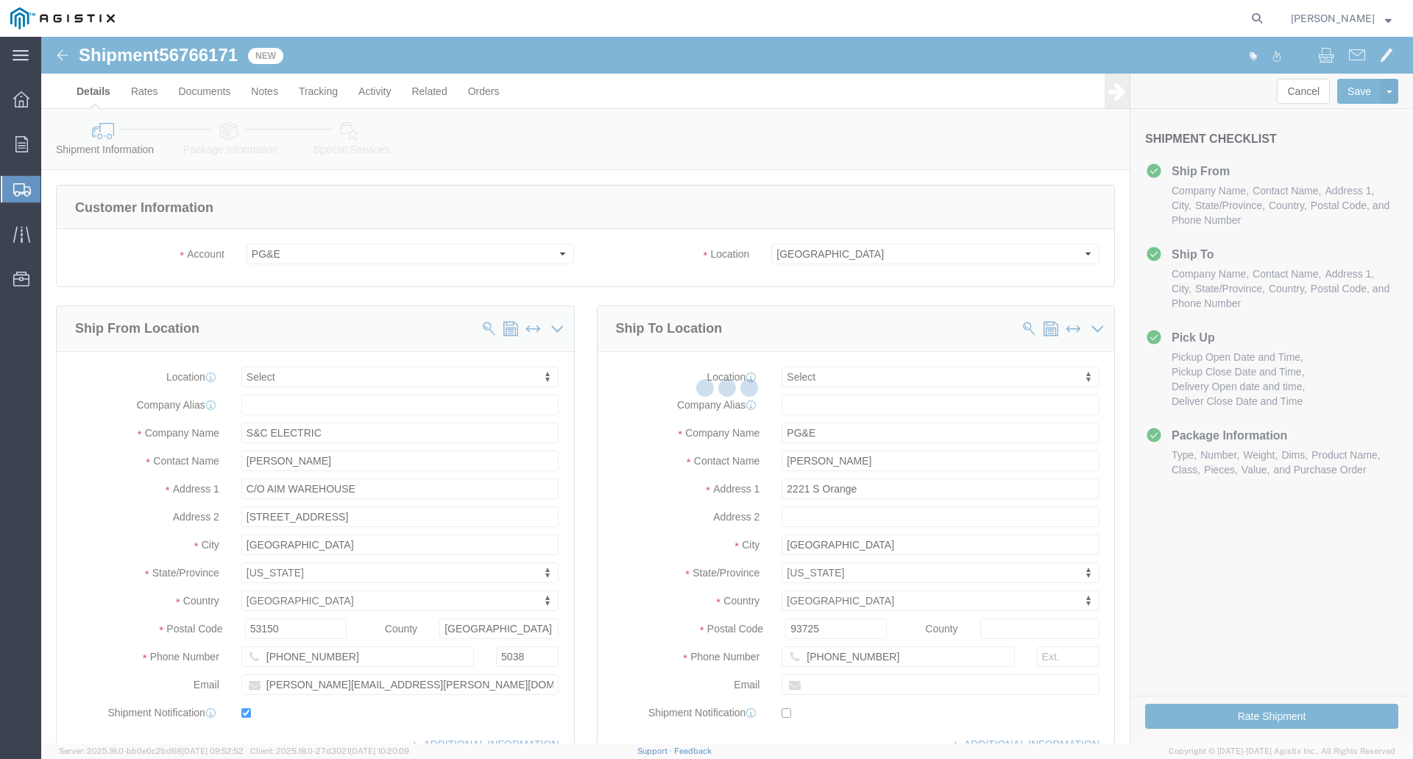
select select
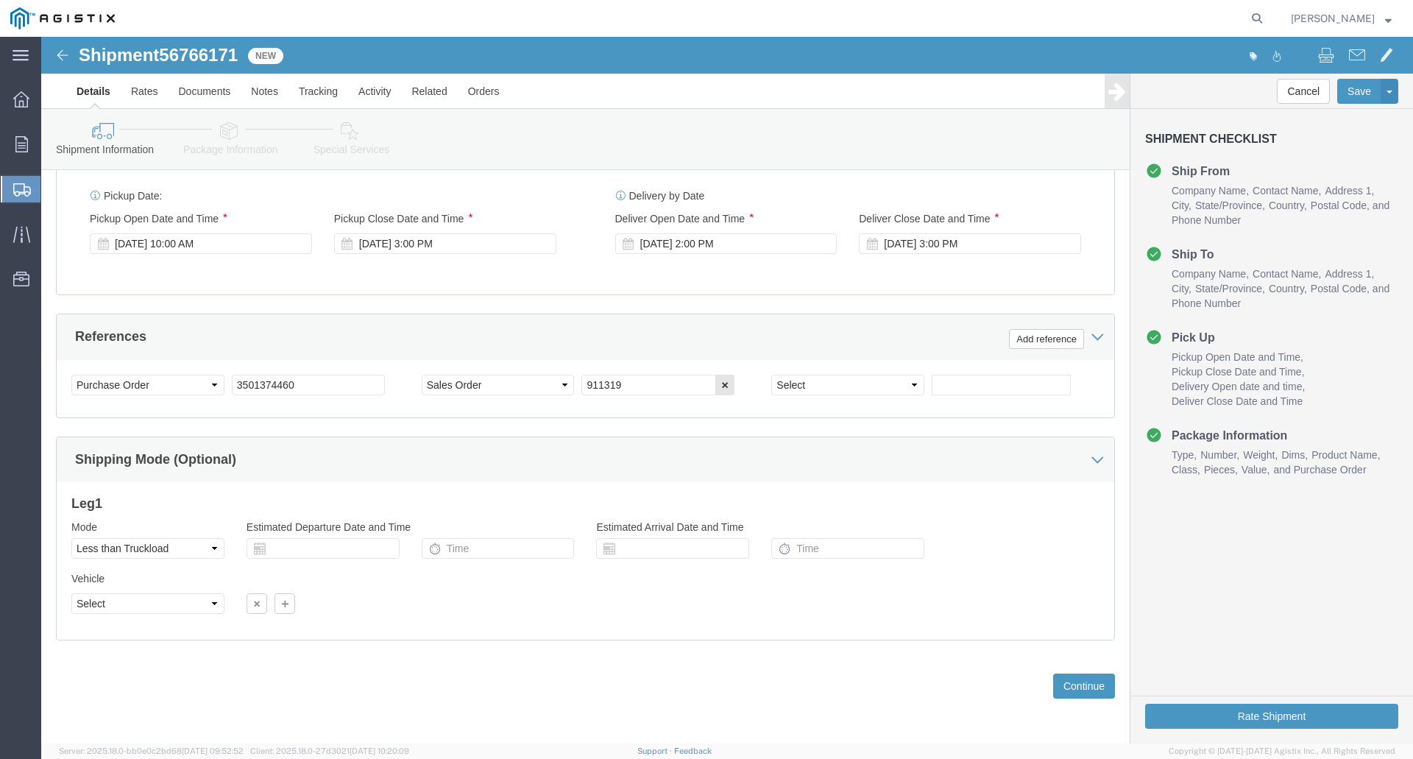
scroll to position [926, 0]
click button "Continue"
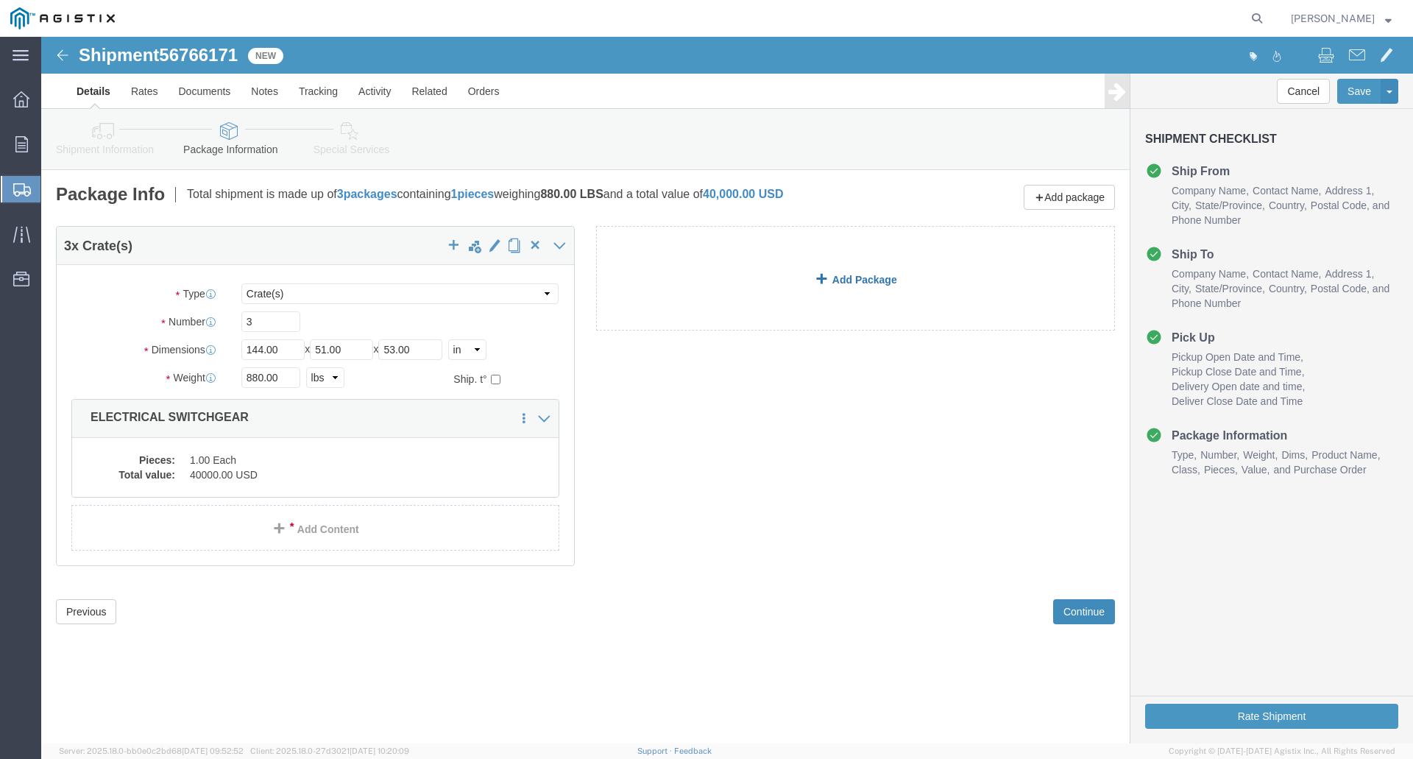
scroll to position [0, 0]
click link "Add Content"
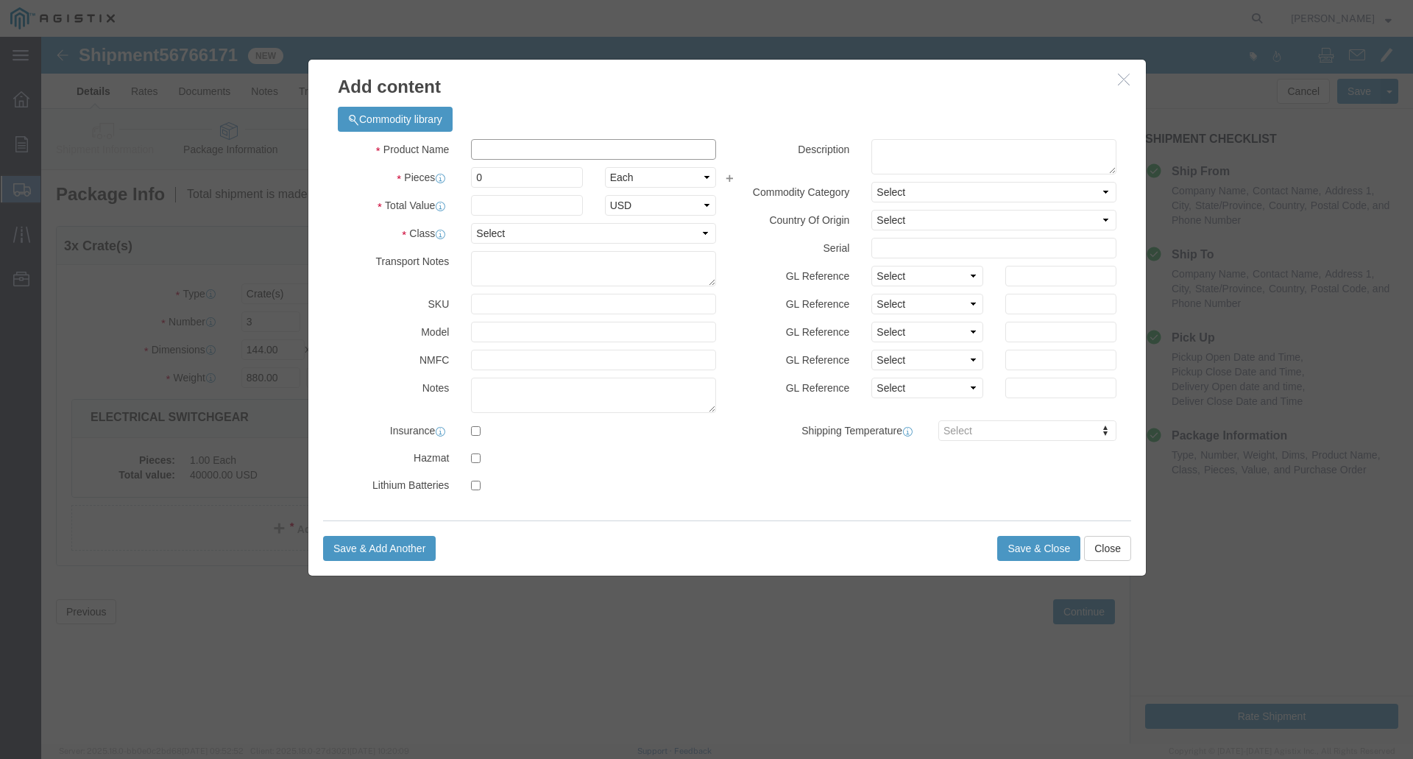
click input "text"
type input "ELECTRICAL SWITCHGEAR"
click input "0"
type input "1"
click div "Product Name ELECTRICAL SWITCHGEAR Pieces 1 Select Bag Barrels 100Board Feet Bo…"
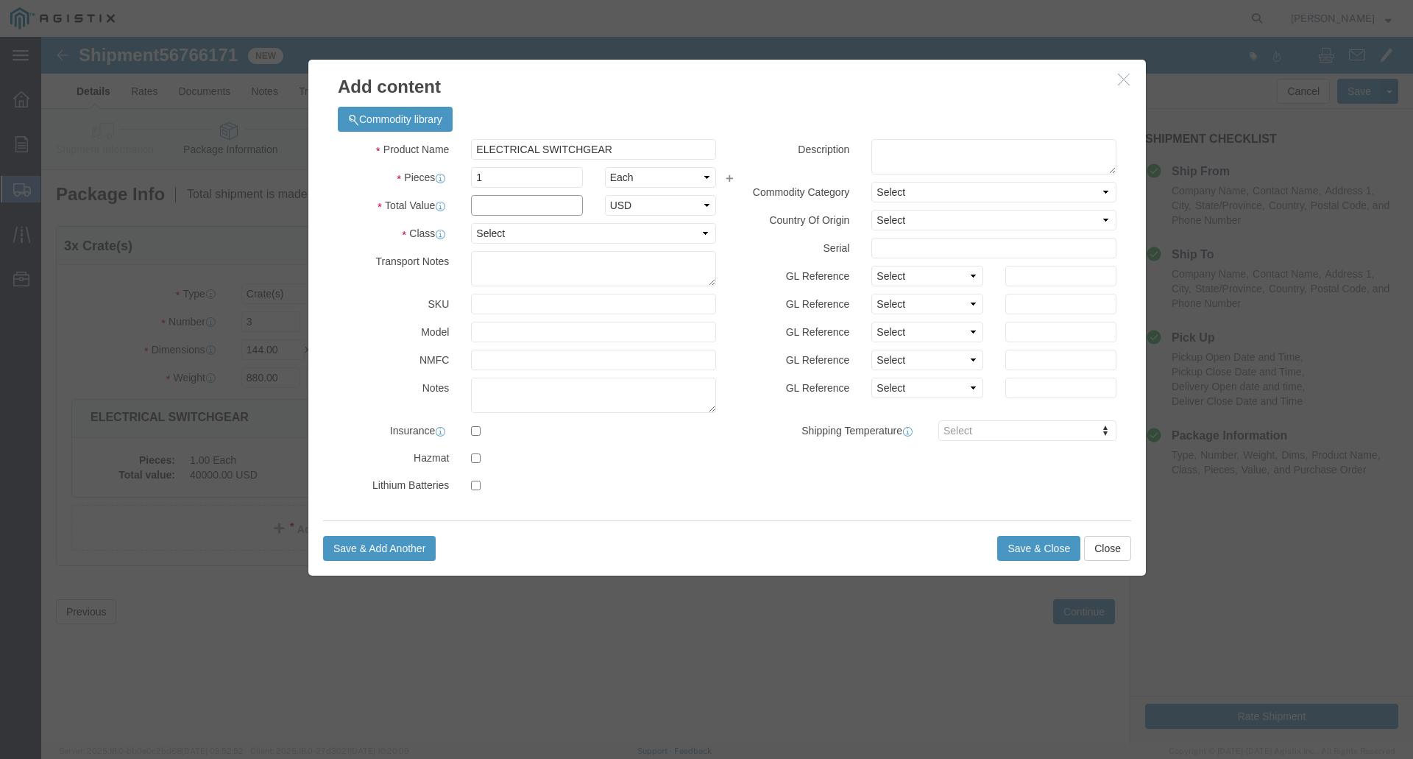
click input "text"
type input "120000"
click select "Select ADP AED AFN ALL AMD AOA ARS ATS AUD AWG AZN BAM BBD BDT BGL BGN BHD BIF …"
click select "Select 50 55 60 65 70 85 92.5 100 125 175 250 300 400"
drag, startPoint x: 610, startPoint y: 165, endPoint x: 589, endPoint y: 178, distance: 25.1
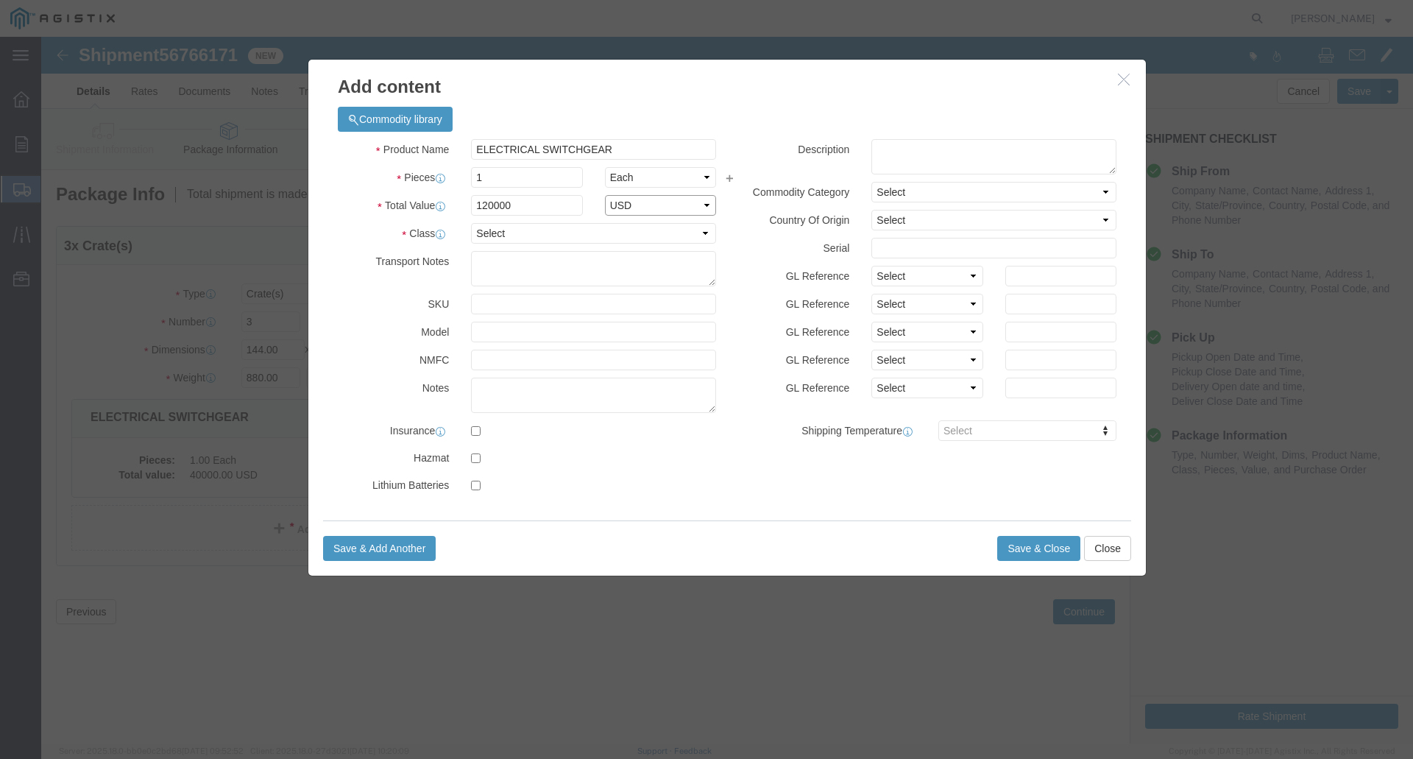
click select "Select ADP AED AFN ALL AMD AOA ARS ATS AUD AWG AZN BAM BBD BDT BGL BGN BHD BIF …"
click select "Select 50 55 60 65 70 85 92.5 100 125 175 250 300 400"
select select "250"
click select "Select 50 55 60 65 70 85 92.5 100 125 175 250 300 400"
click textarea
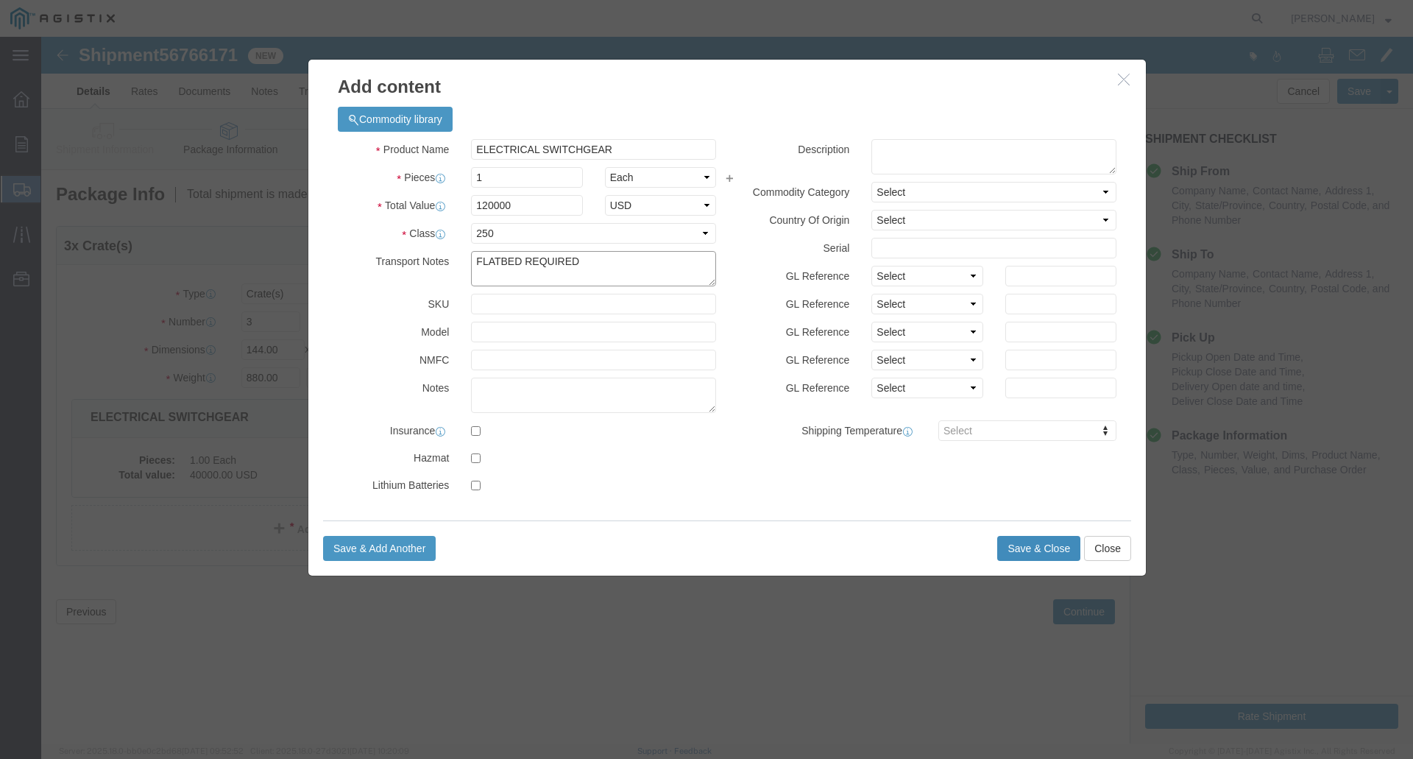
type textarea "FLATBED REQUIRED"
click button "Save & Close"
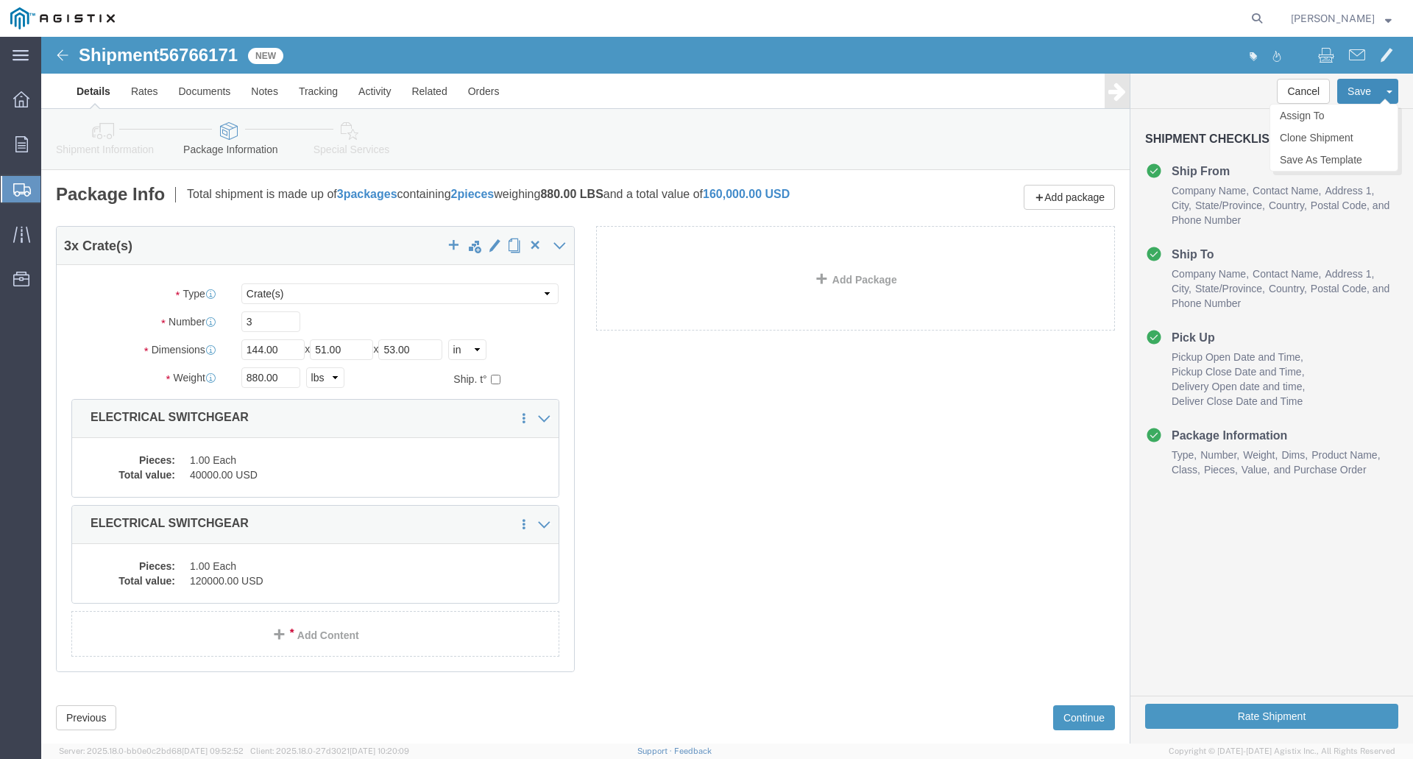
click button "Save"
drag, startPoint x: 203, startPoint y: 339, endPoint x: 265, endPoint y: 347, distance: 62.4
click div "880.00 Select kgs lbs"
type input "2640.0"
click button "Save"
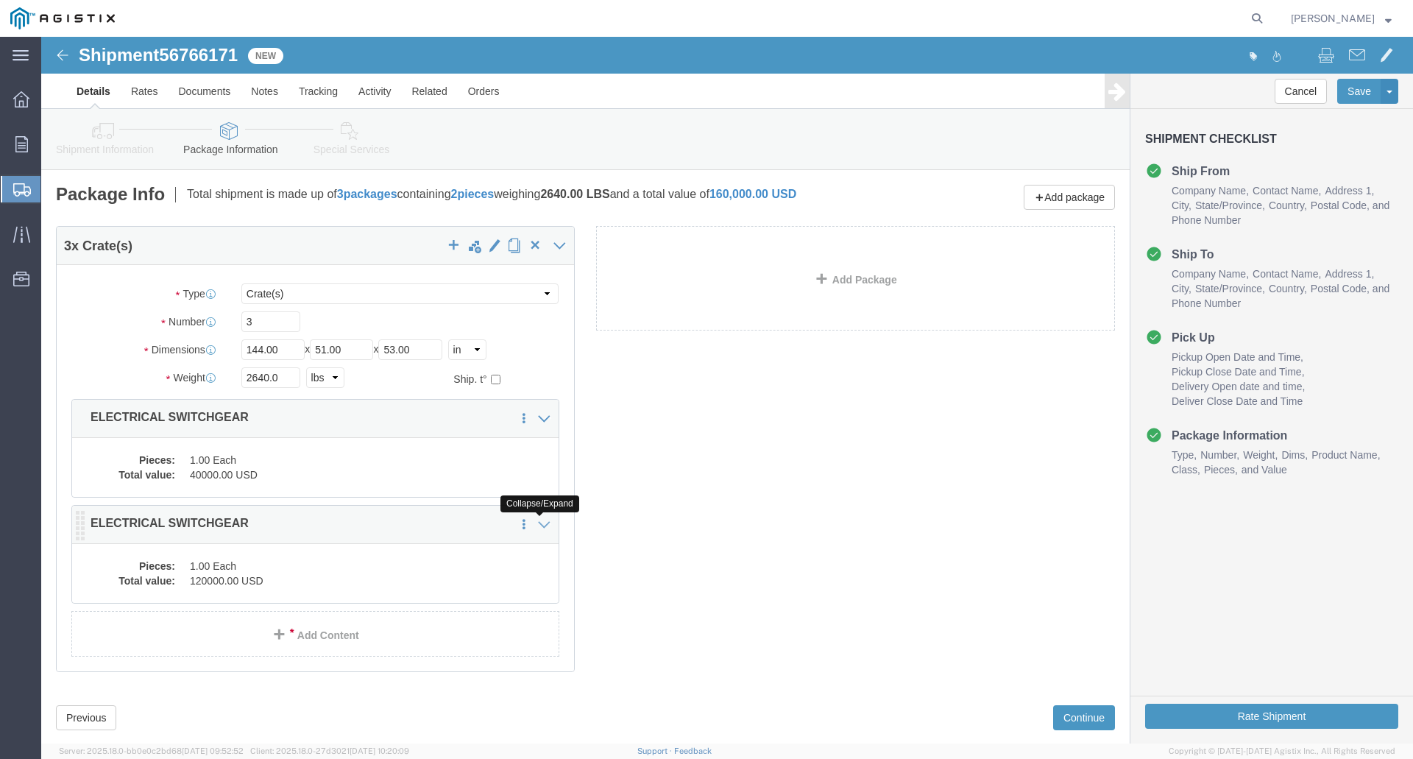
click icon
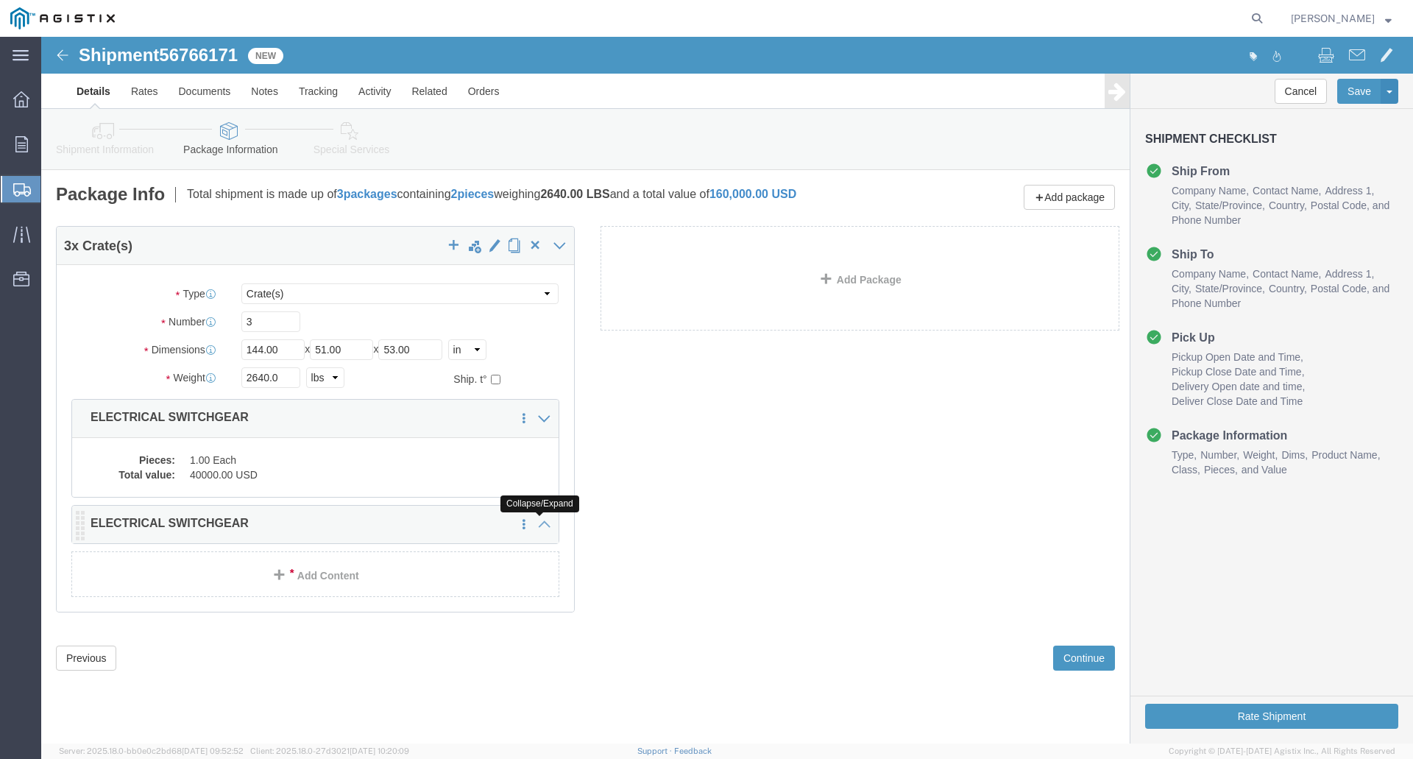
click icon
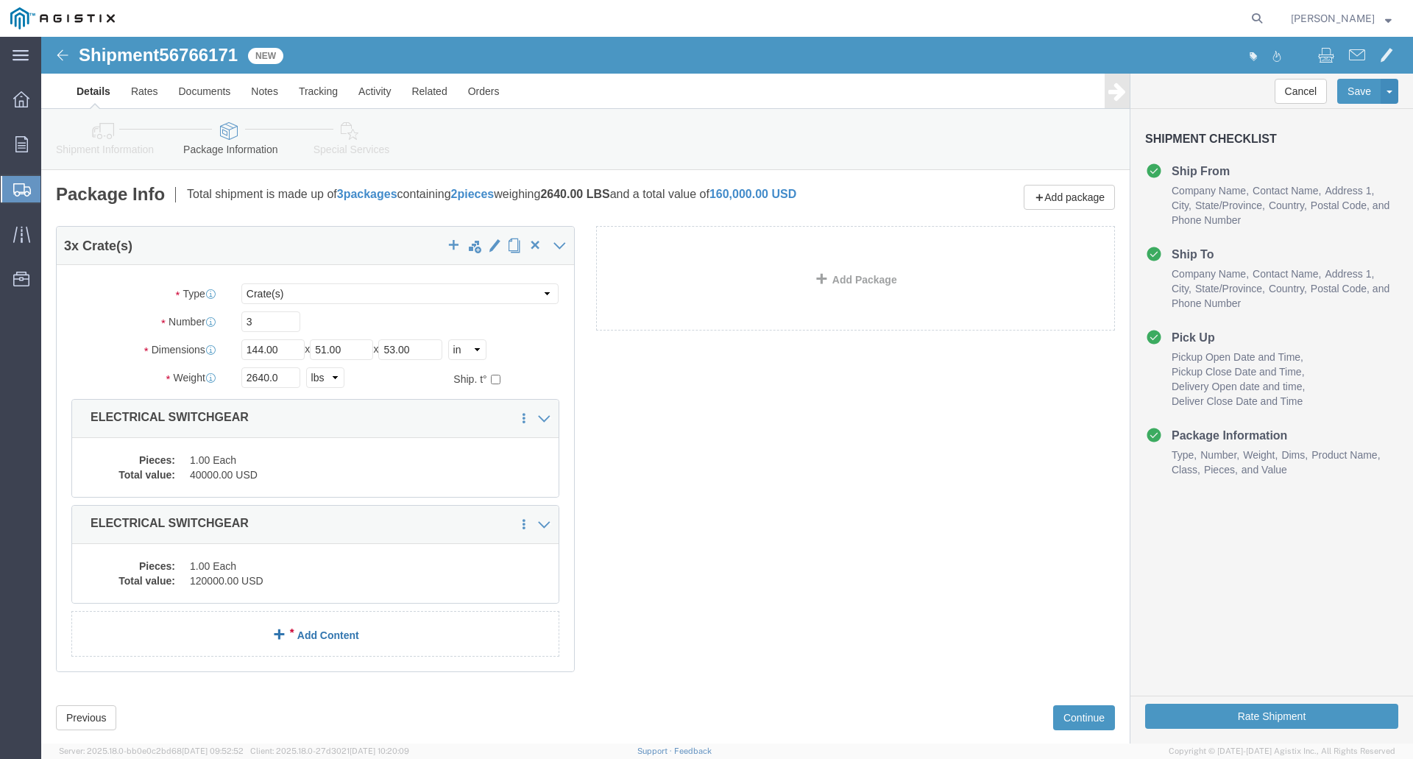
click div "3 x Crate(s) Package Type Select Bulk Bundle(s) Cardboard Box(es) Carton(s) Cra…"
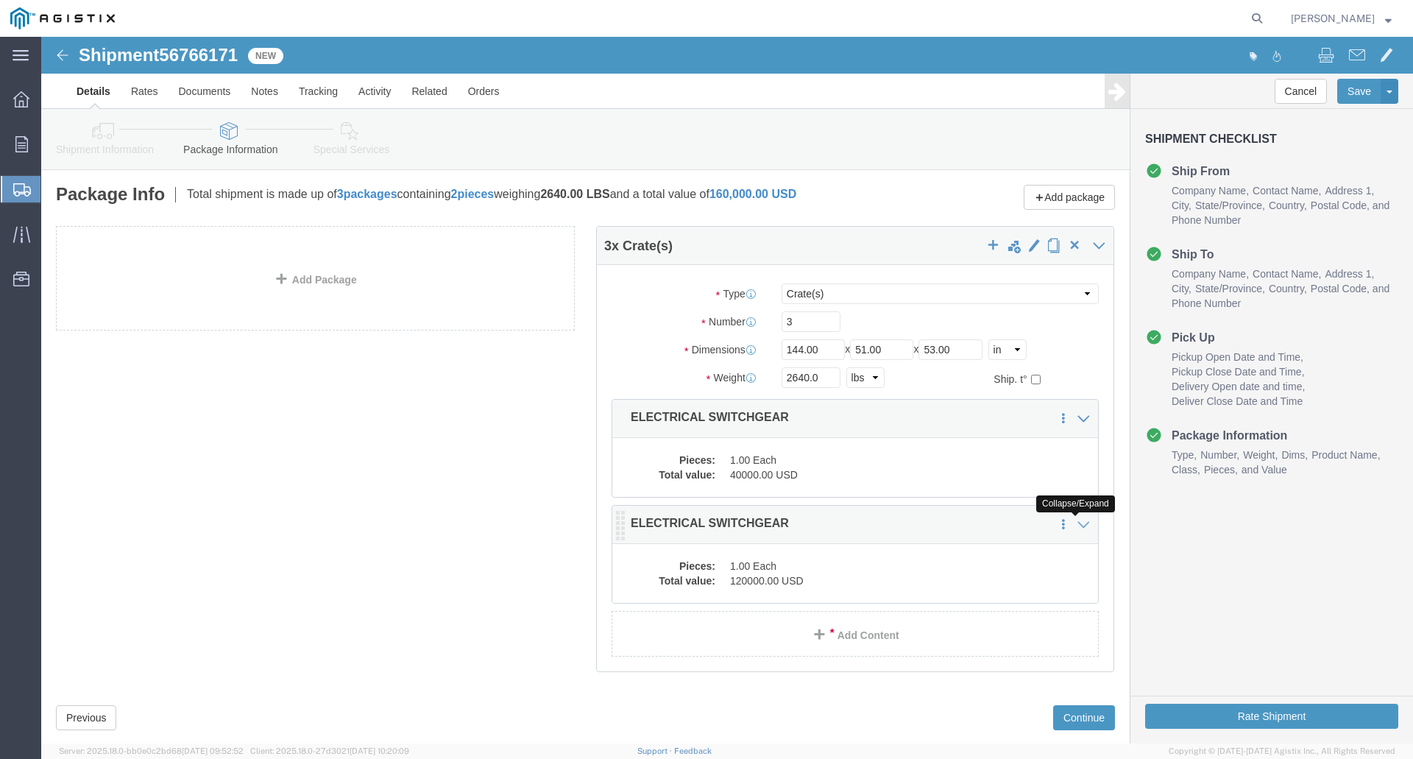
click icon
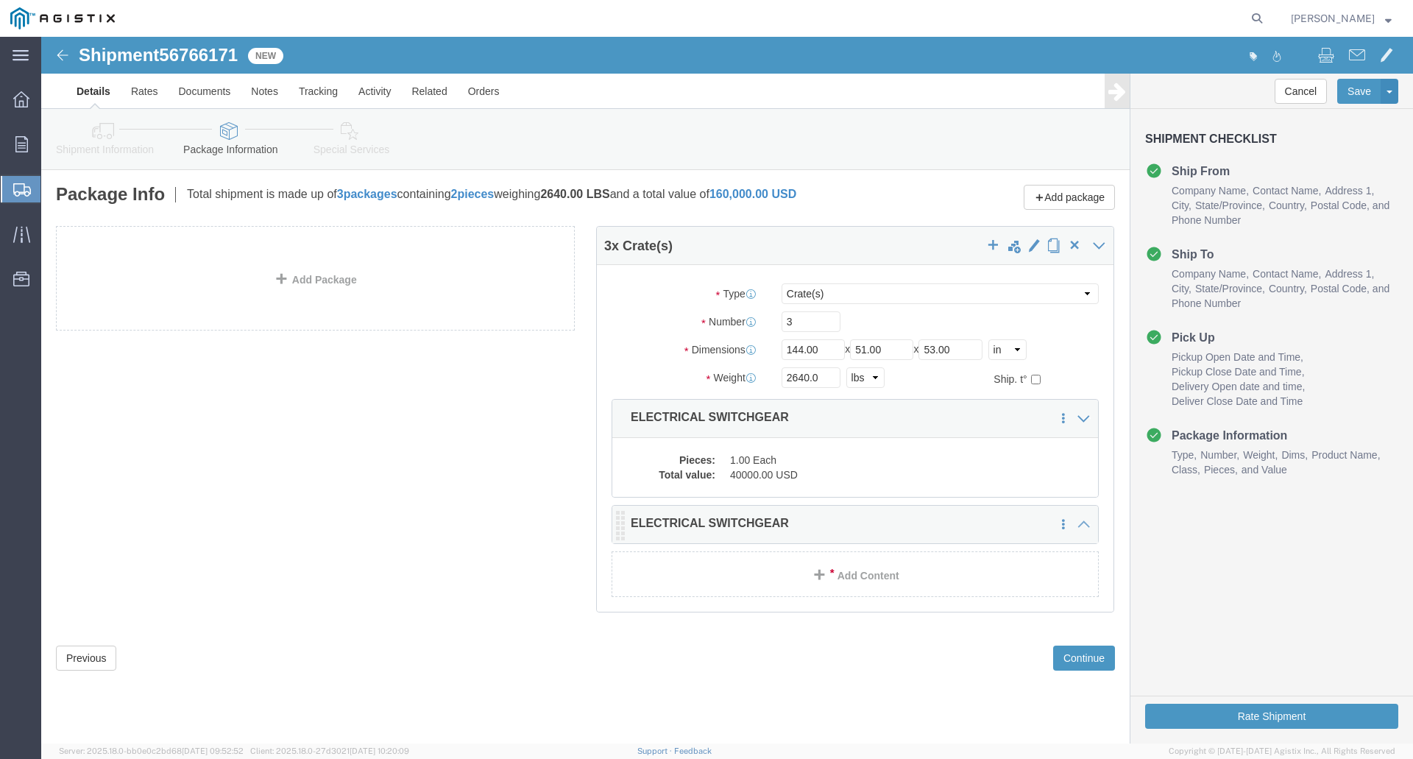
click div
click icon
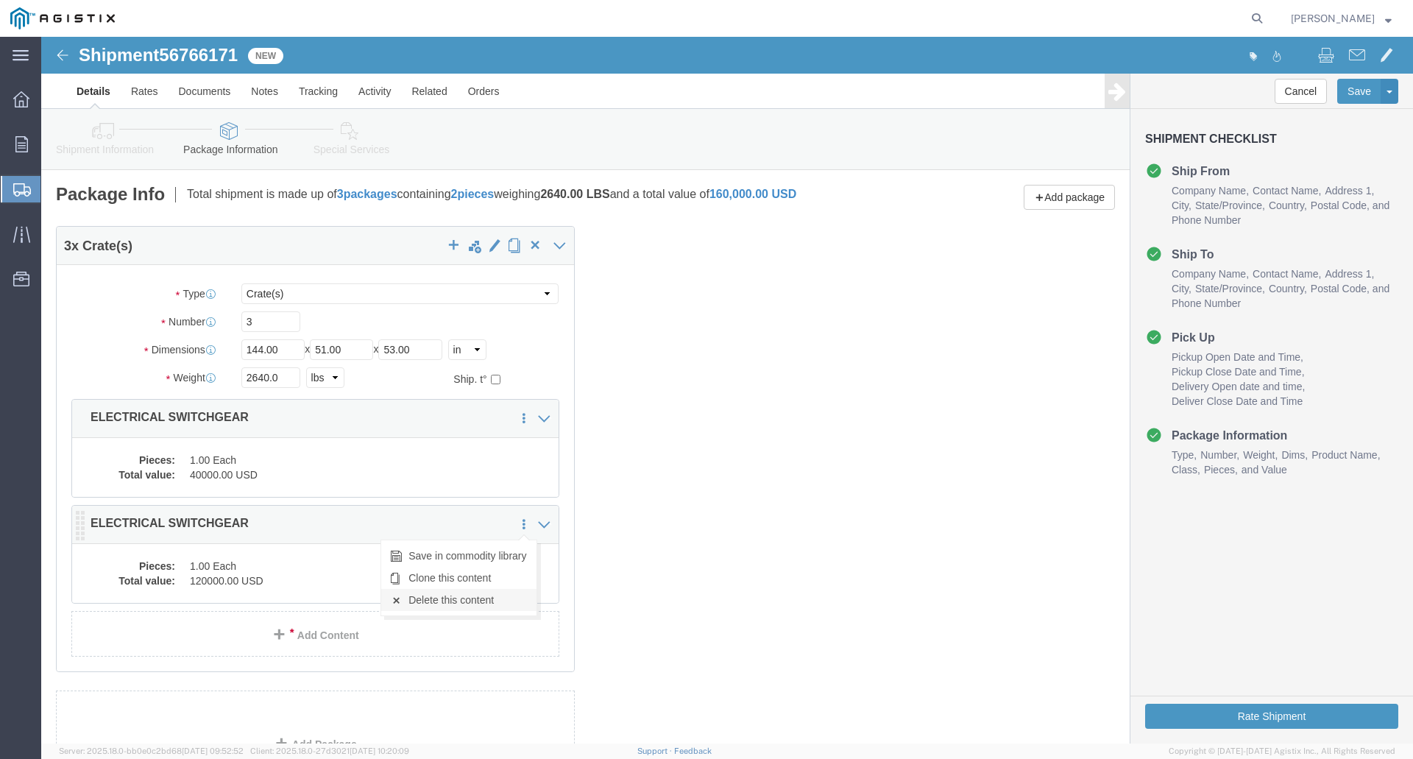
click link "Delete this content"
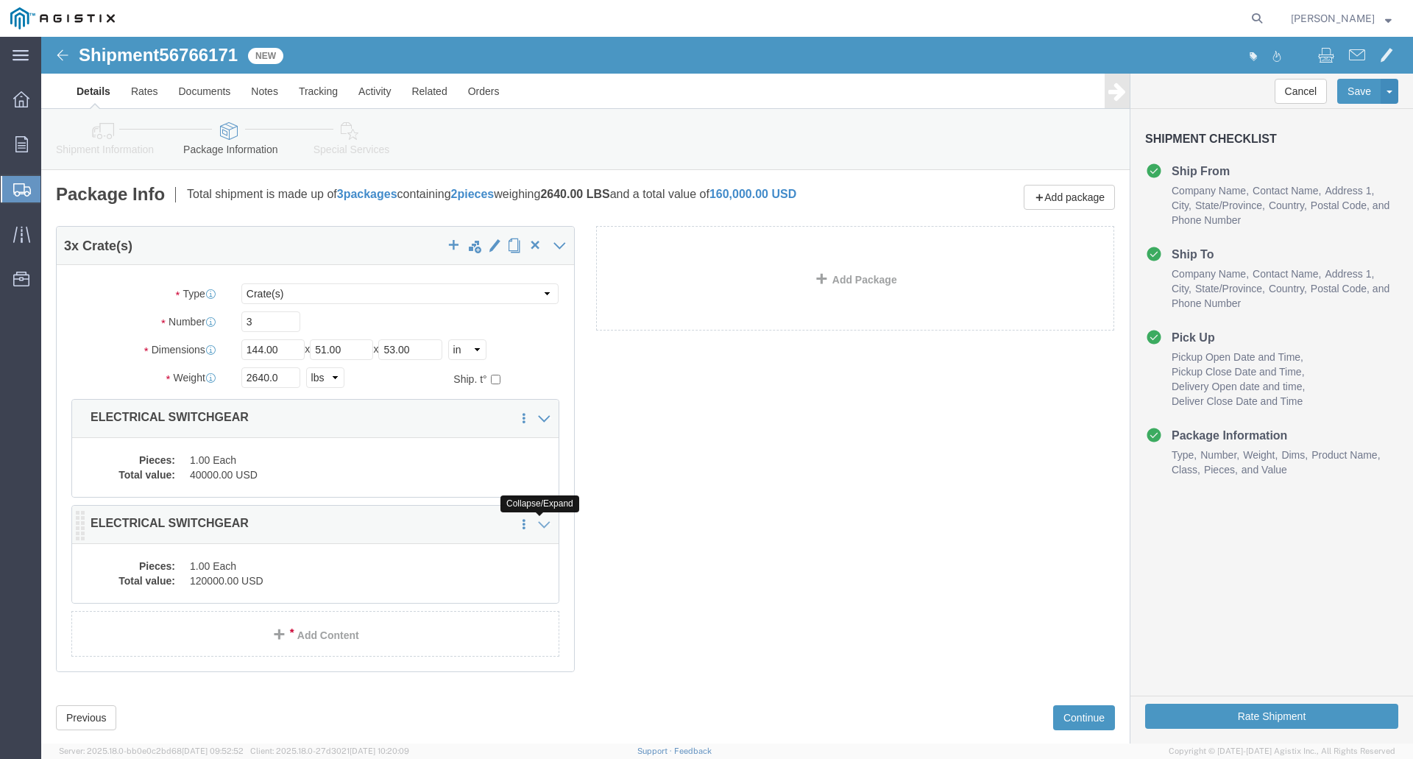
click icon
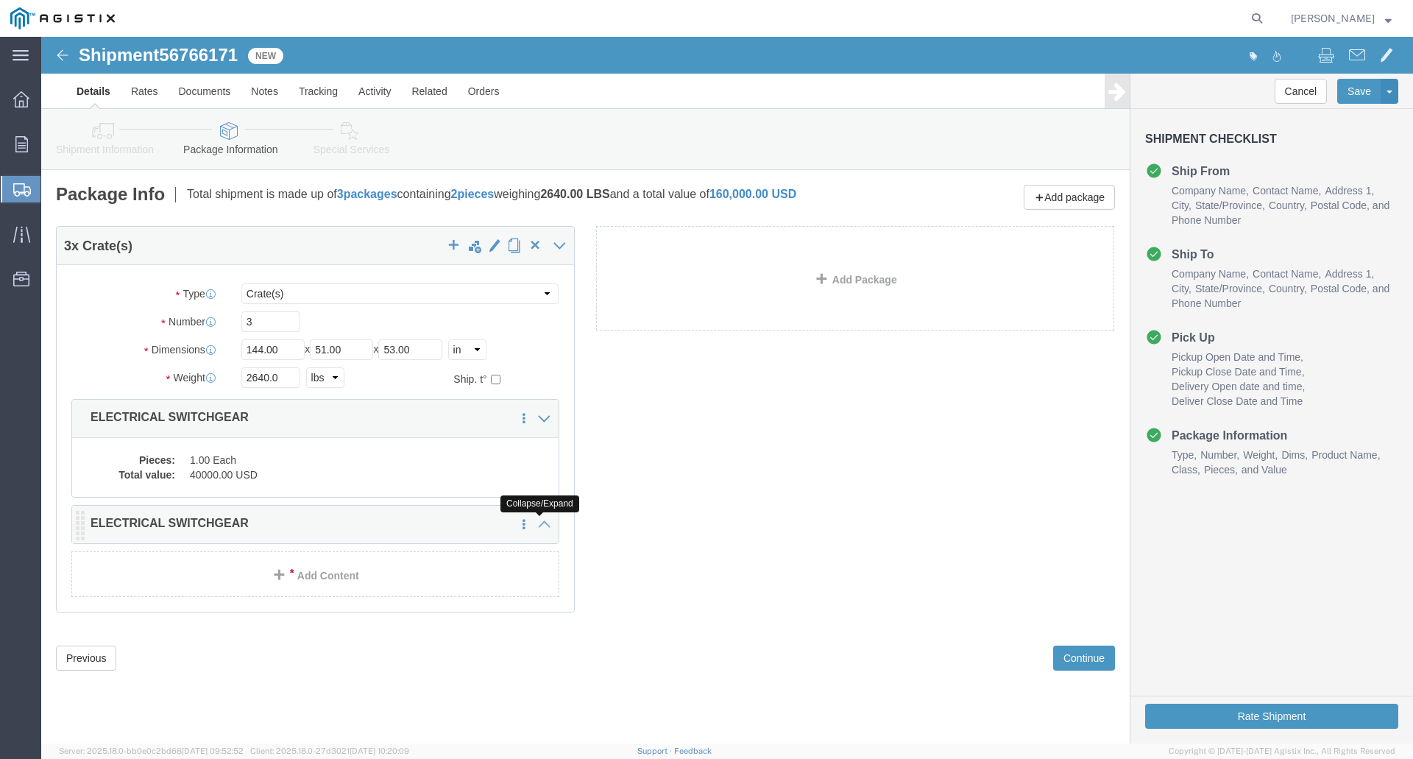
click icon
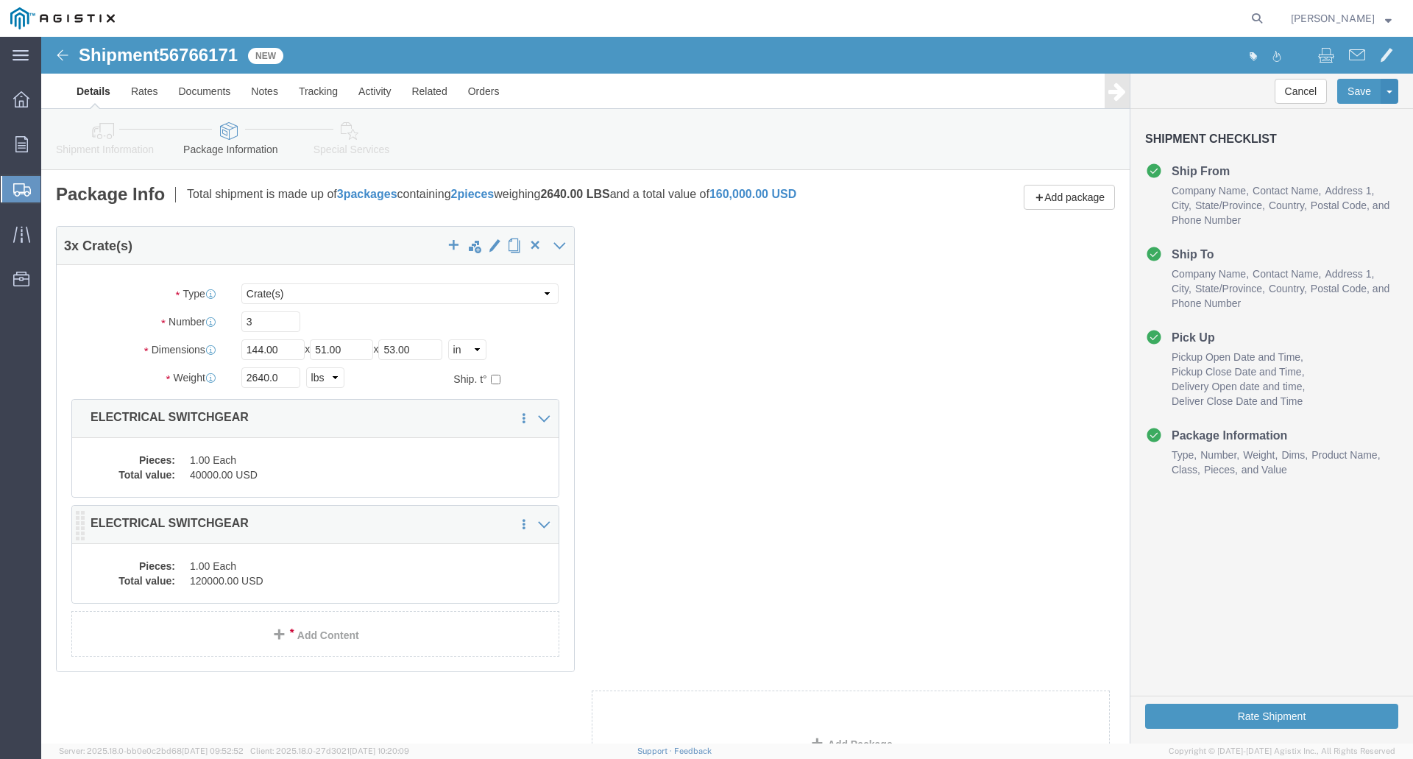
click dd "1.00 Each"
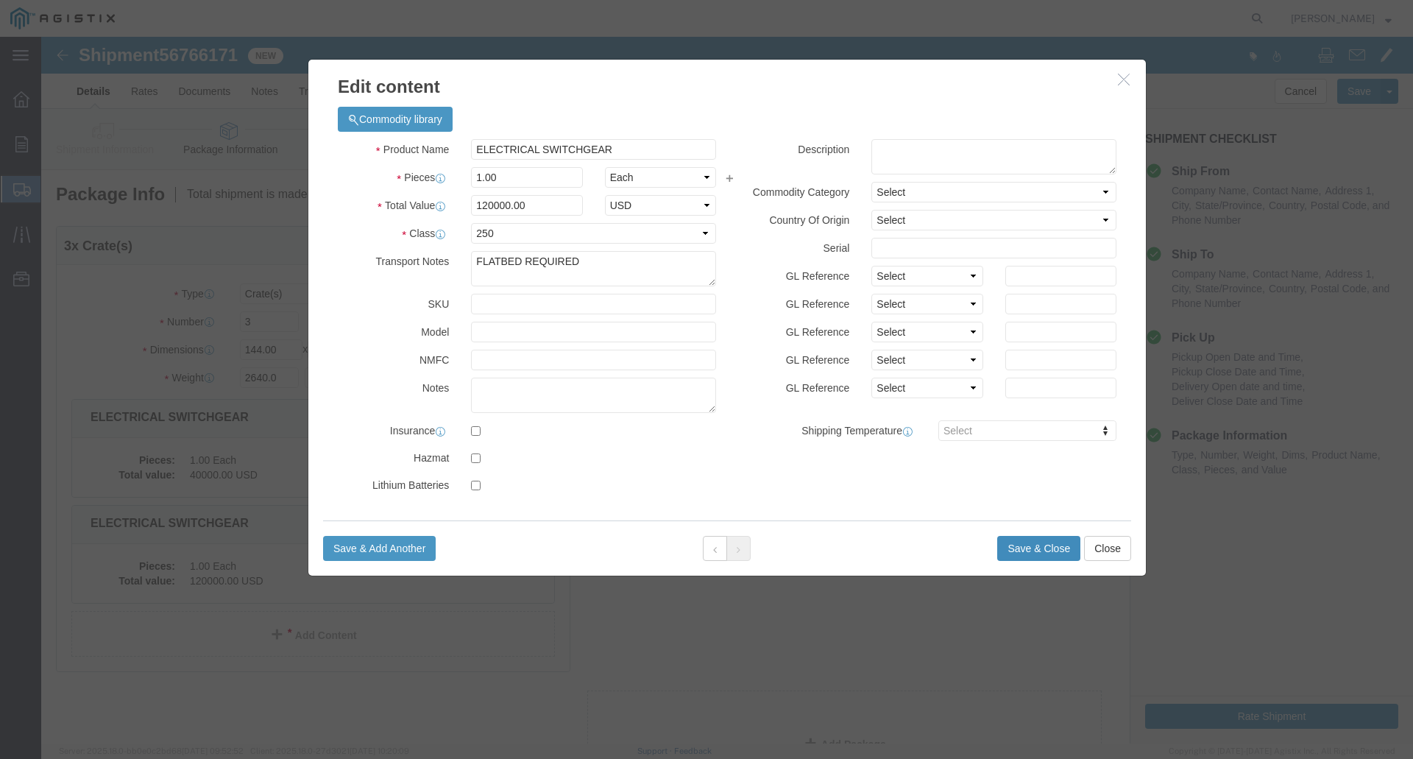
click button "Save & Close"
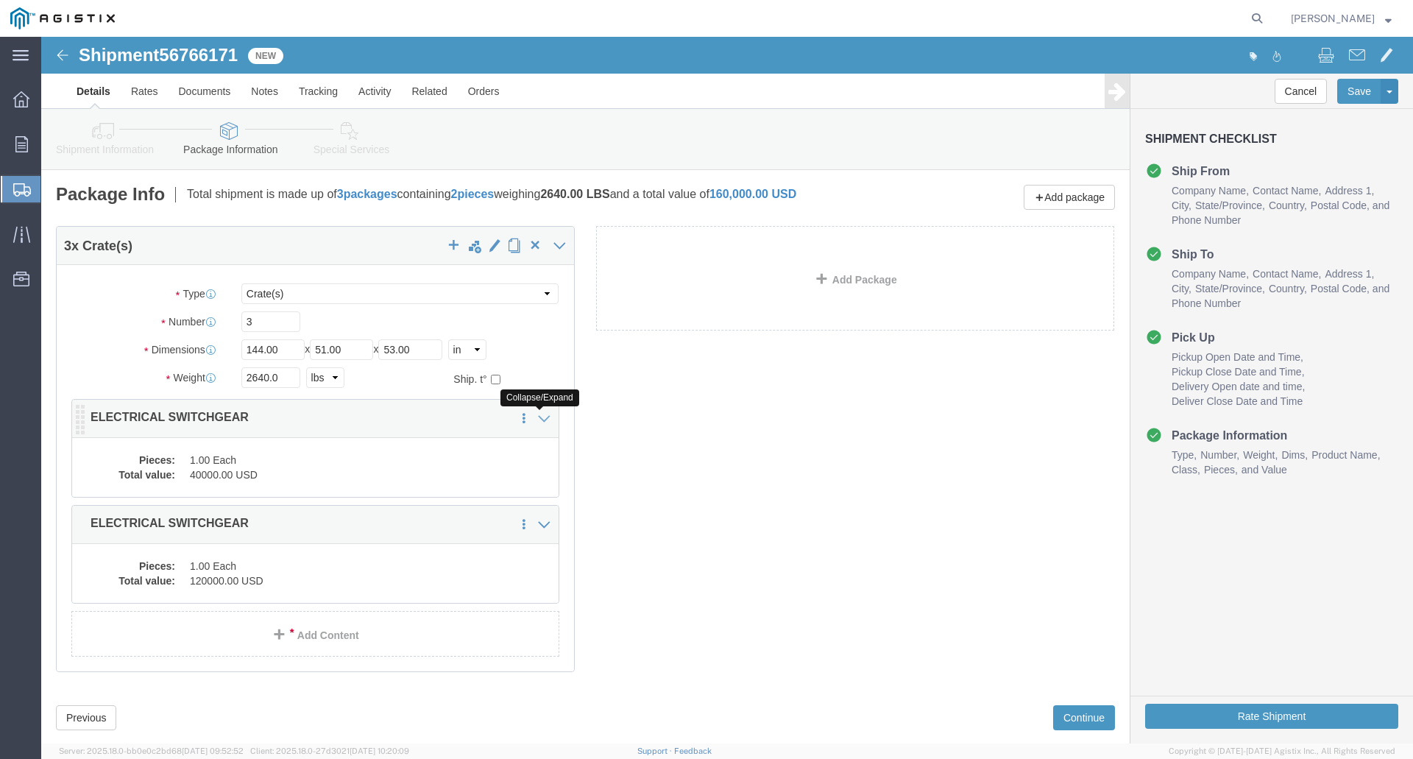
click icon
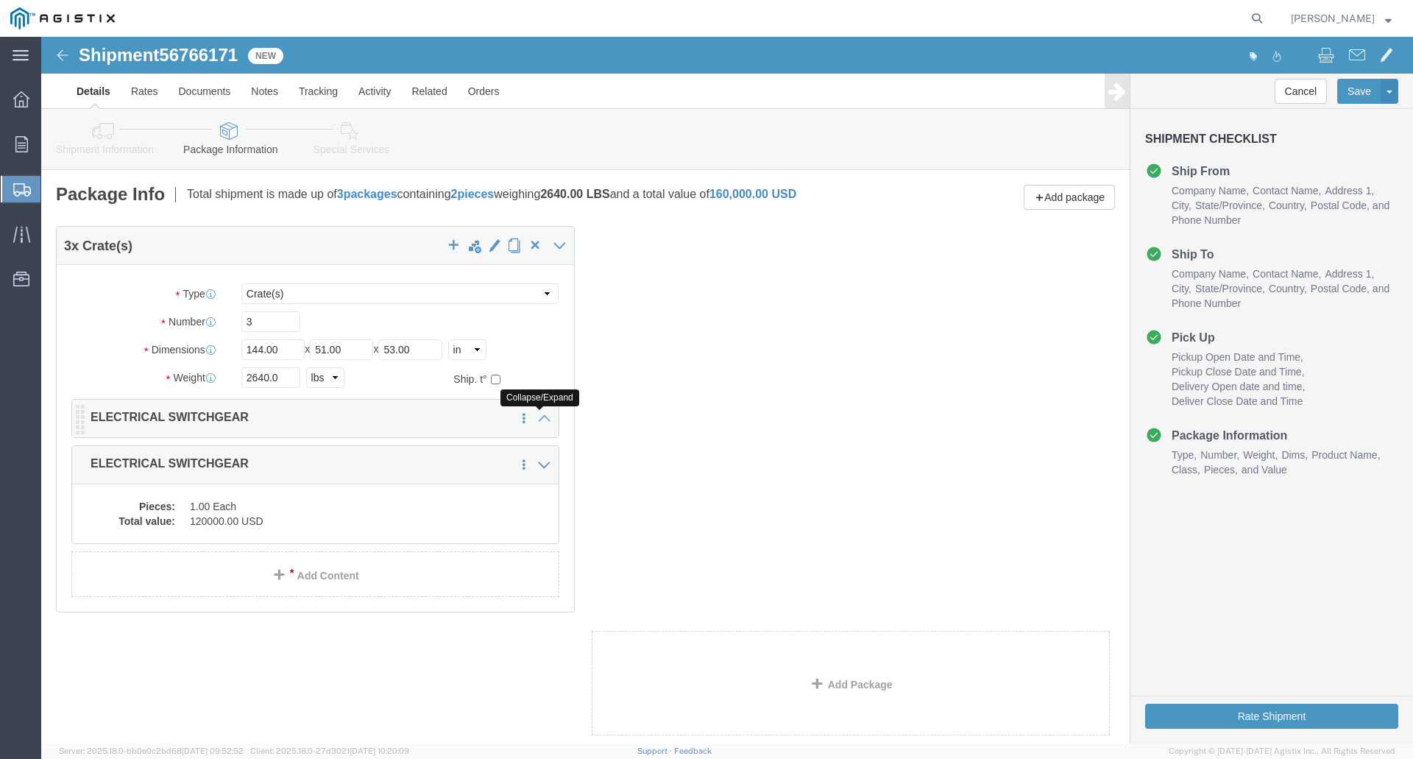
click icon
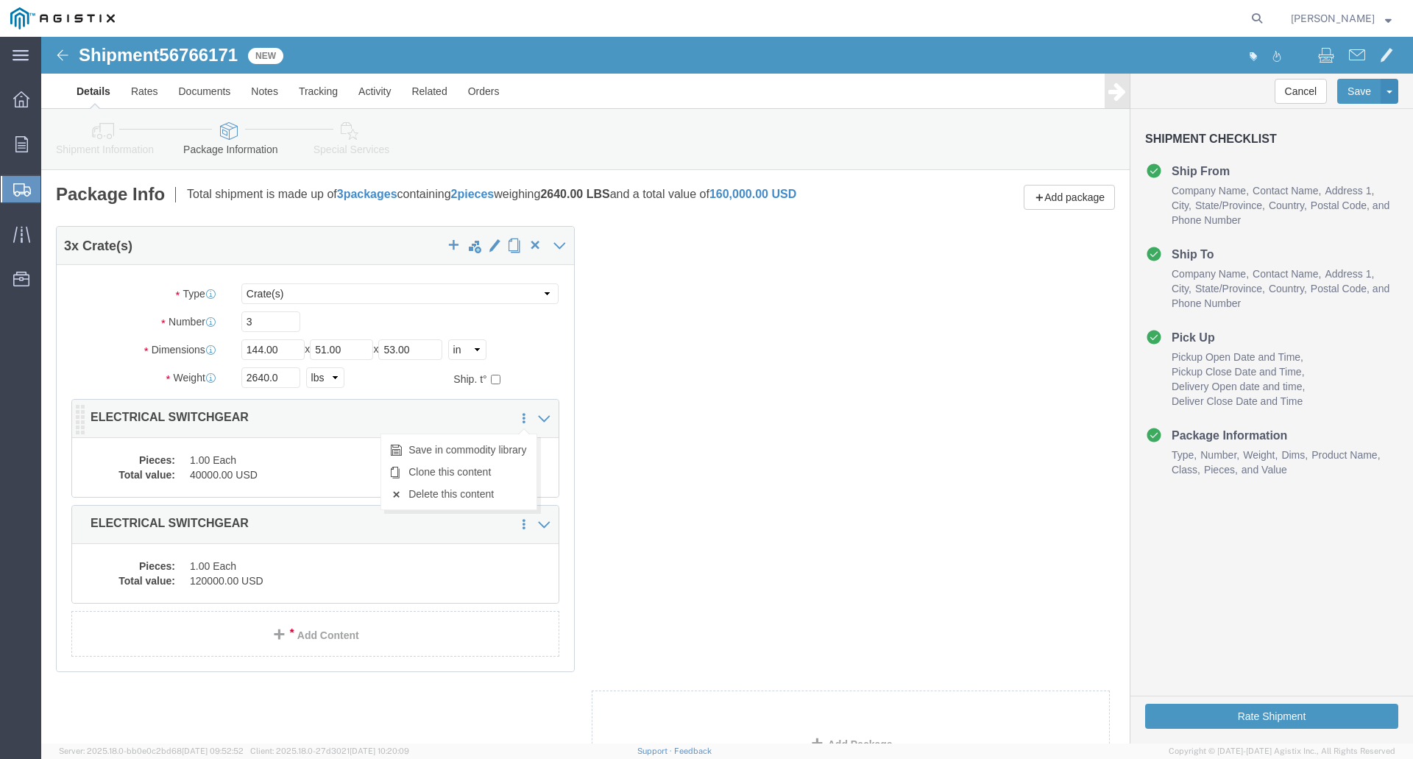
click icon
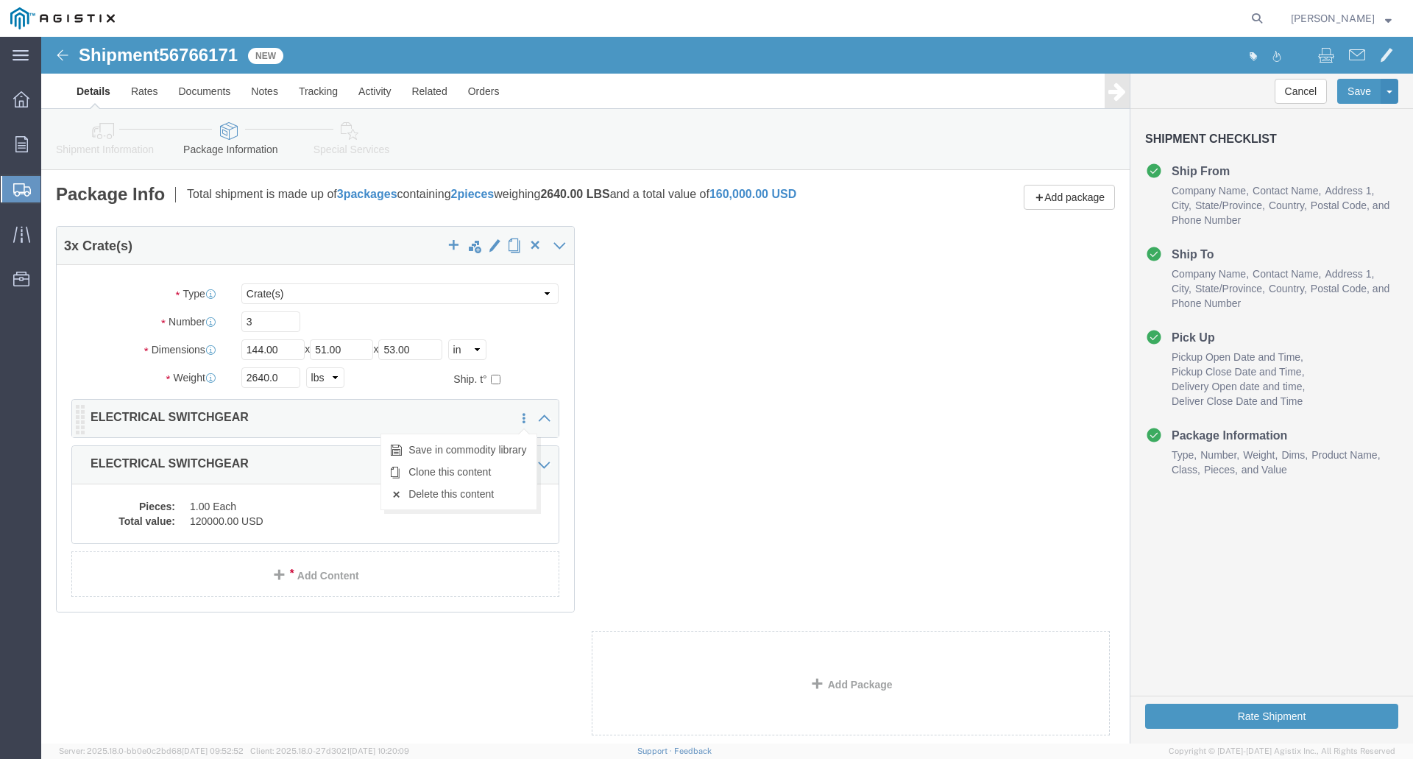
click link
click link "Delete this content"
click button "Save"
click link "Delete this content"
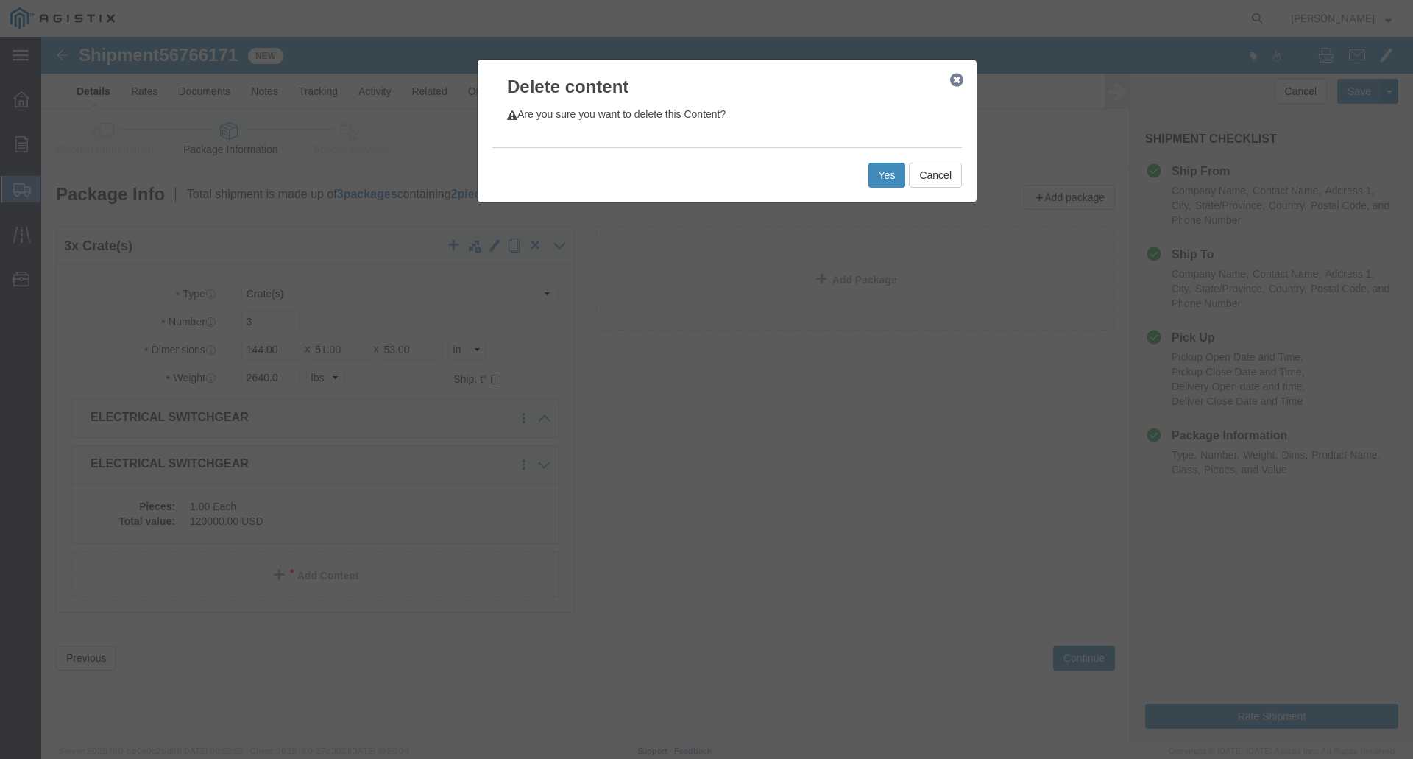
click button "Yes"
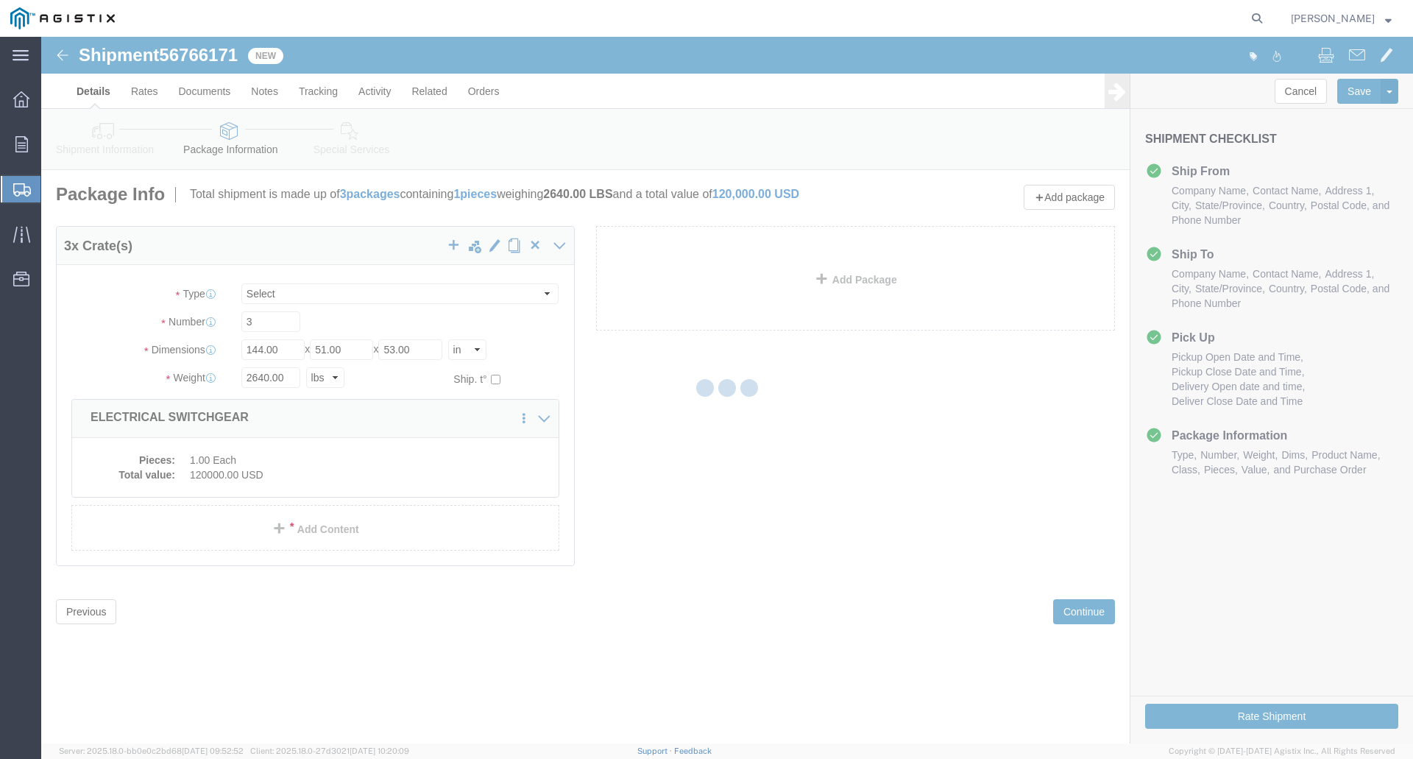
select select "CRAT"
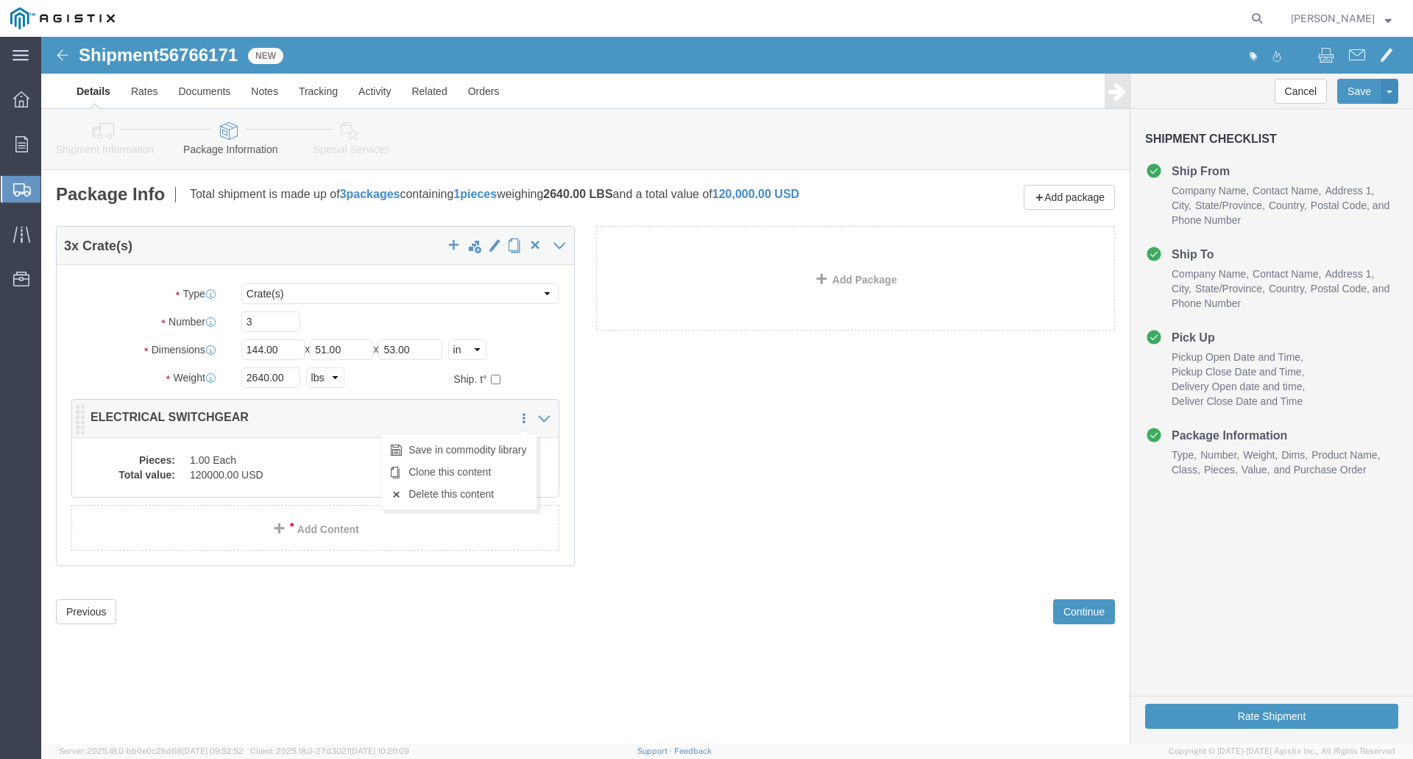
click icon
click dd "1.00 Each"
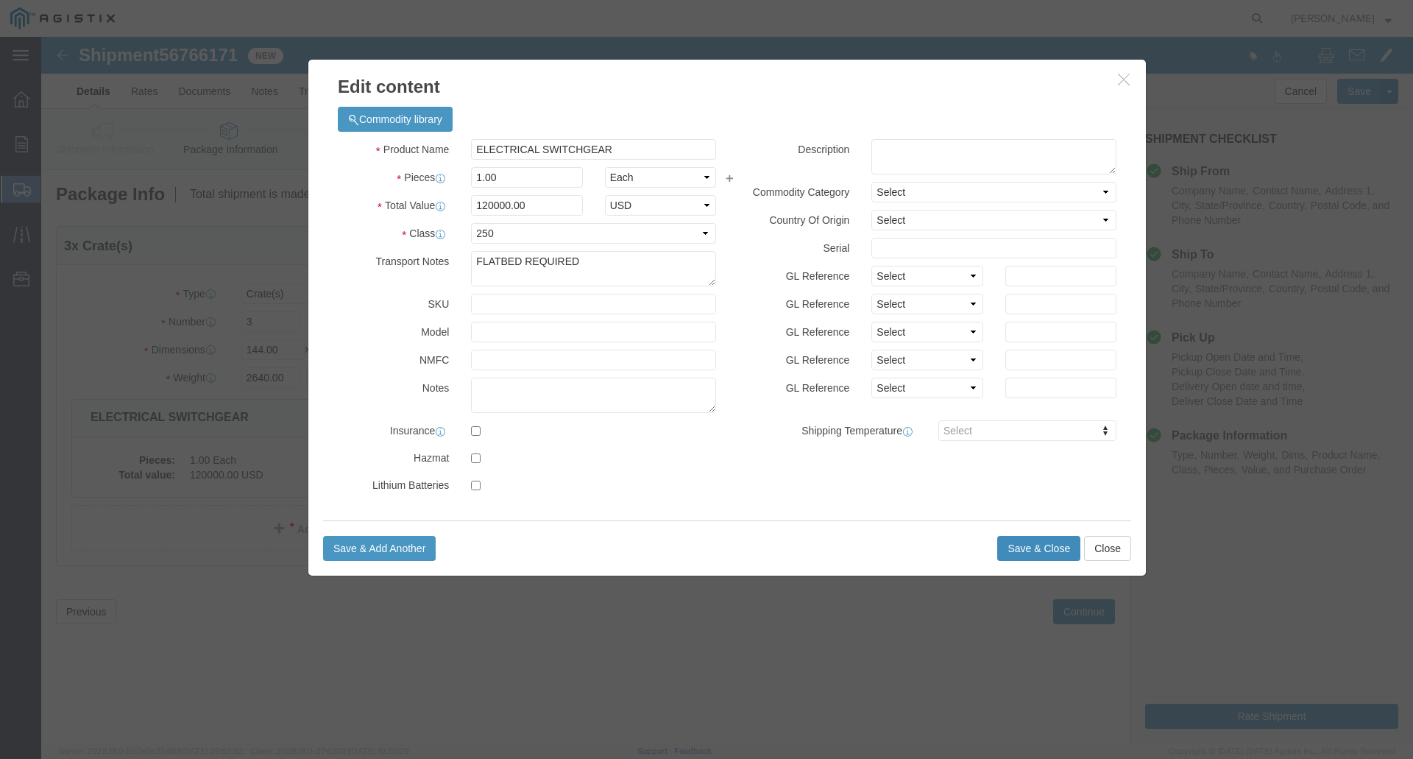
click button "Save & Close"
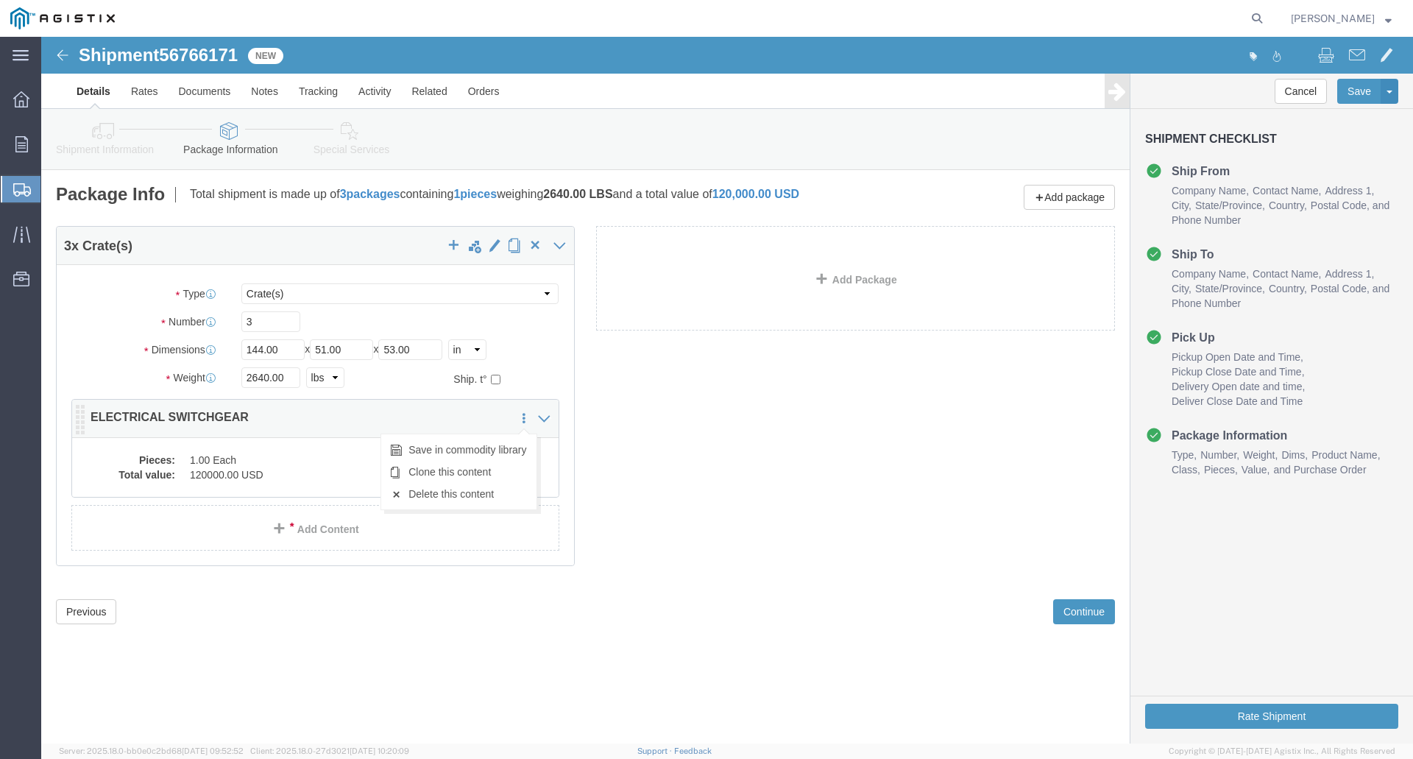
click icon
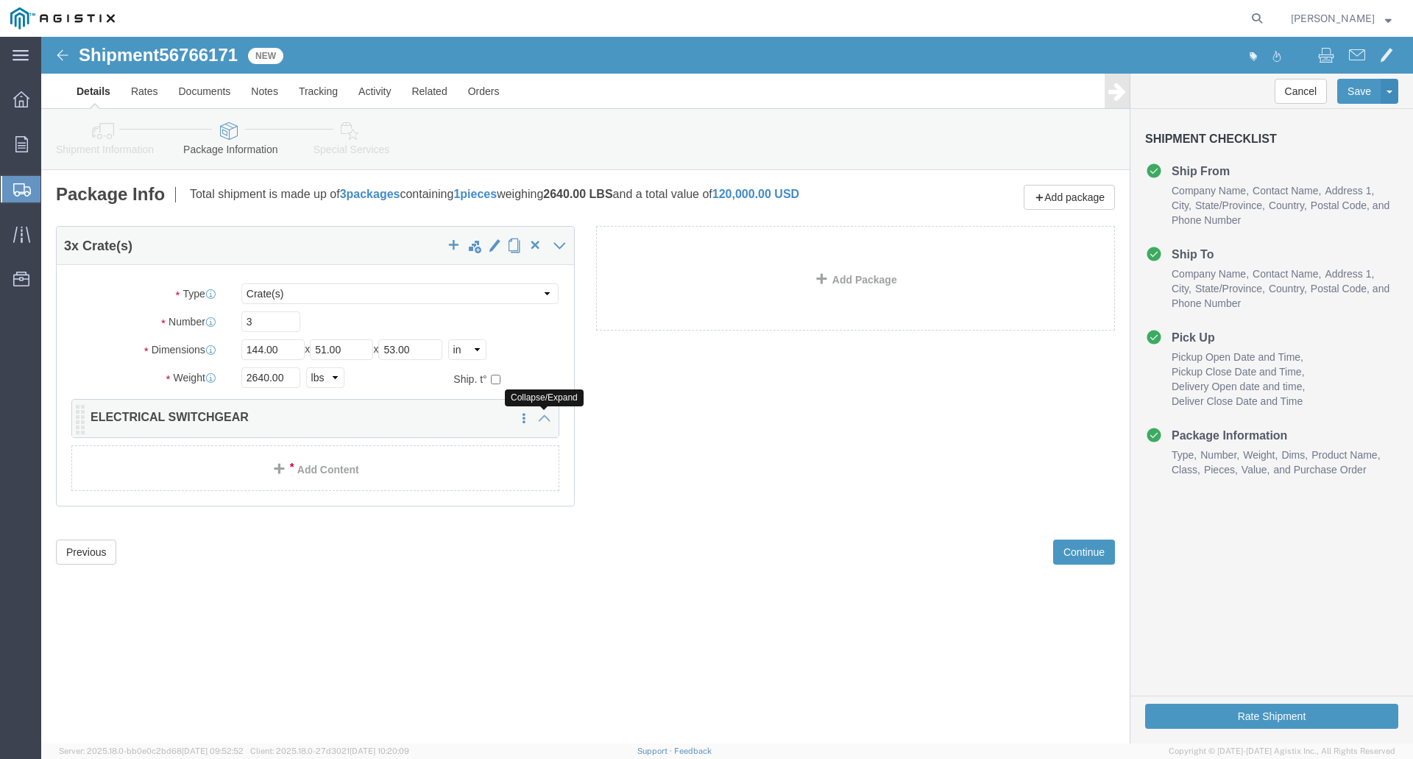
click icon
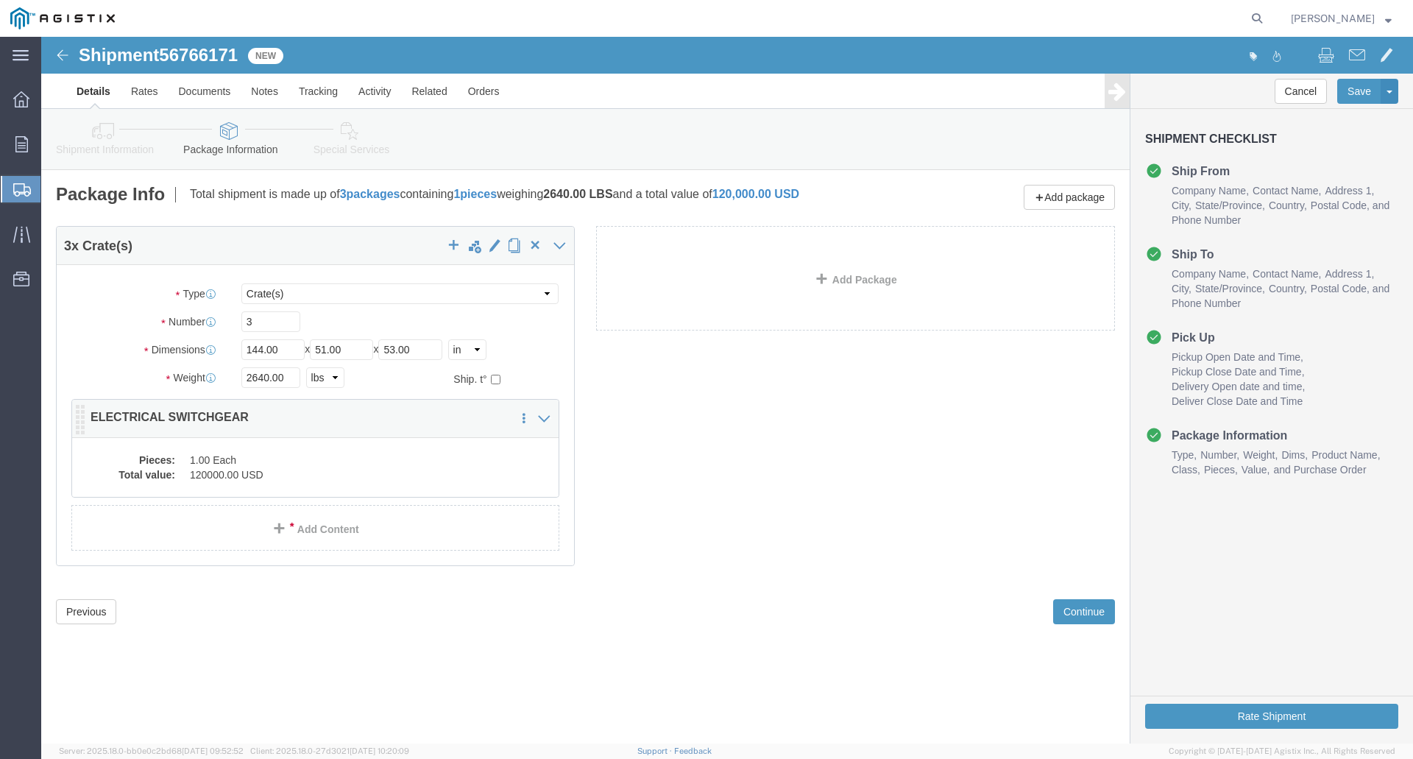
click dd "1.00 Each"
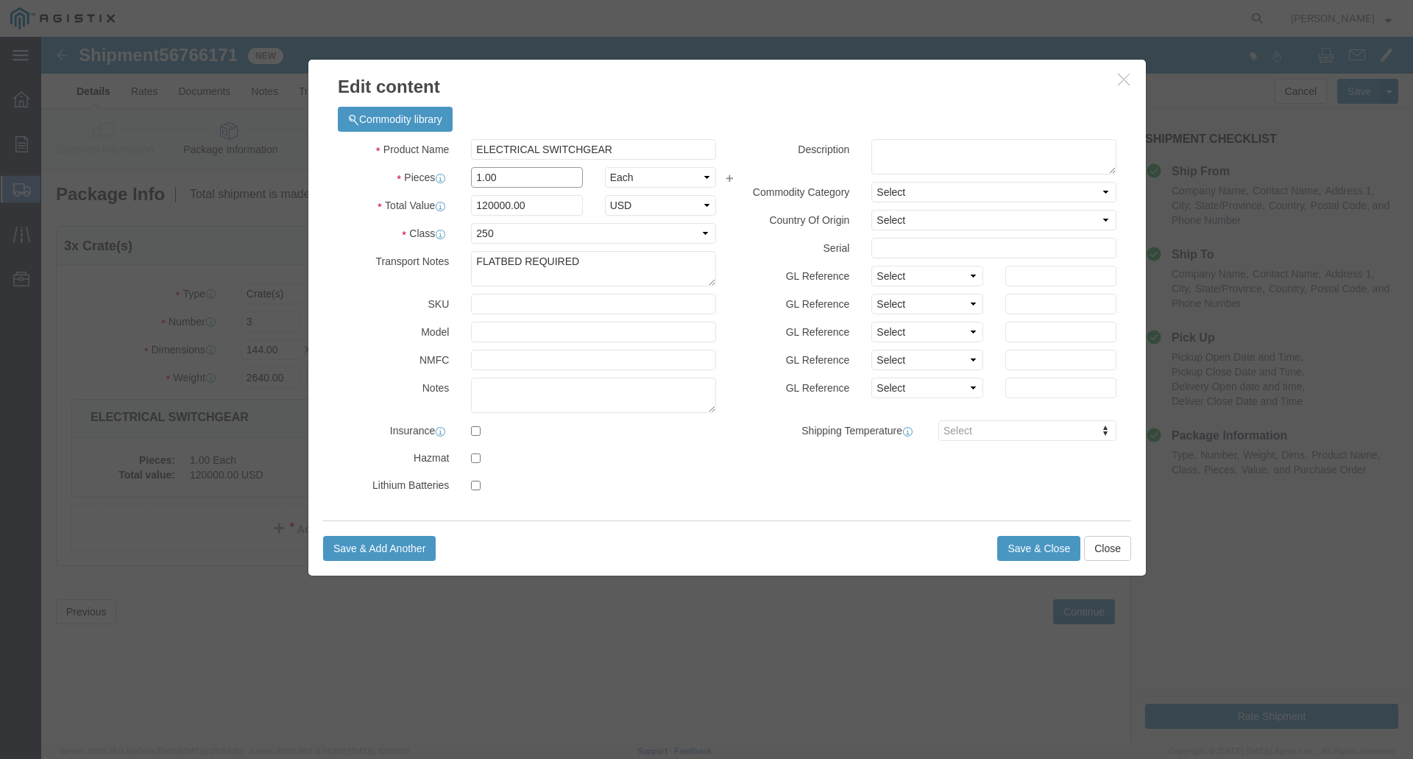
drag, startPoint x: 461, startPoint y: 139, endPoint x: 419, endPoint y: 130, distance: 42.3
click div "Product Name ELECTRICAL SWITCHGEAR Pieces 1.00 Select Bag Barrels 100Board Feet…"
type input "3"
type input "360000"
drag, startPoint x: 660, startPoint y: 137, endPoint x: 662, endPoint y: 146, distance: 9.7
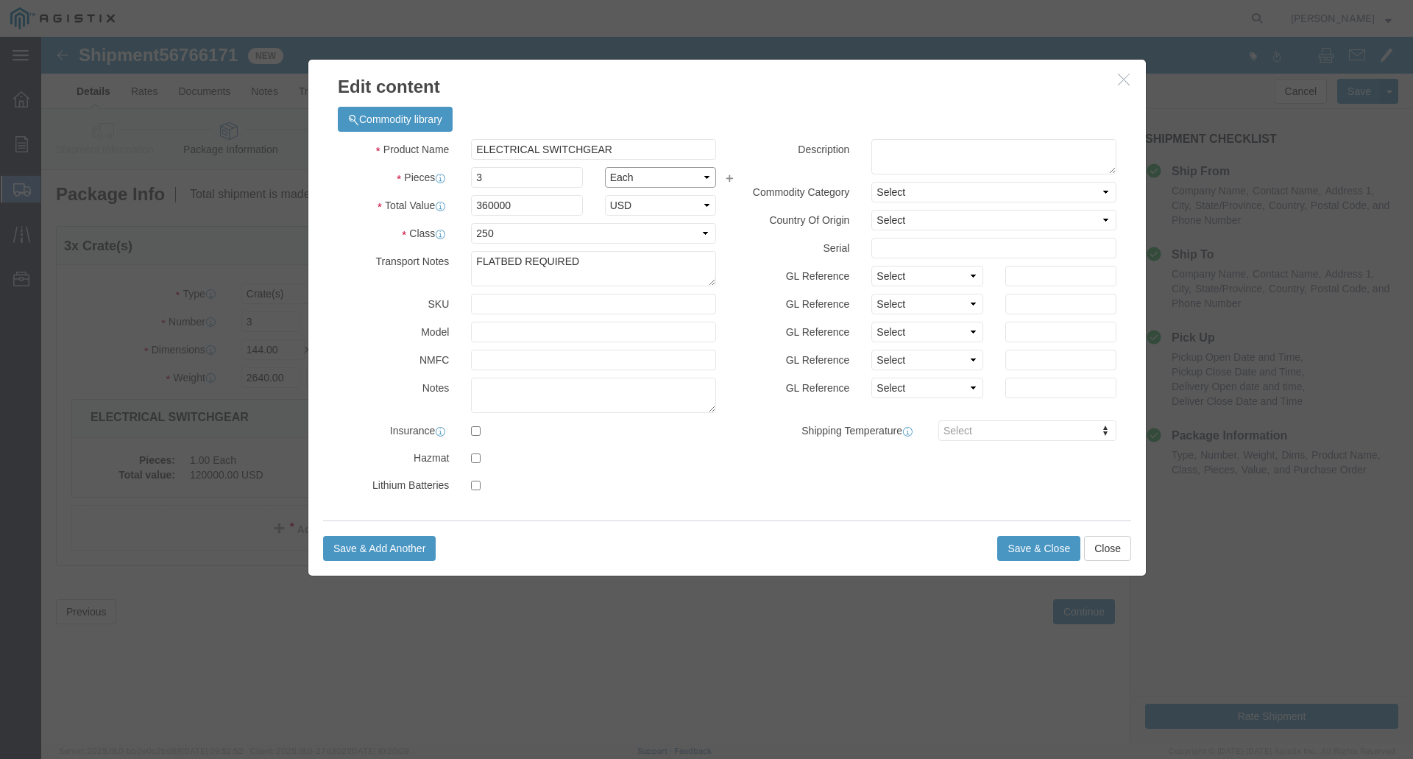
click select "Select Bag Barrels 100Board Feet Bottle Box Blister Pack Carats Can Capsule Car…"
select select
click select "Select Bag Barrels 100Board Feet Bottle Box Blister Pack Carats Can Capsule Car…"
click button "Save & Close"
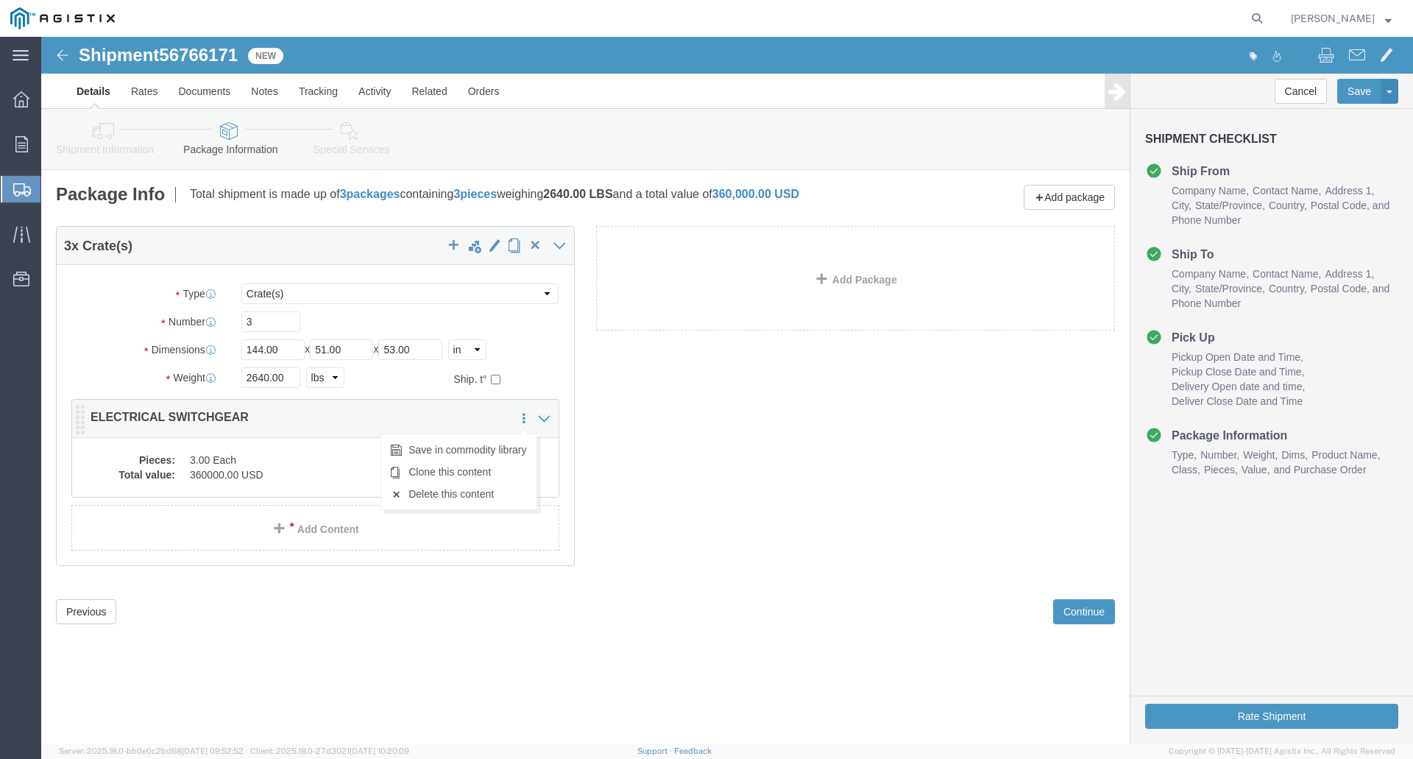
click icon
click dd "360000.00 USD"
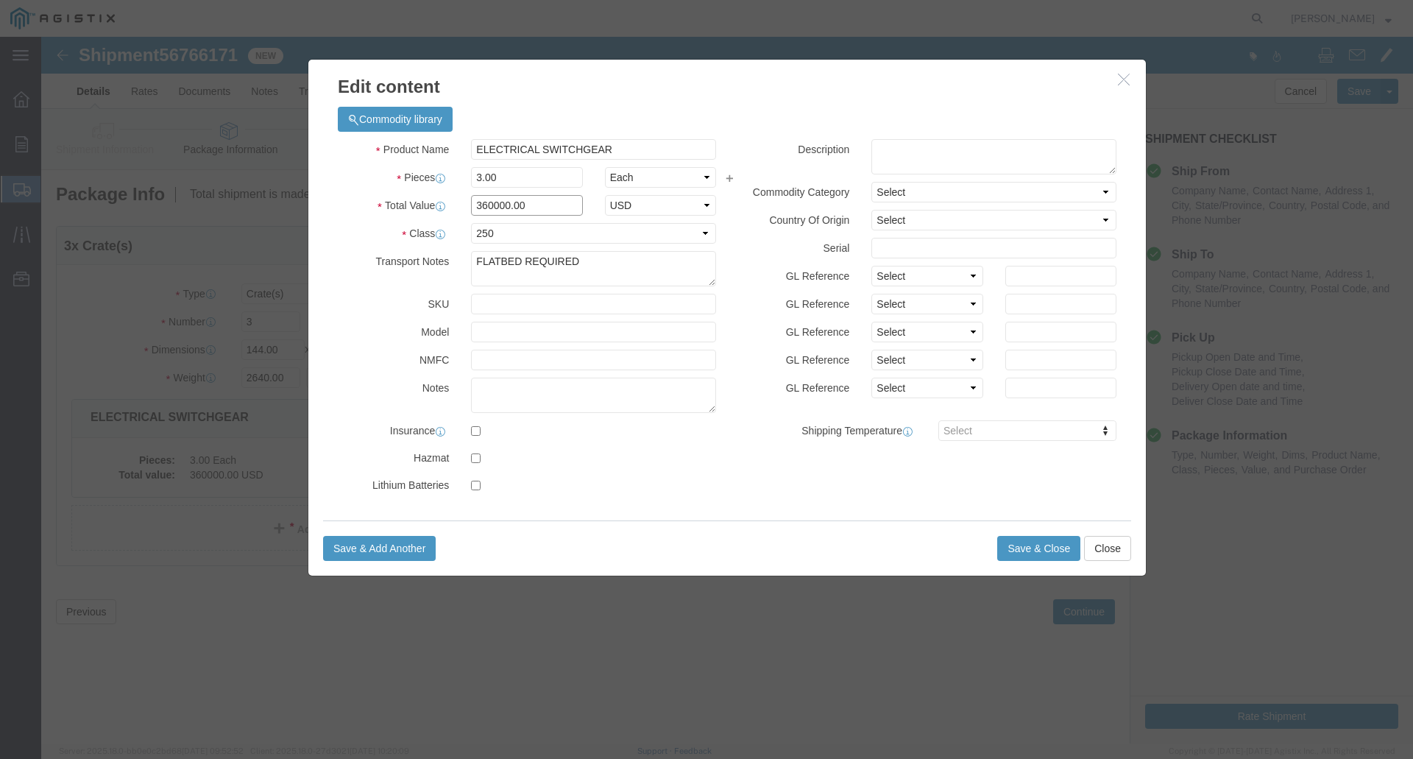
click input "360000.00"
type input "3"
type input "120000"
click button "Save & Close"
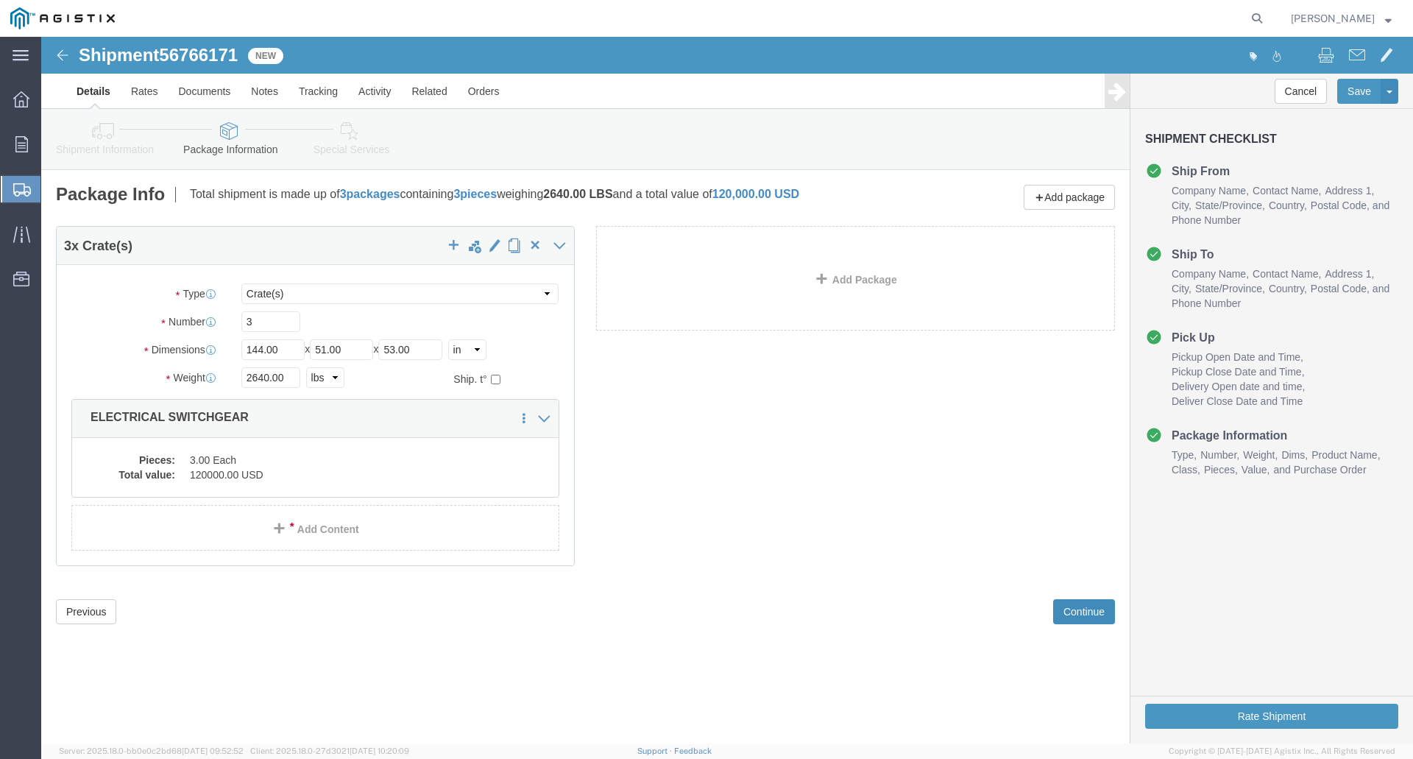
click button "Continue"
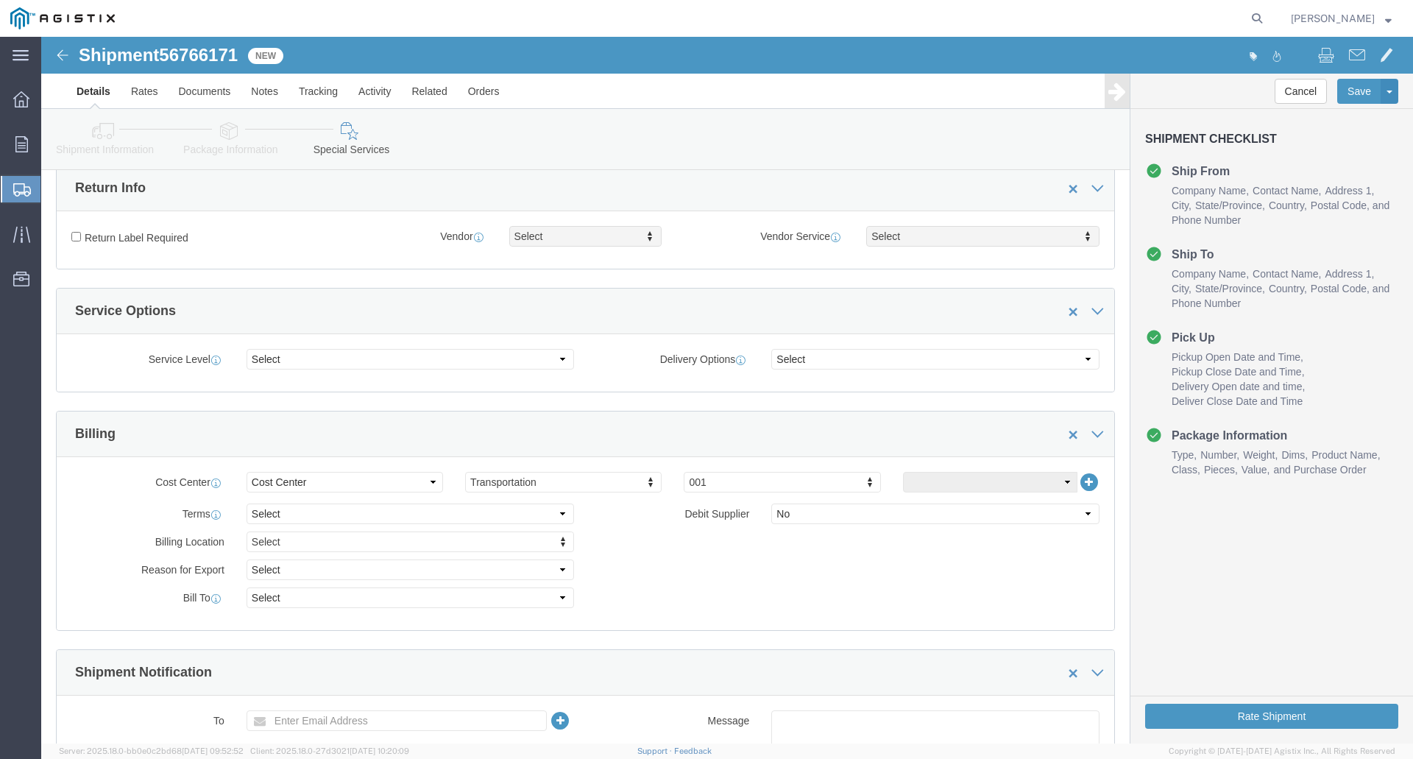
scroll to position [442, 0]
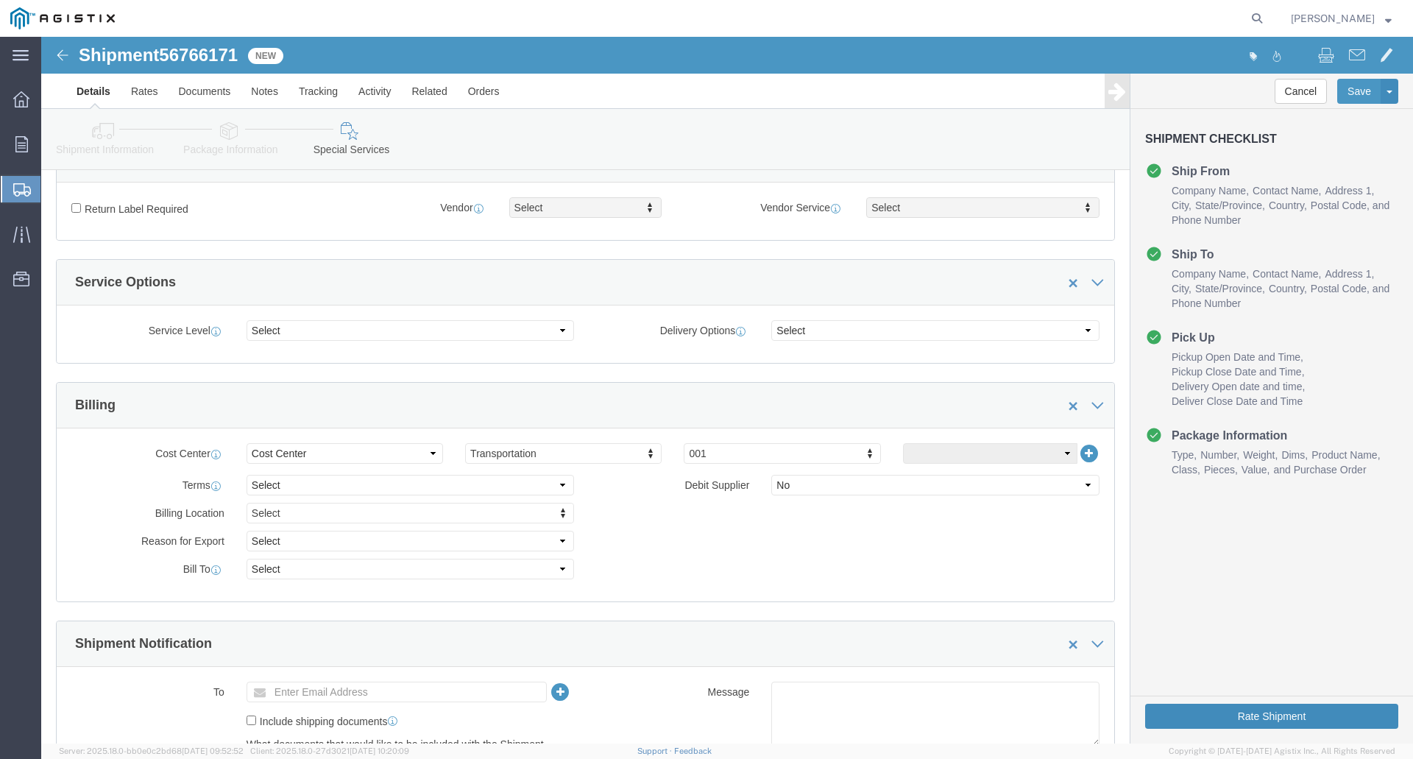
click button "Rate Shipment"
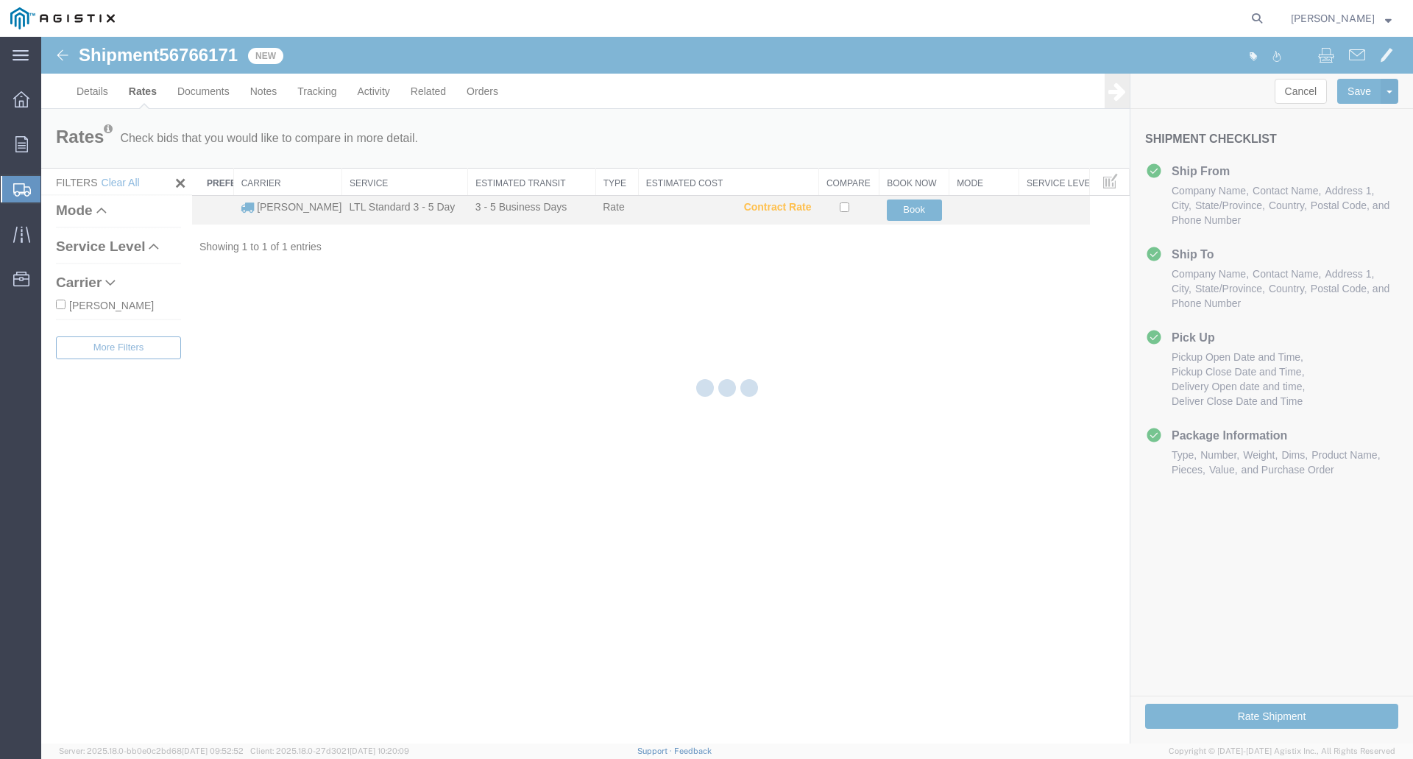
scroll to position [0, 0]
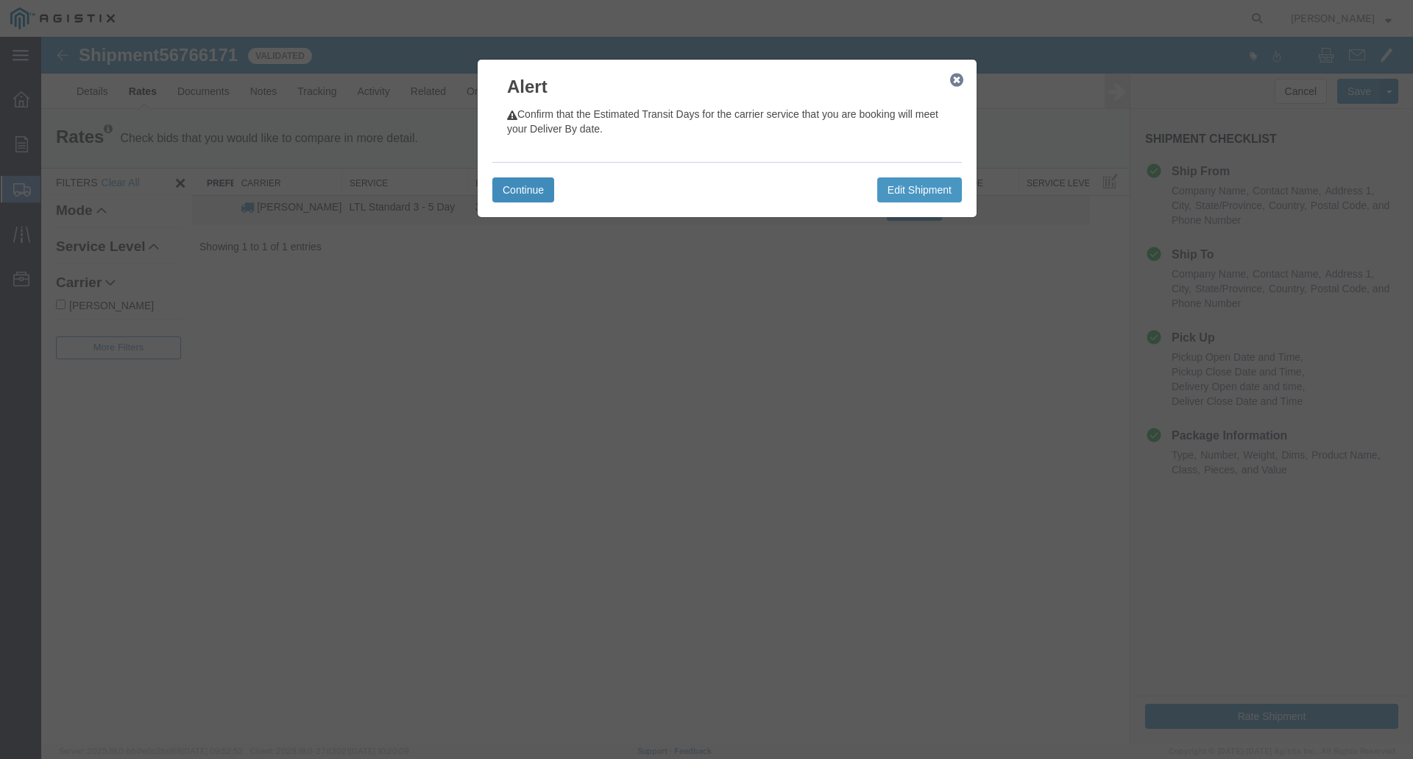
click at [525, 186] on button "Continue" at bounding box center [523, 189] width 62 height 25
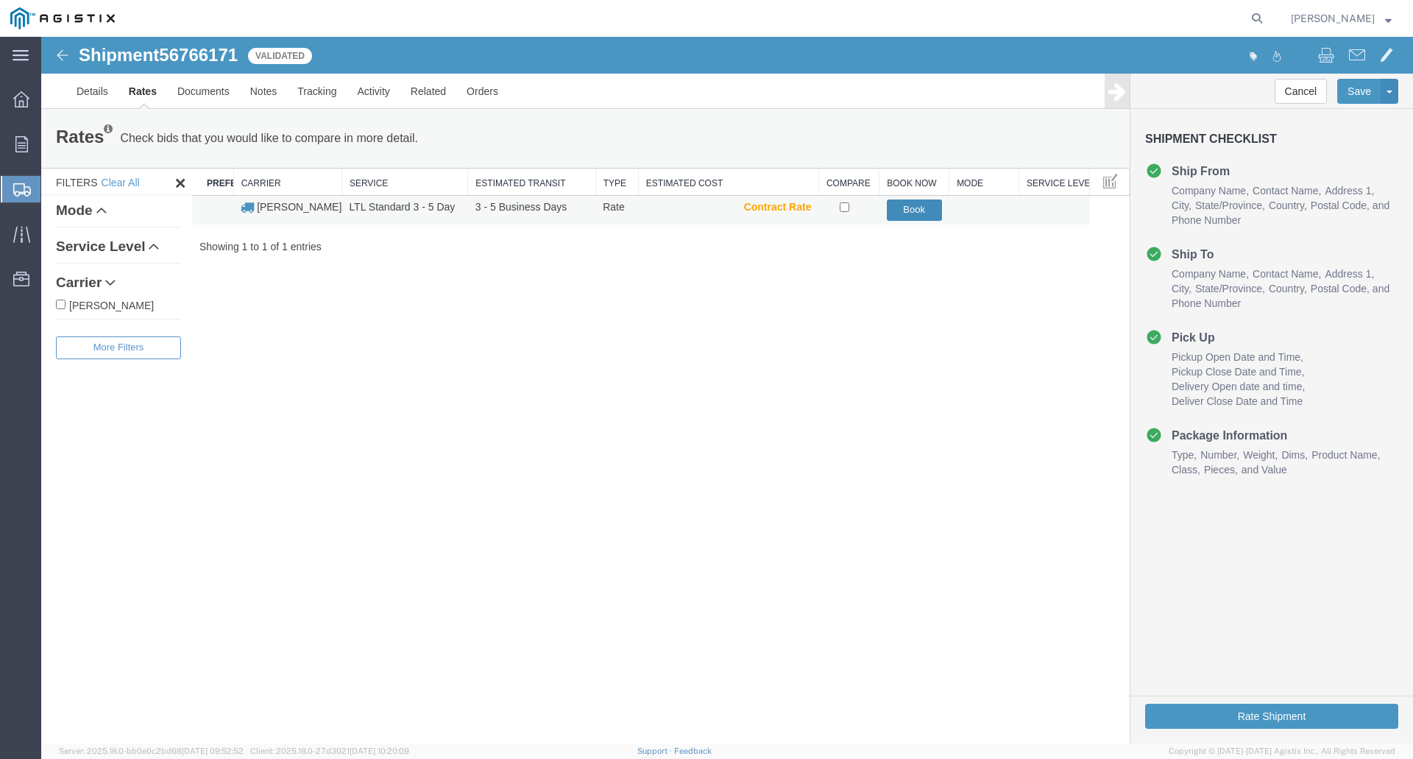
click at [915, 208] on button "Book" at bounding box center [914, 209] width 55 height 21
